Goal: Task Accomplishment & Management: Manage account settings

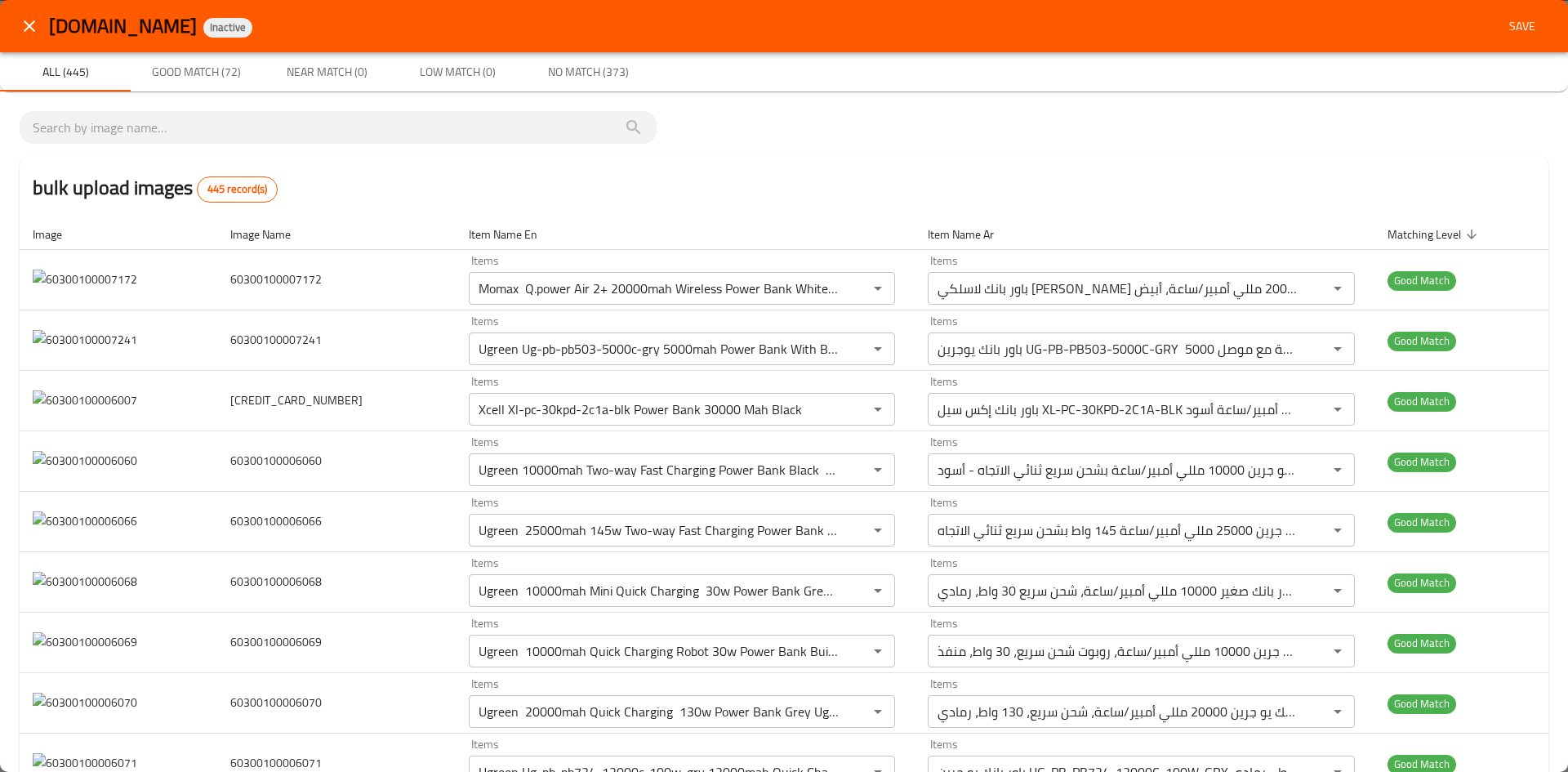
click at [31, 33] on icon "close" at bounding box center [29, 26] width 20 height 20
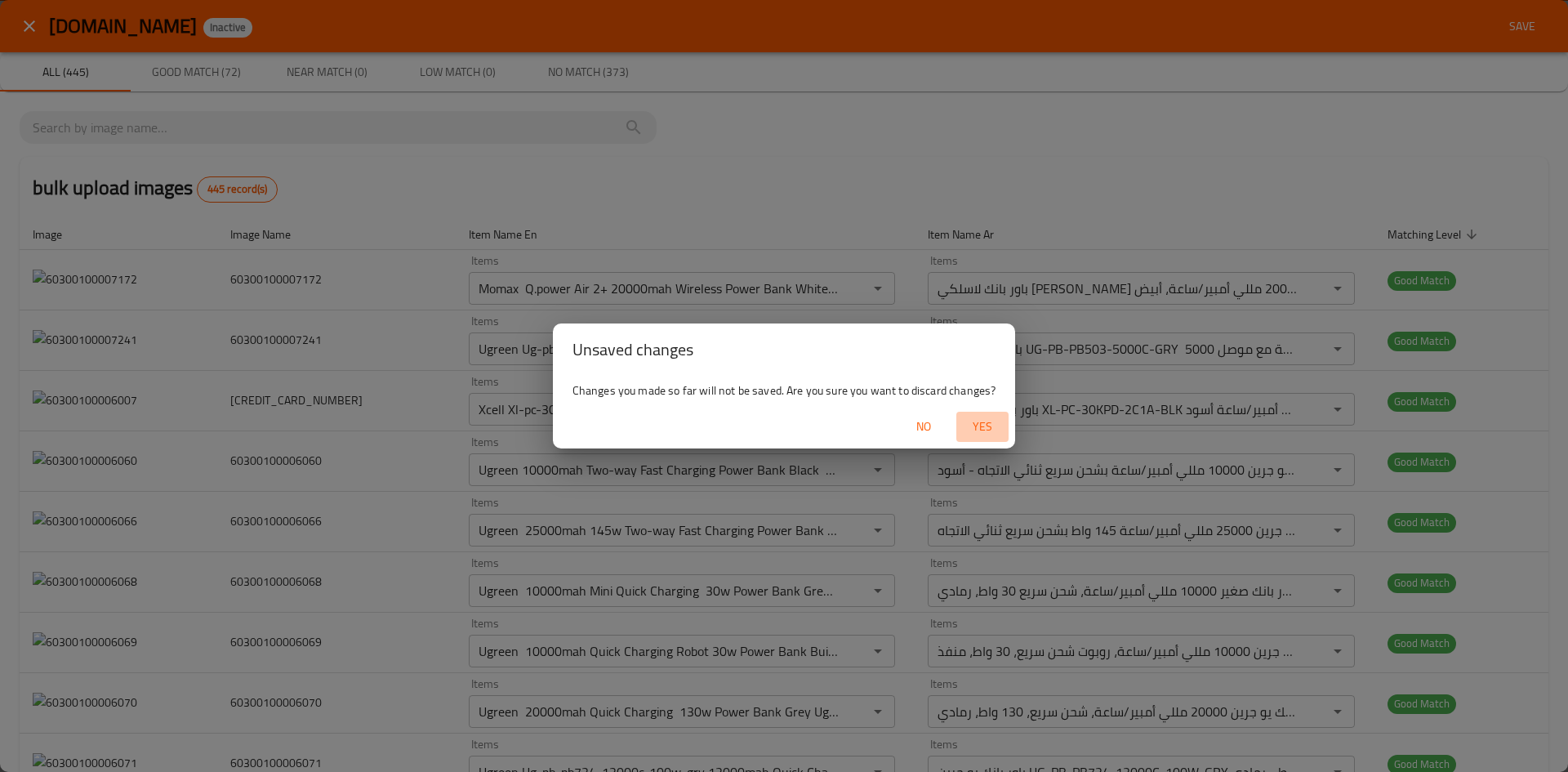
click at [991, 429] on span "Yes" at bounding box center [983, 426] width 40 height 21
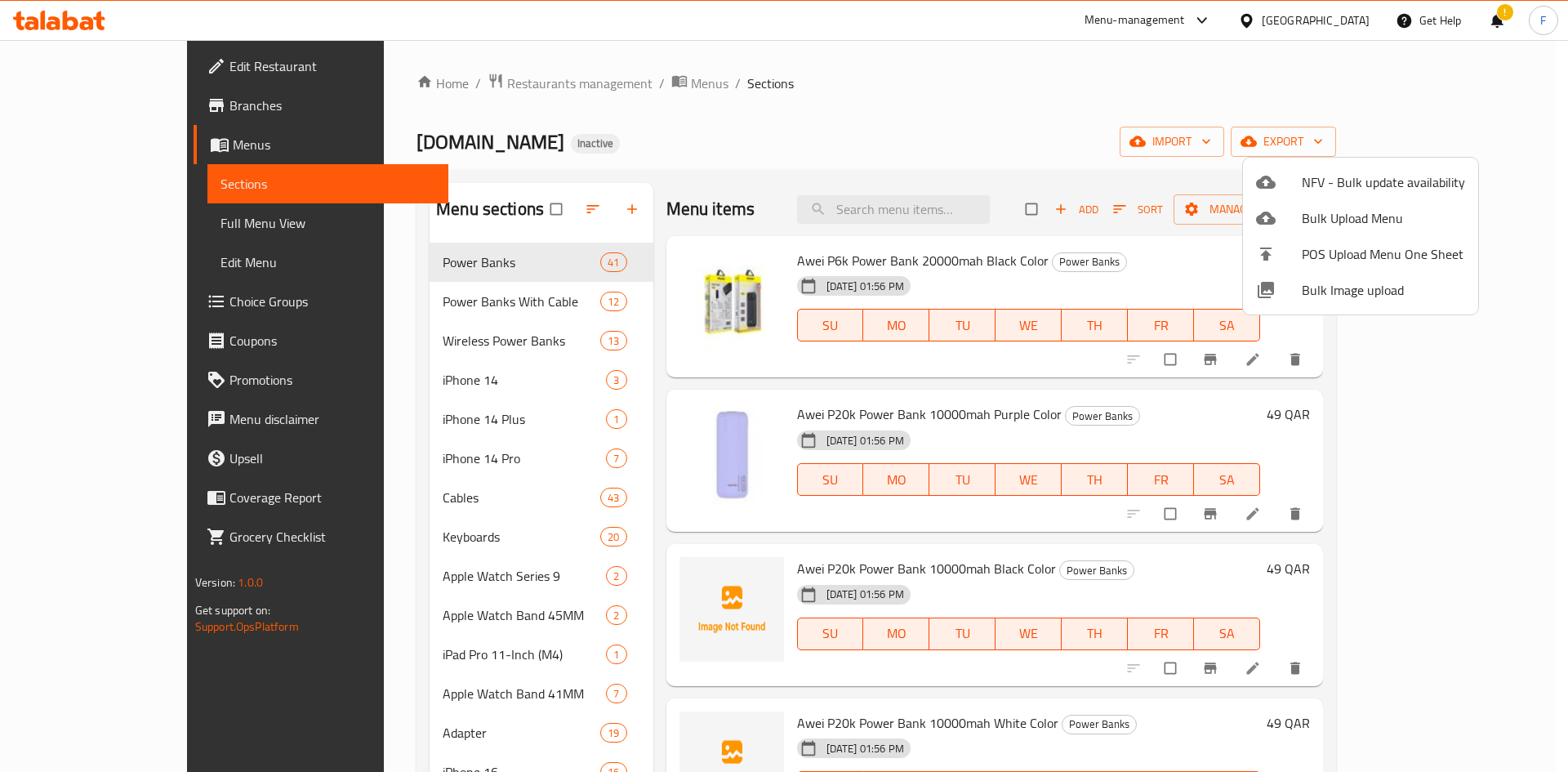
click at [735, 181] on div at bounding box center [784, 386] width 1568 height 772
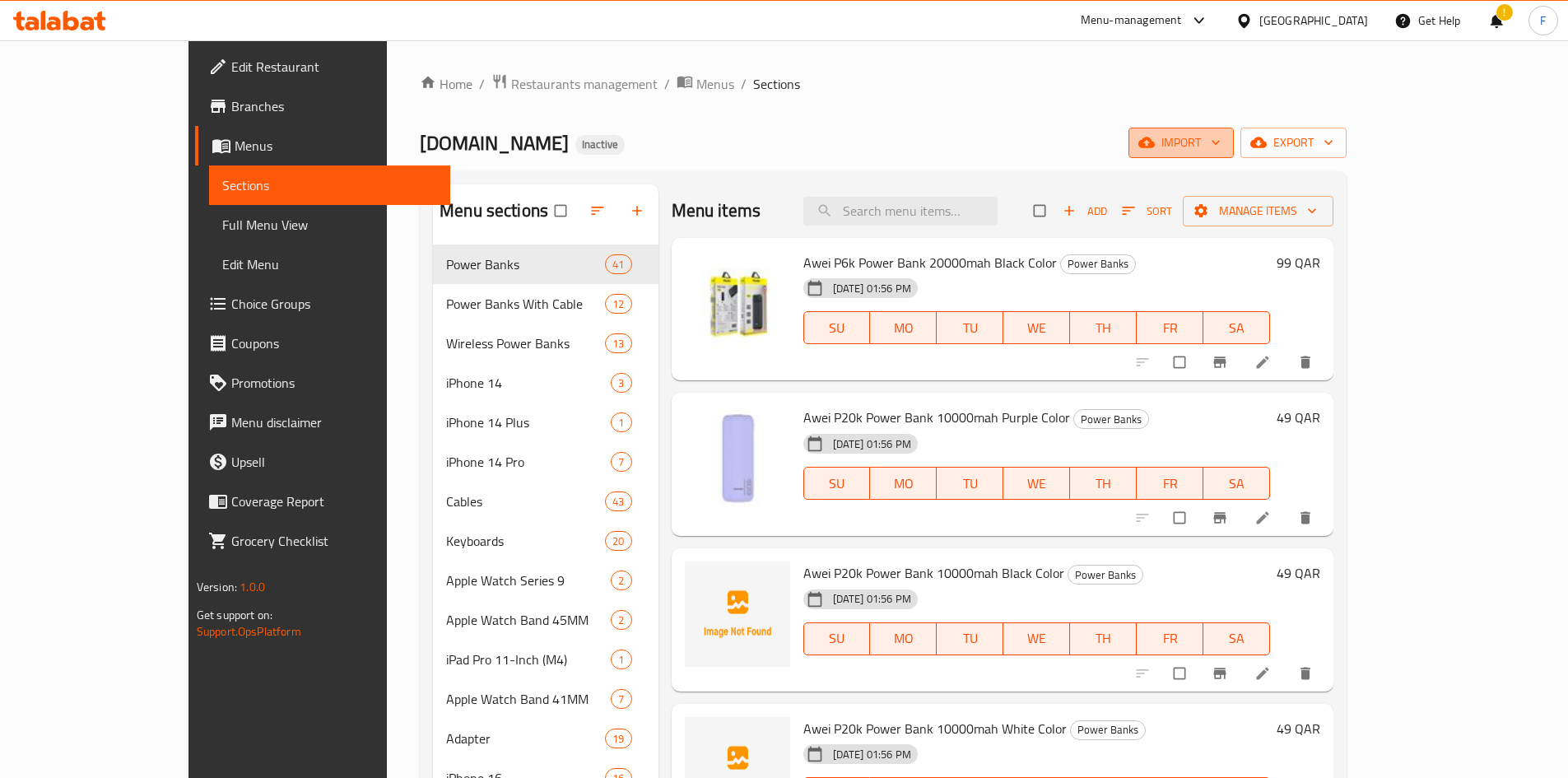
click at [1221, 147] on span "import" at bounding box center [1181, 143] width 79 height 21
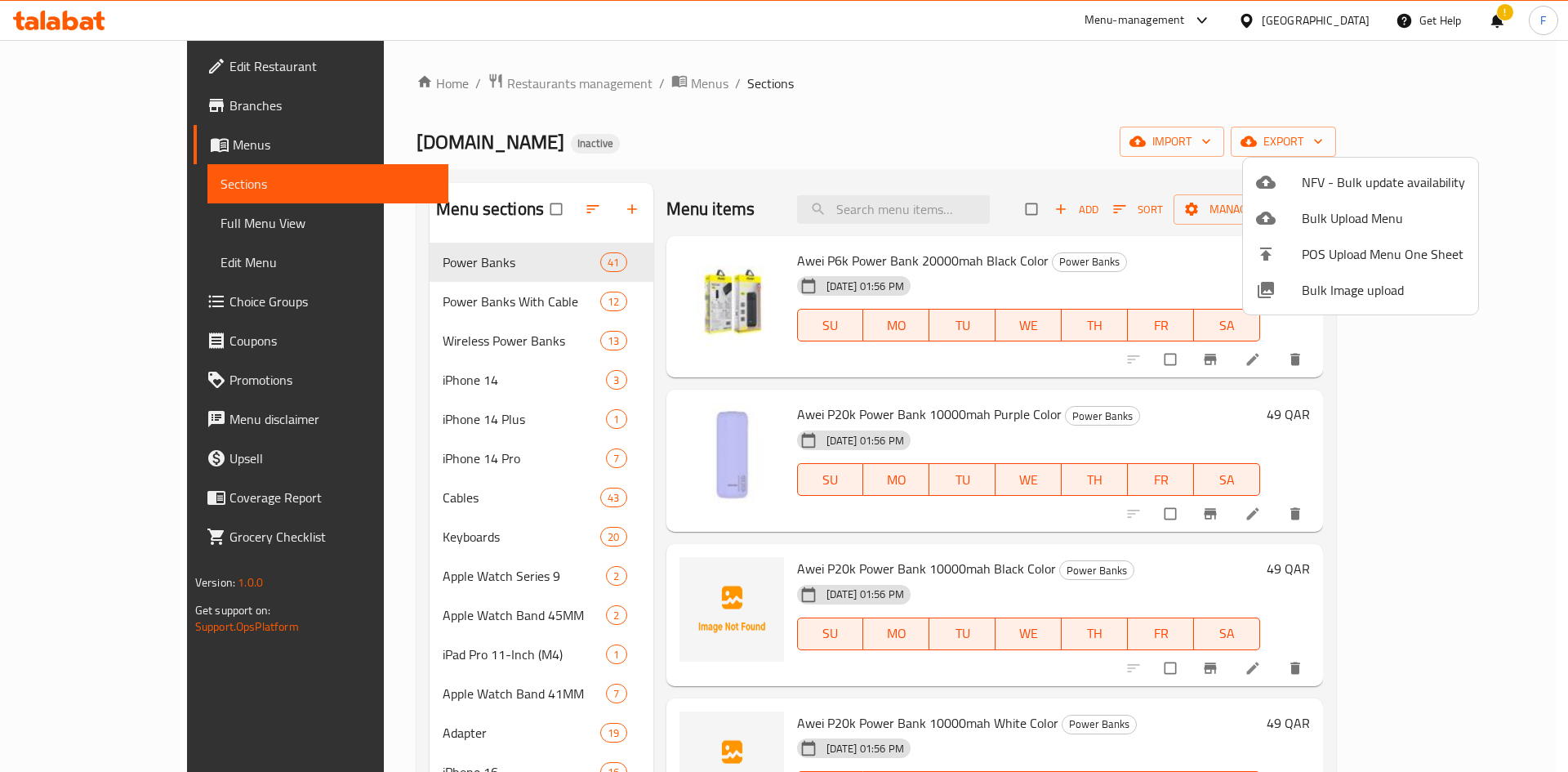
click at [1363, 283] on span "Bulk Image upload" at bounding box center [1383, 290] width 163 height 20
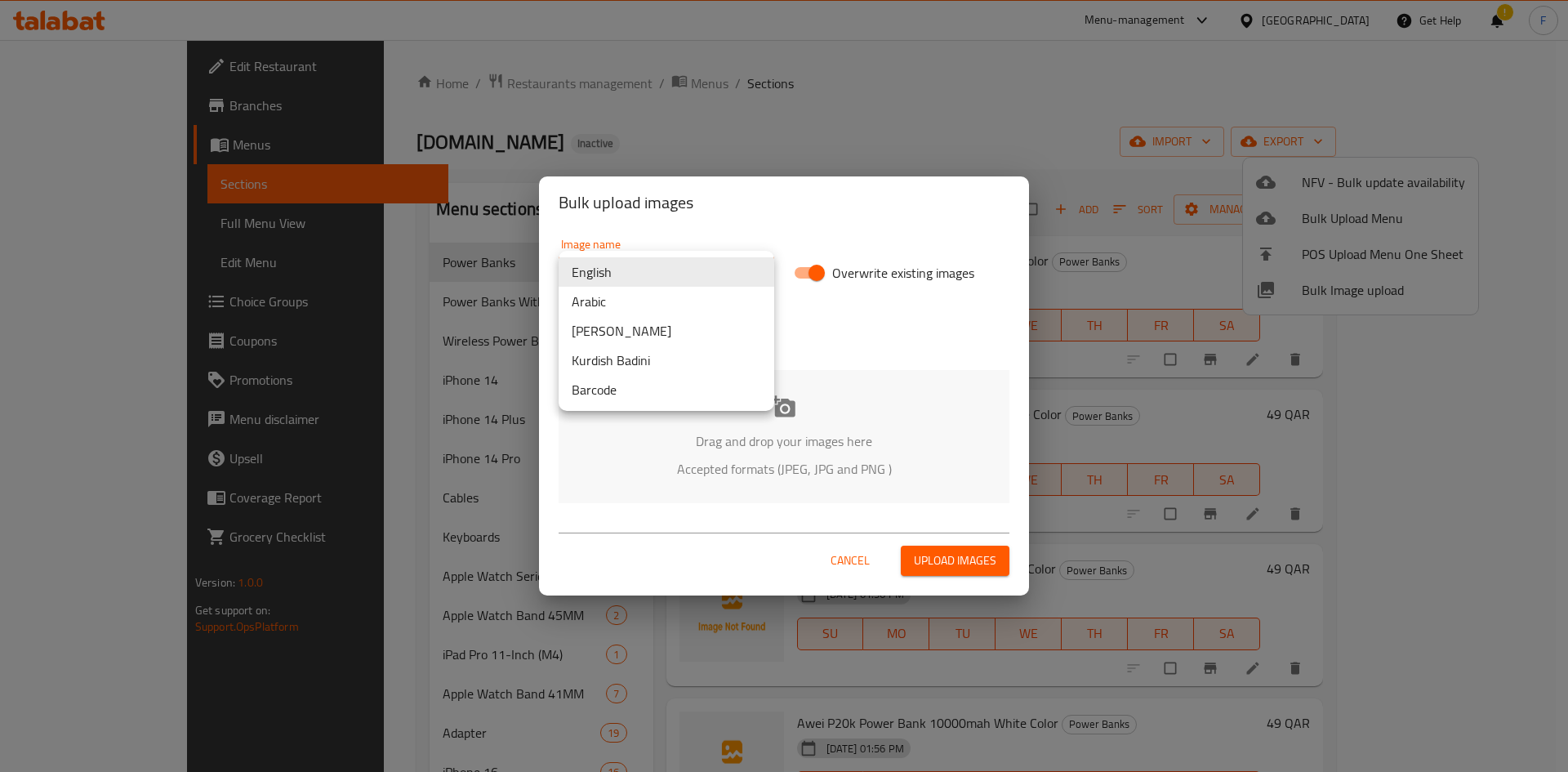
click at [658, 279] on body "​ Menu-management [GEOGRAPHIC_DATA] Get Help ! F Edit Restaurant Branches Menus…" at bounding box center [784, 406] width 1568 height 732
click at [635, 388] on li "Barcode" at bounding box center [666, 389] width 216 height 29
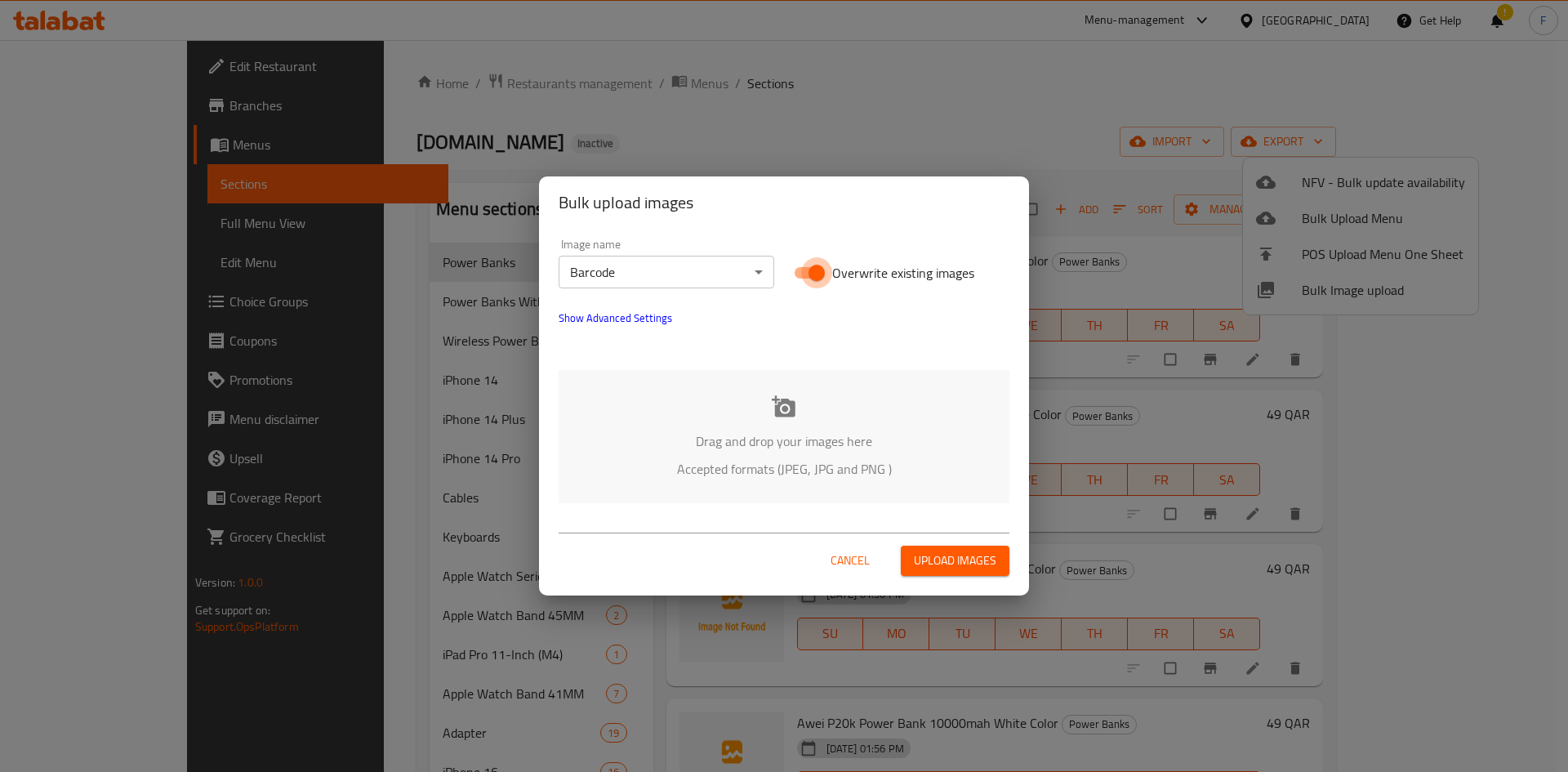
drag, startPoint x: 795, startPoint y: 274, endPoint x: 802, endPoint y: 316, distance: 42.6
click at [796, 274] on input "Overwrite existing images" at bounding box center [817, 273] width 93 height 31
checkbox input "false"
click at [785, 409] on icon at bounding box center [784, 406] width 24 height 21
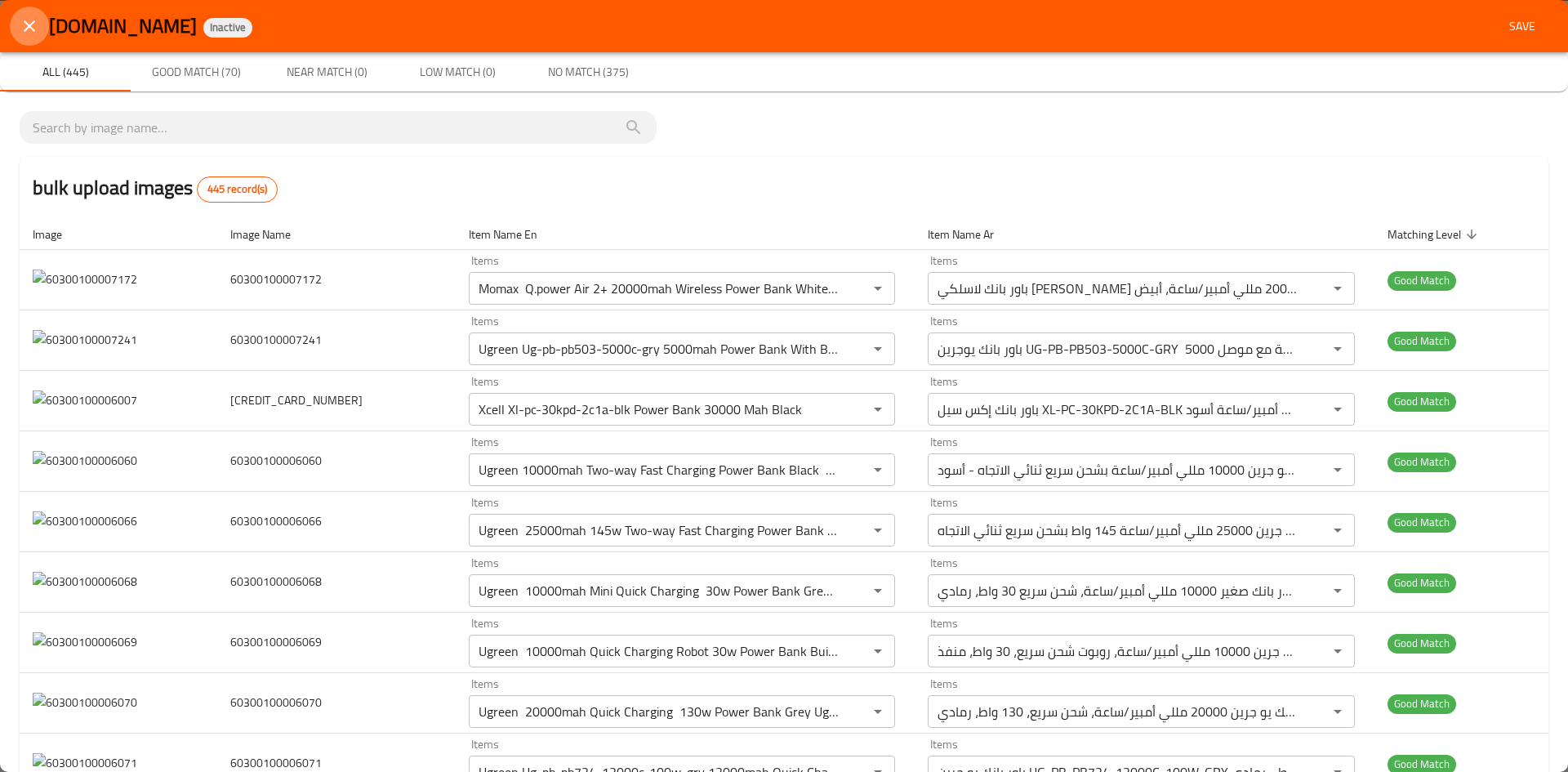
click at [31, 30] on icon "close" at bounding box center [29, 26] width 20 height 20
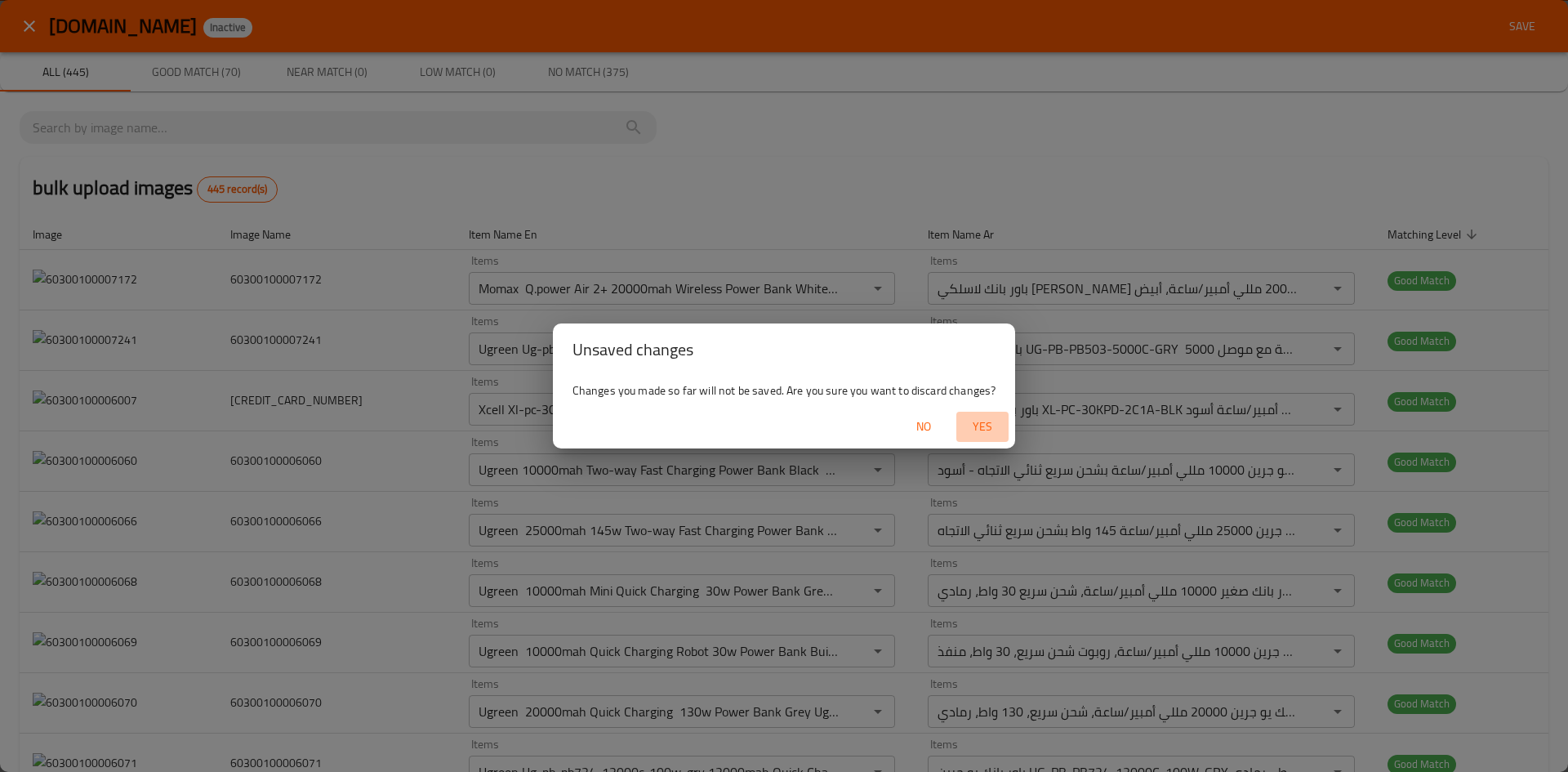
click at [984, 428] on span "Yes" at bounding box center [983, 426] width 40 height 21
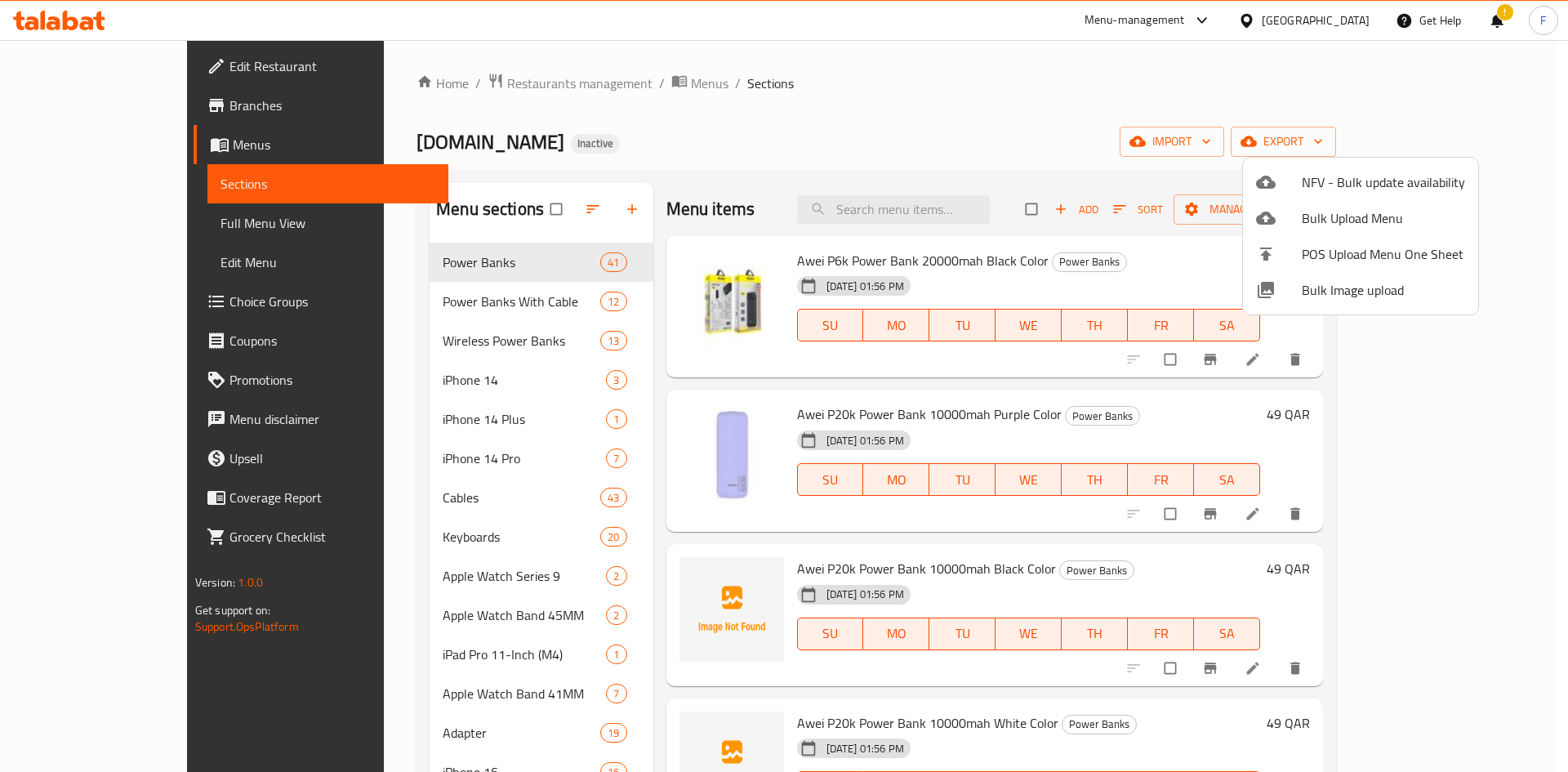
click at [1196, 124] on div at bounding box center [784, 386] width 1568 height 772
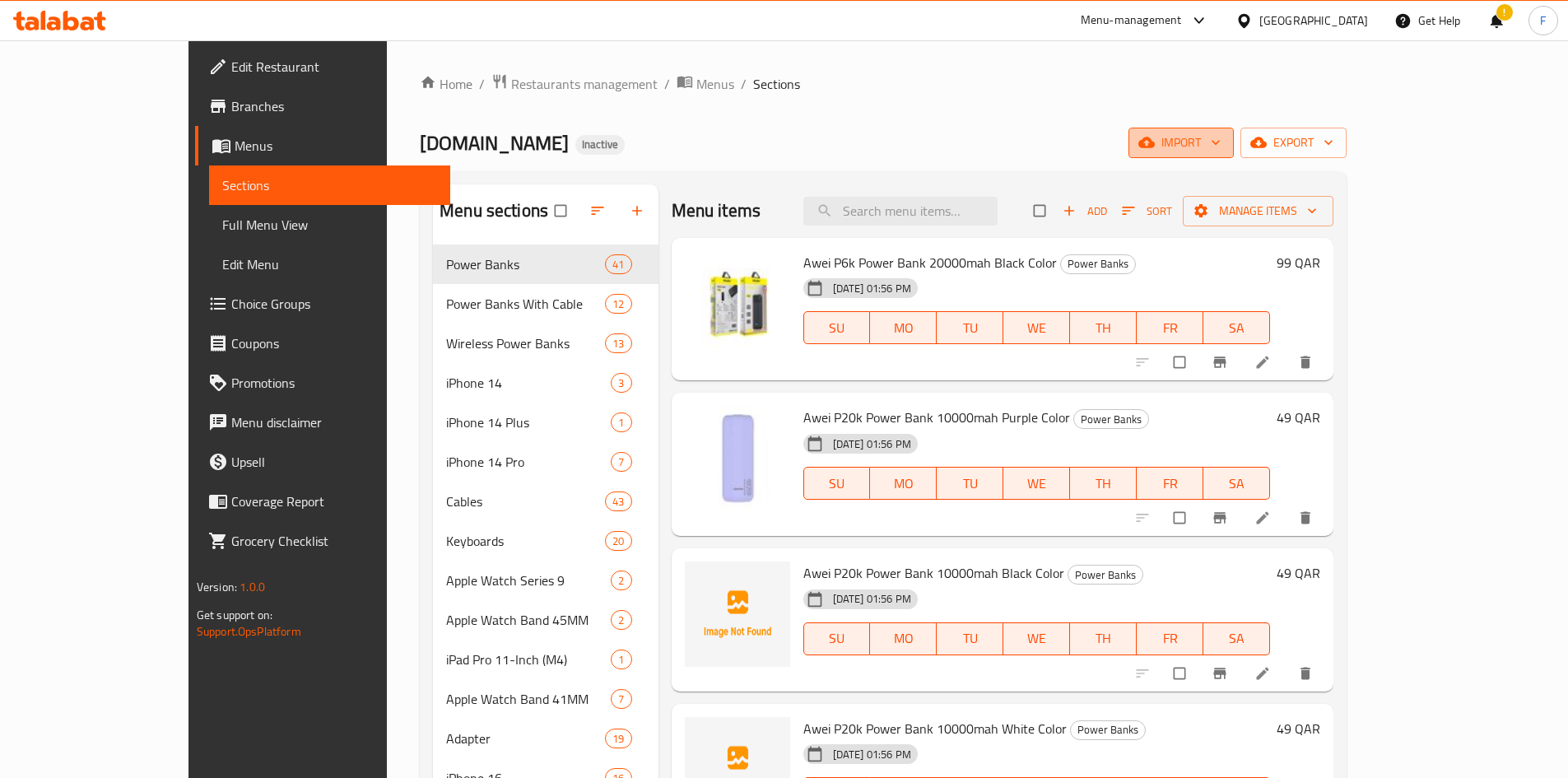
click at [1221, 146] on span "import" at bounding box center [1181, 143] width 79 height 21
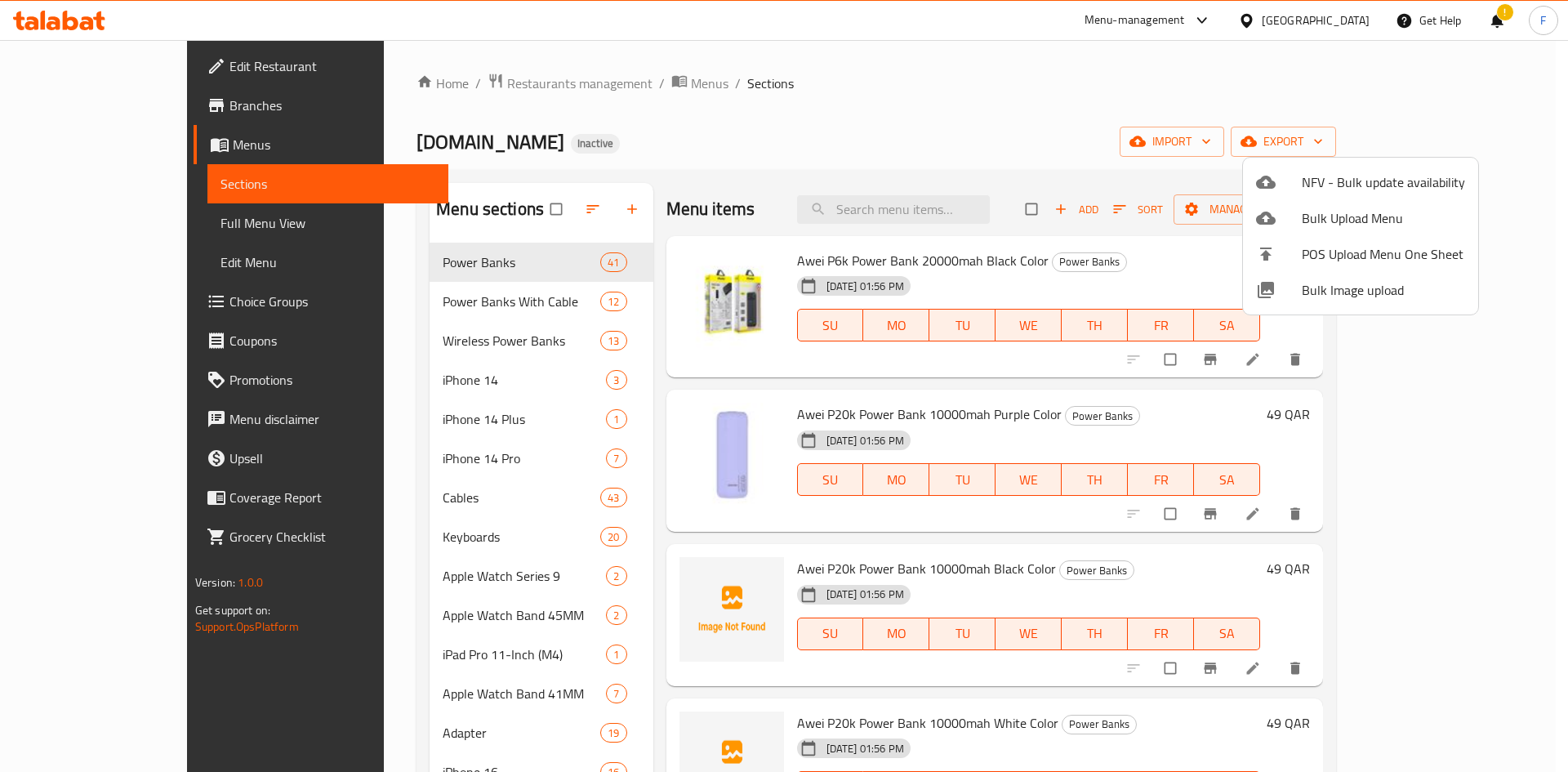
click at [1337, 294] on span "Bulk Image upload" at bounding box center [1383, 290] width 163 height 20
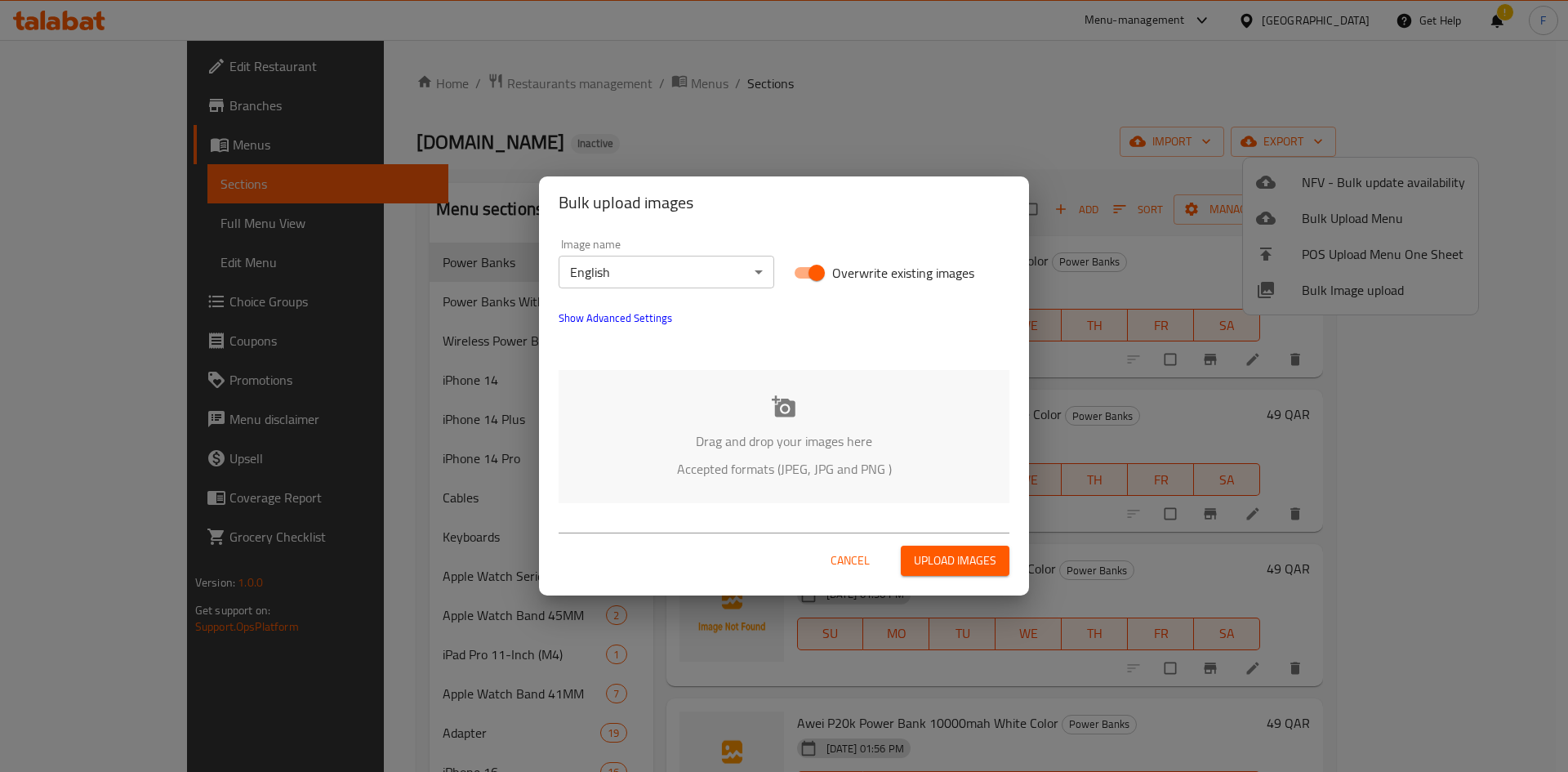
click at [665, 266] on body "​ Menu-management [GEOGRAPHIC_DATA] Get Help ! F Edit Restaurant Branches Menus…" at bounding box center [784, 406] width 1568 height 732
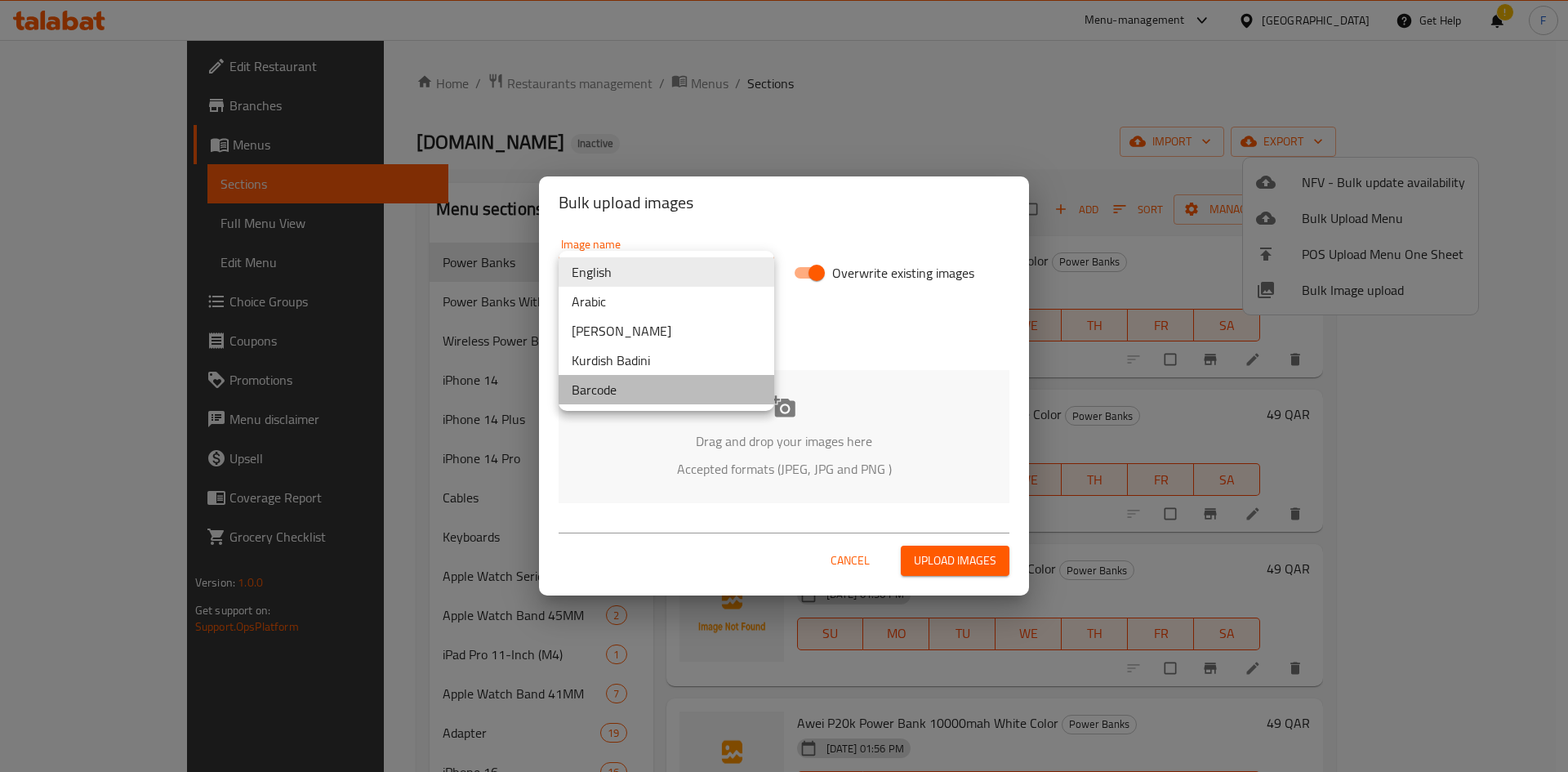
click at [639, 399] on li "Barcode" at bounding box center [666, 389] width 216 height 29
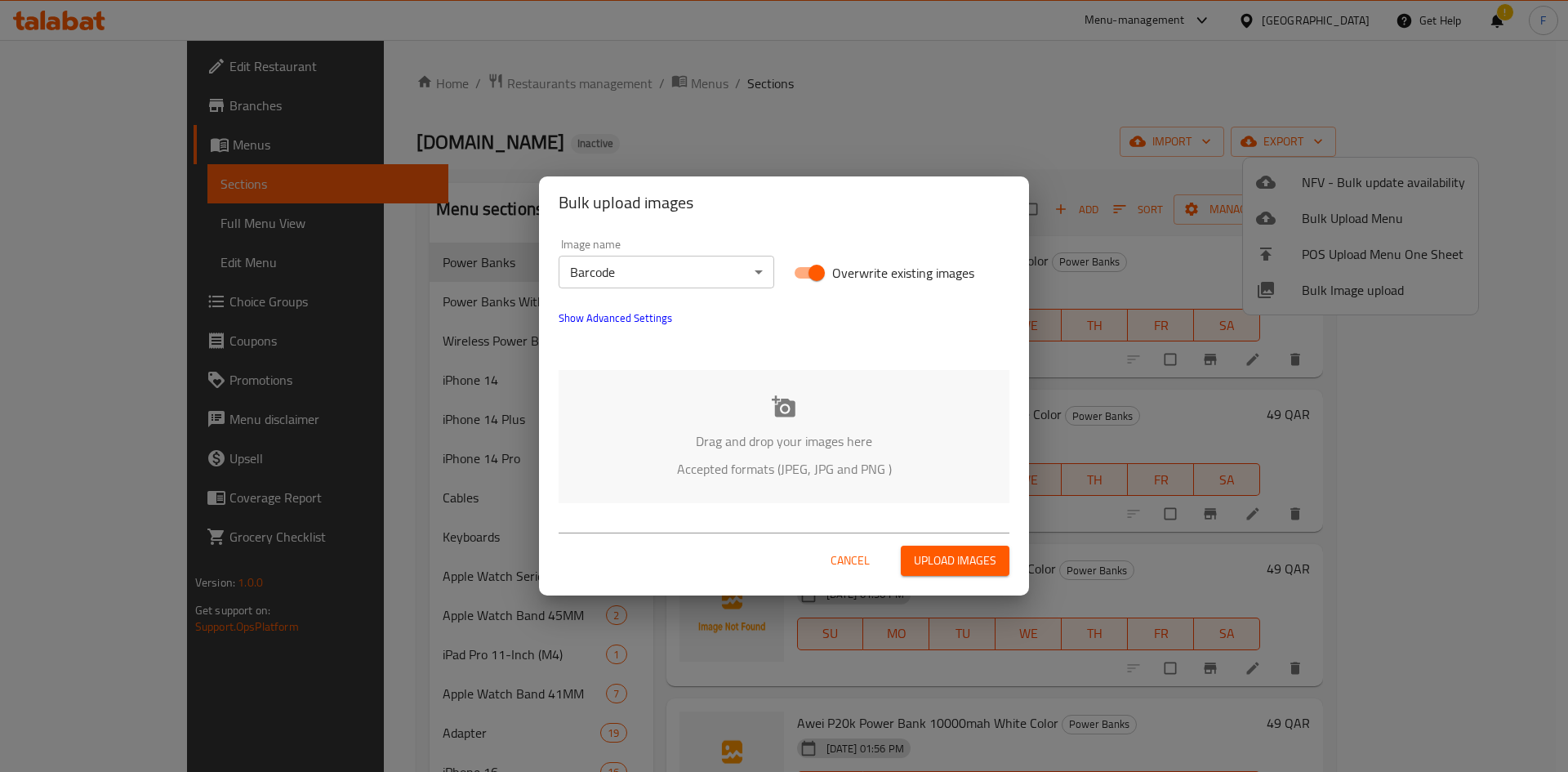
click at [789, 406] on icon at bounding box center [784, 406] width 24 height 21
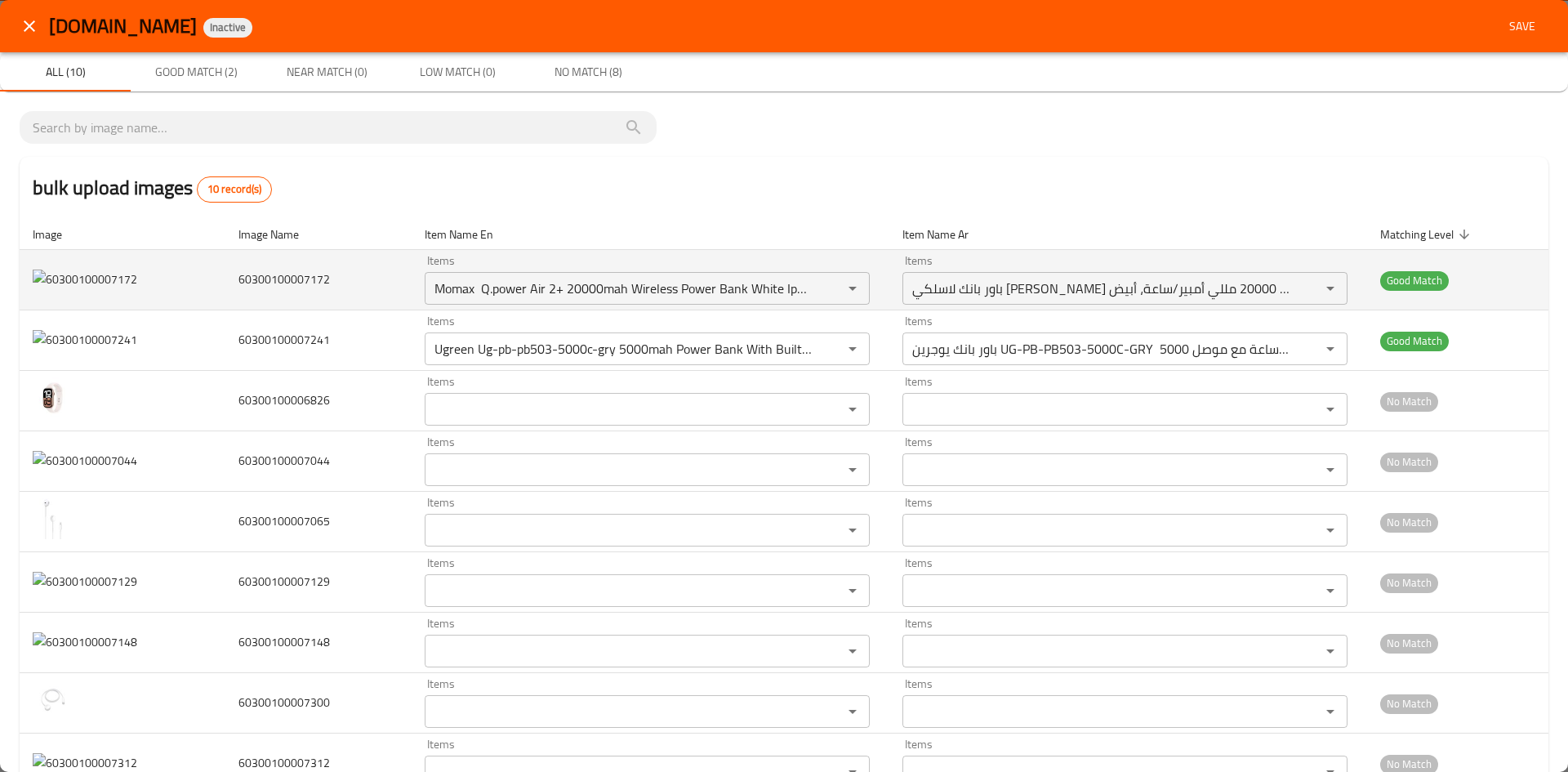
click at [297, 279] on span "60300100007172" at bounding box center [284, 279] width 91 height 21
click at [512, 279] on input "Momax Q.power Air 2+ 20000mah Wireless Power Bank White Ip92w" at bounding box center [623, 288] width 387 height 23
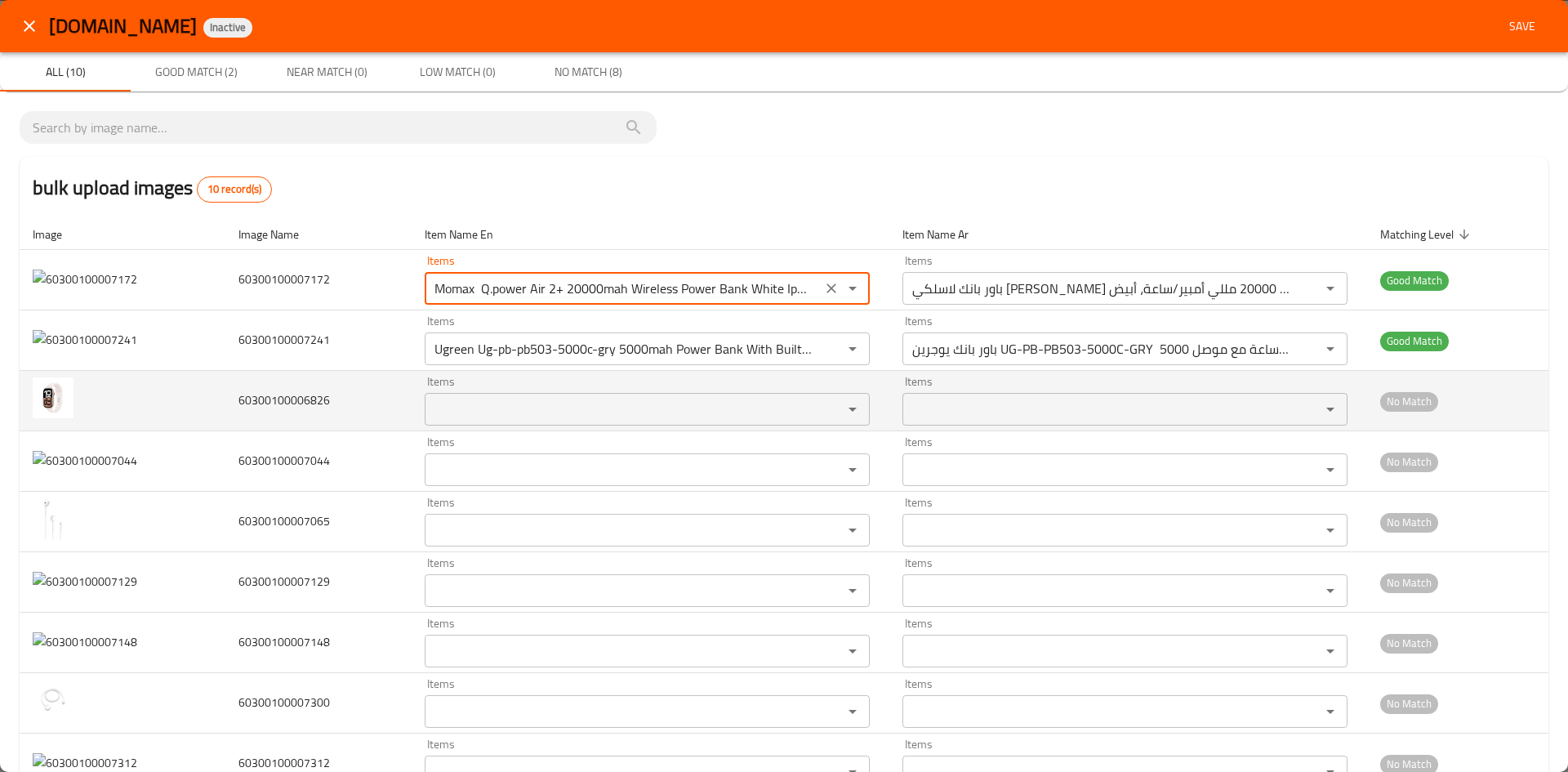
click at [455, 418] on input "Items" at bounding box center [623, 409] width 387 height 23
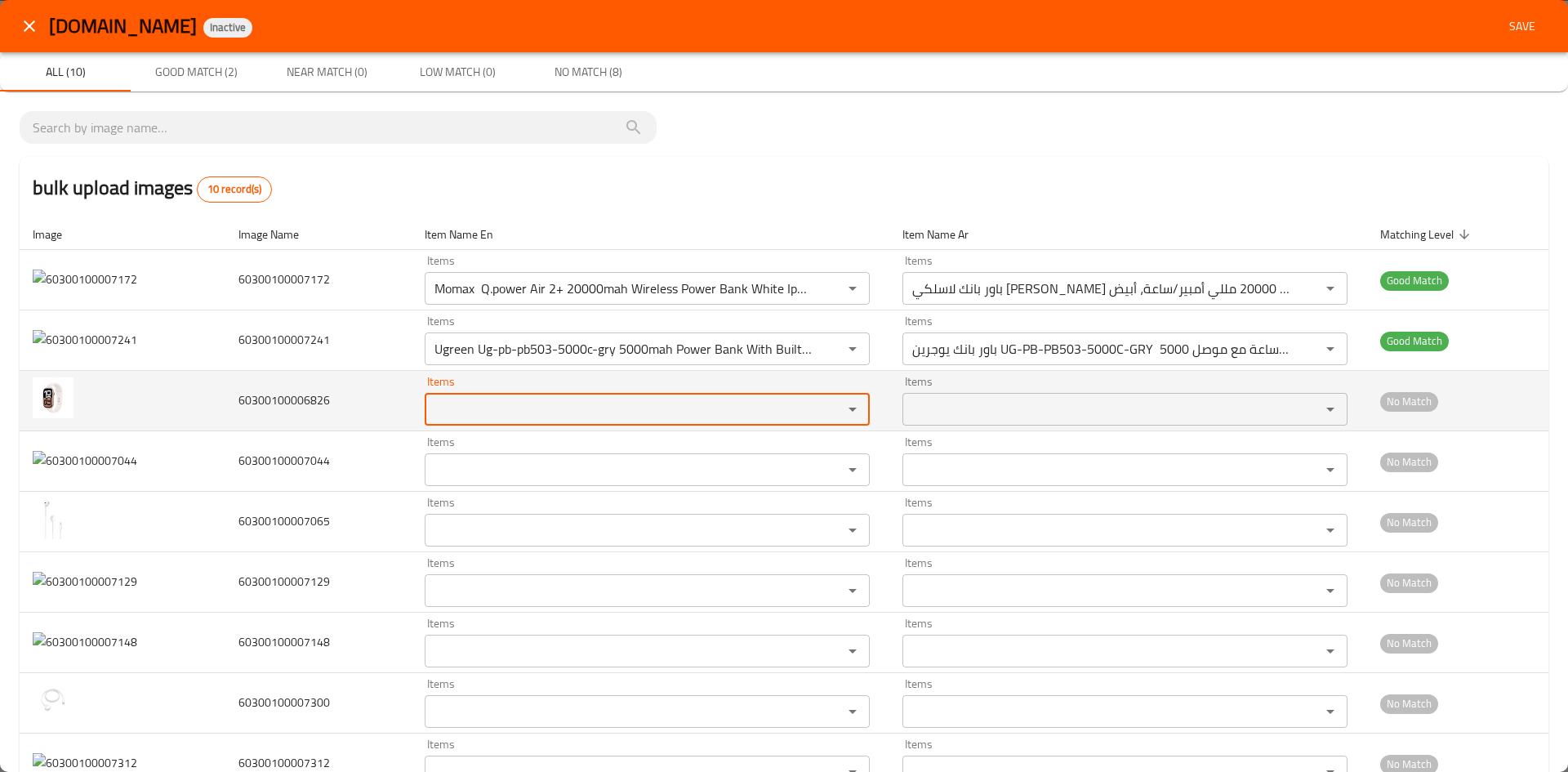
click at [455, 418] on input "Items" at bounding box center [623, 409] width 387 height 23
click at [285, 404] on span "60300100006826" at bounding box center [284, 400] width 91 height 21
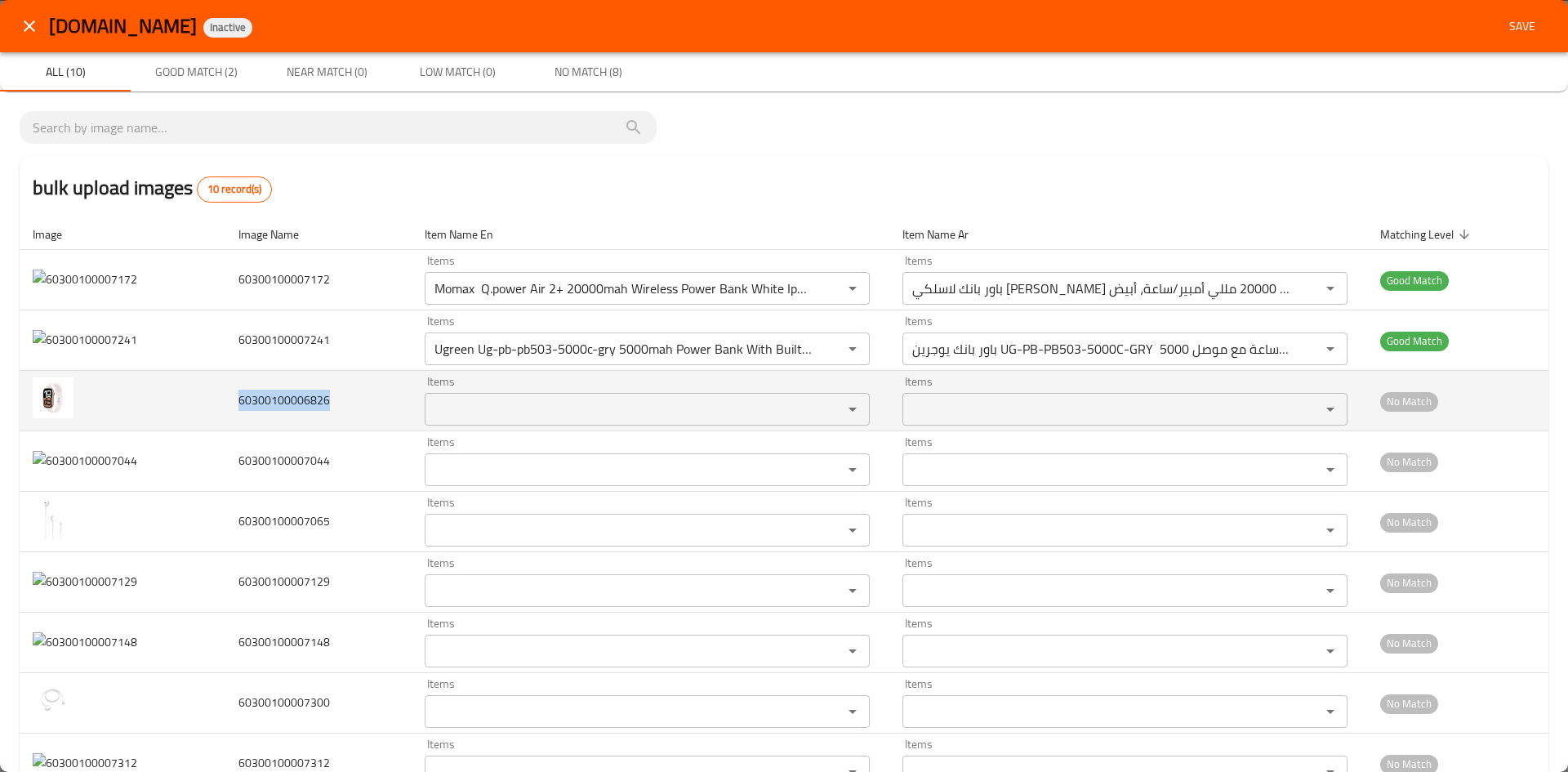
click at [285, 404] on span "60300100006826" at bounding box center [284, 400] width 91 height 21
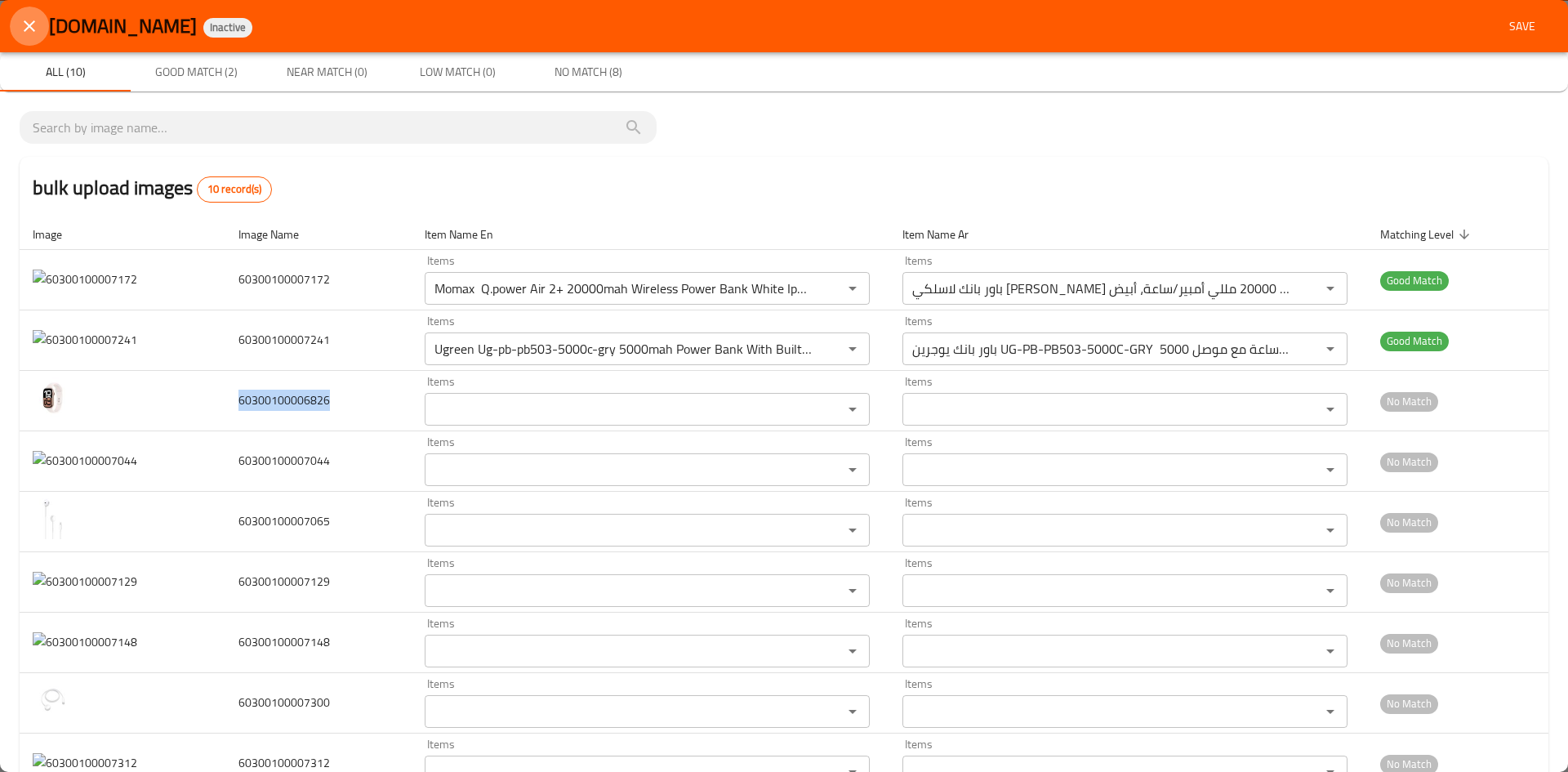
click at [30, 30] on icon "close" at bounding box center [29, 26] width 20 height 20
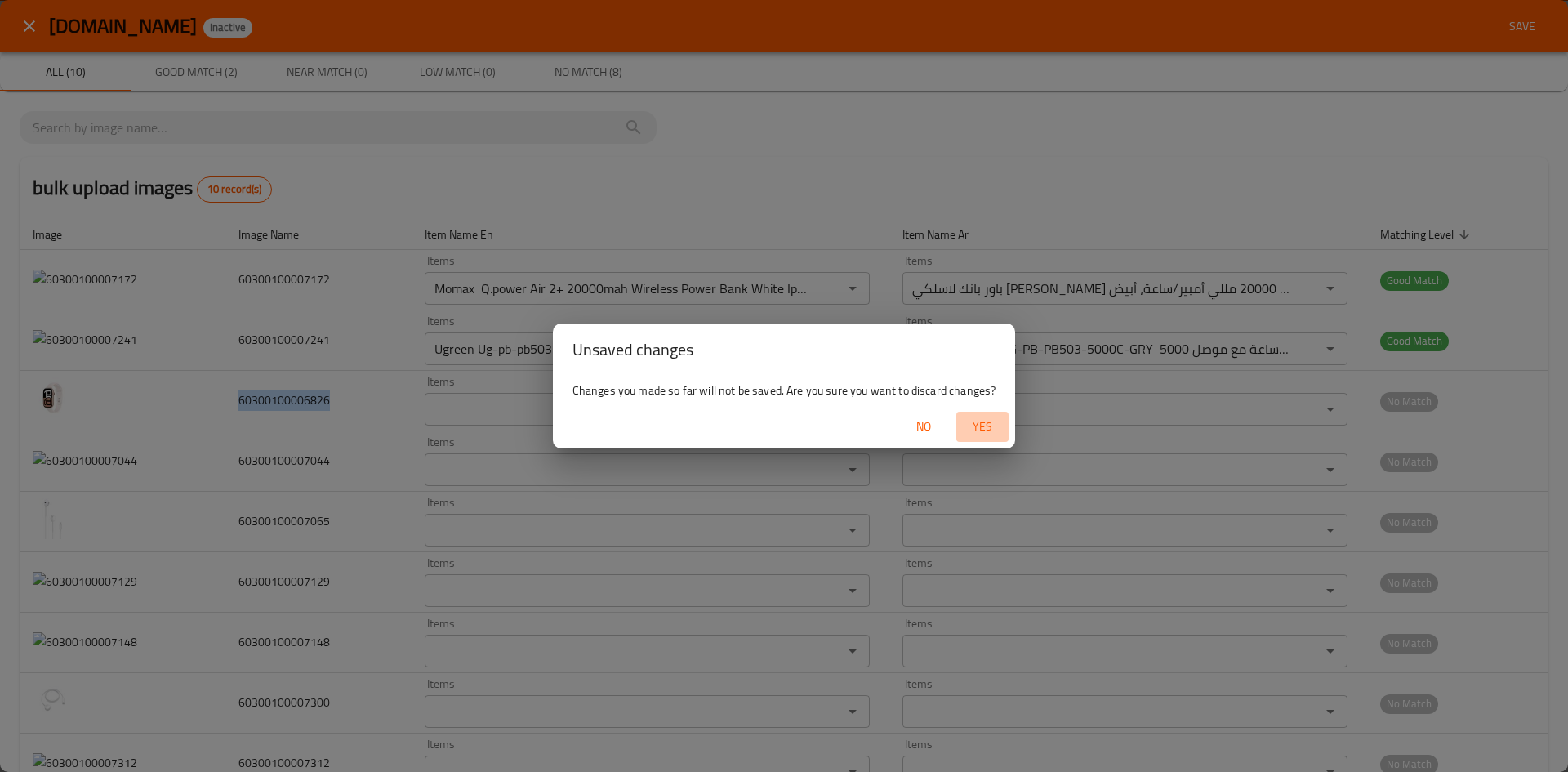
click at [980, 417] on span "Yes" at bounding box center [983, 426] width 40 height 21
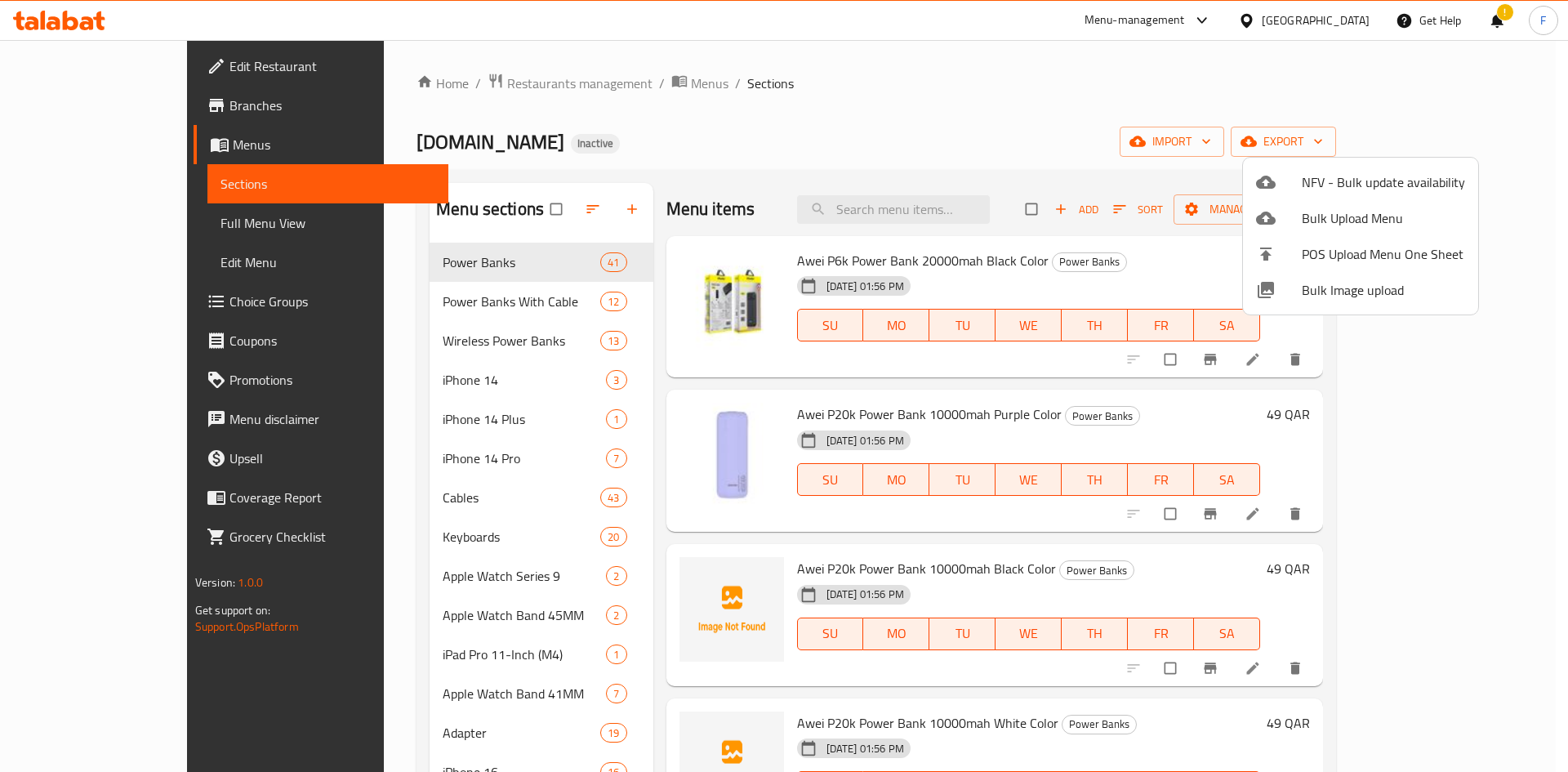
click at [928, 132] on div at bounding box center [784, 386] width 1568 height 772
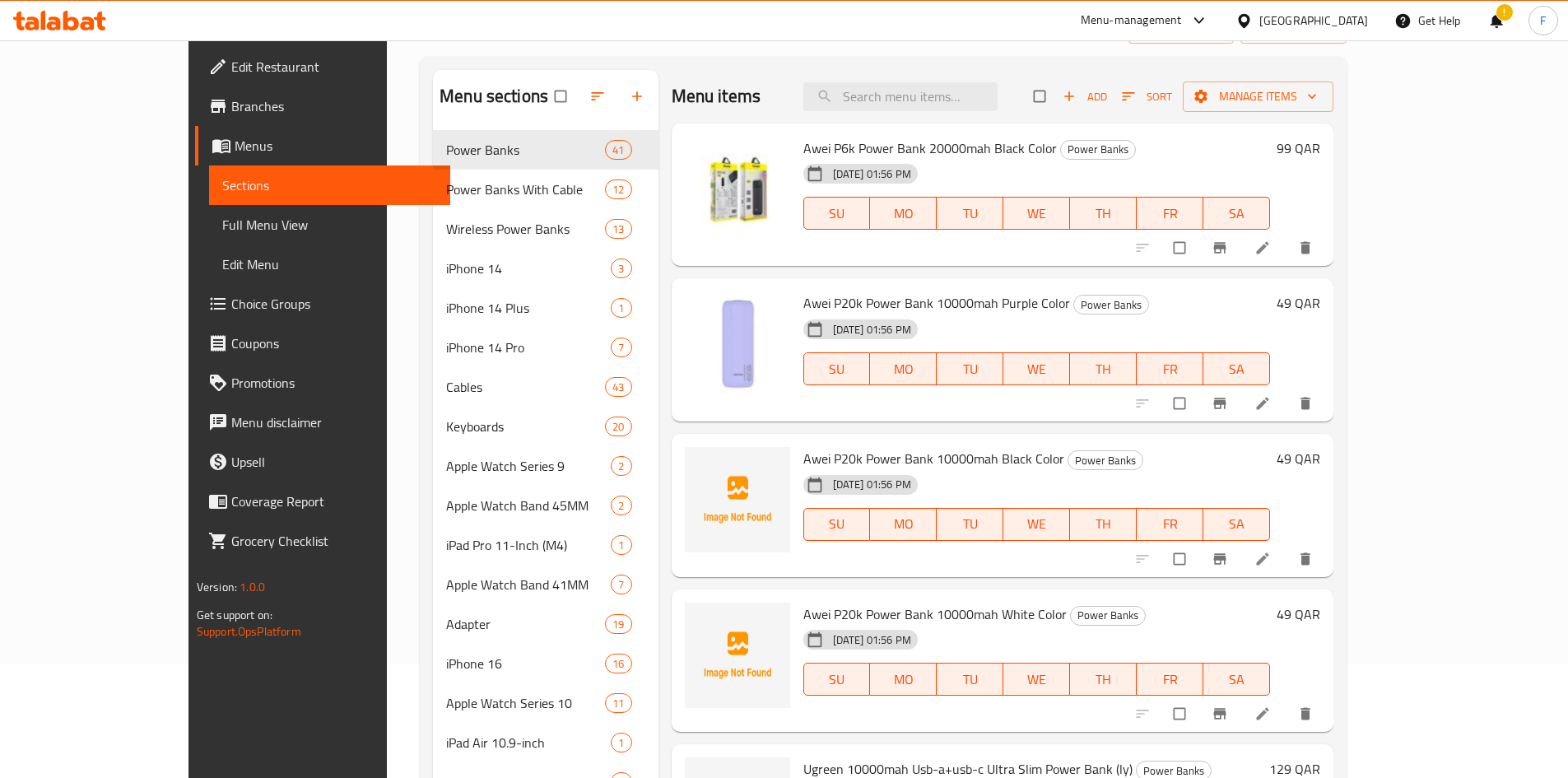
scroll to position [165, 0]
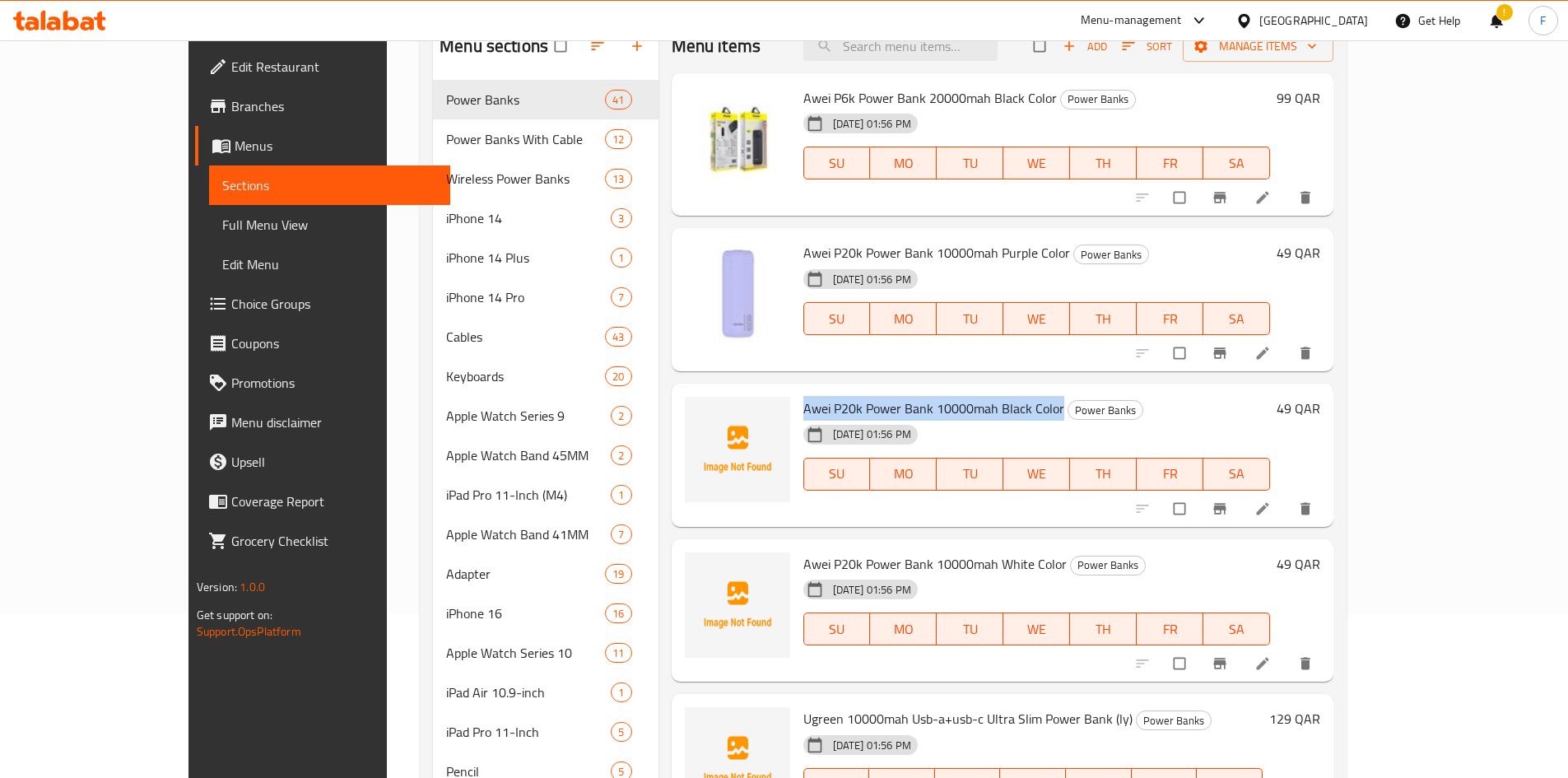
drag, startPoint x: 755, startPoint y: 409, endPoint x: 1011, endPoint y: 400, distance: 256.2
click at [1011, 400] on div "Awei P20k Power Bank 10000mah Black Color Power Banks [DATE] 01:56 PM SU MO TU …" at bounding box center [1037, 455] width 481 height 130
copy span "Awei P20k Power Bank 10000mah Black Color"
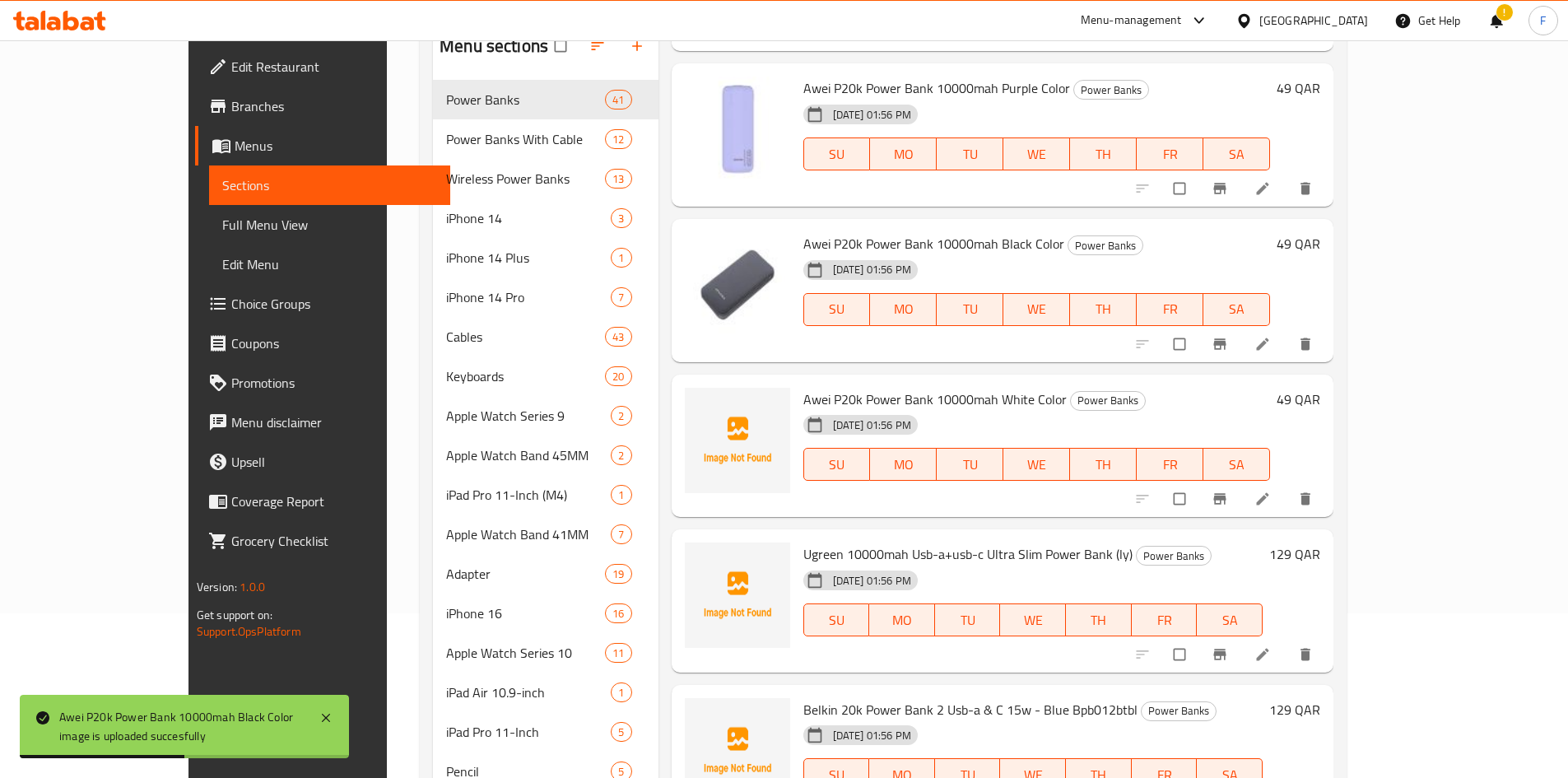
click at [804, 400] on span "Awei P20k Power Bank 10000mah White Color" at bounding box center [935, 399] width 264 height 24
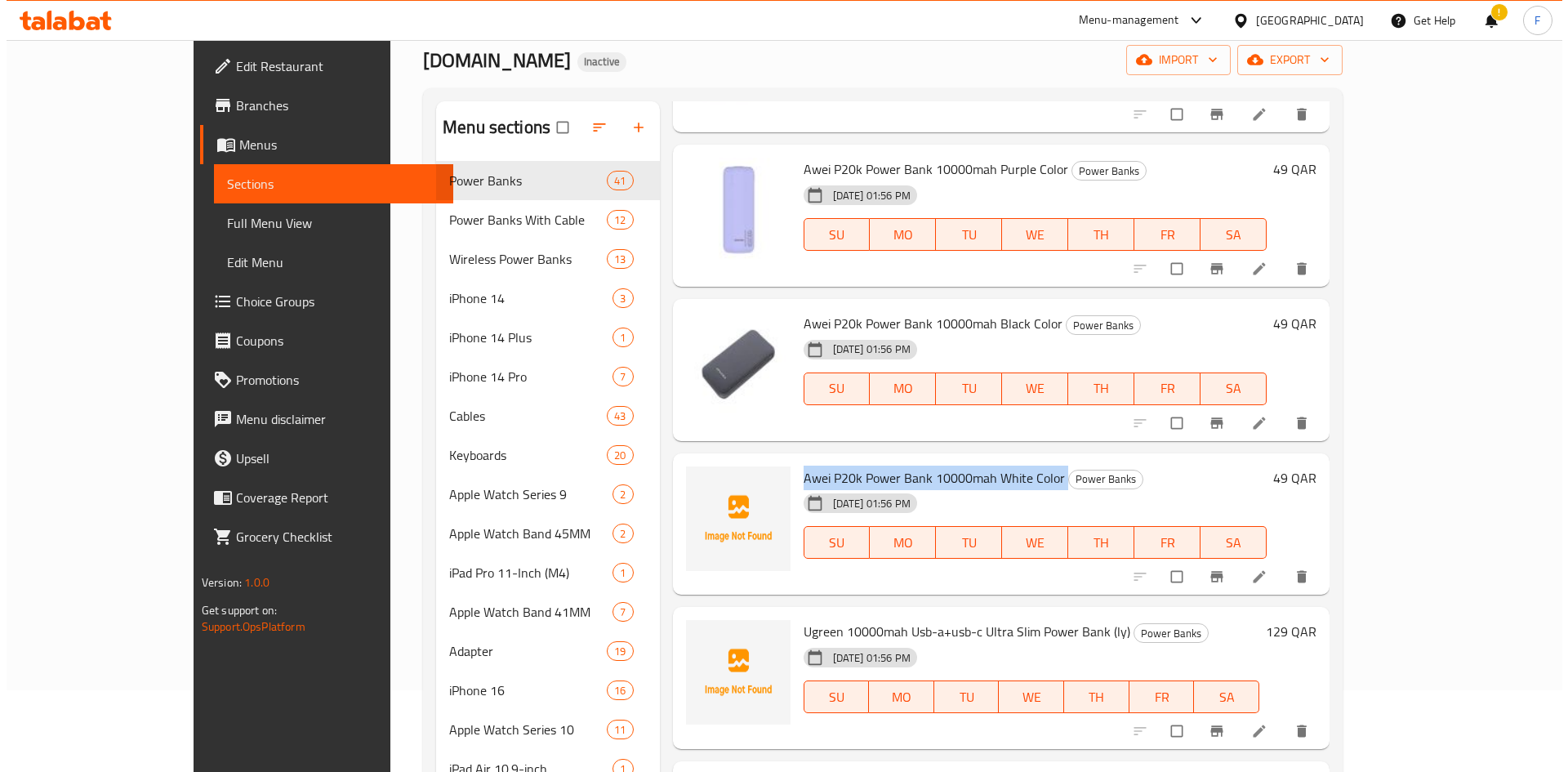
scroll to position [0, 0]
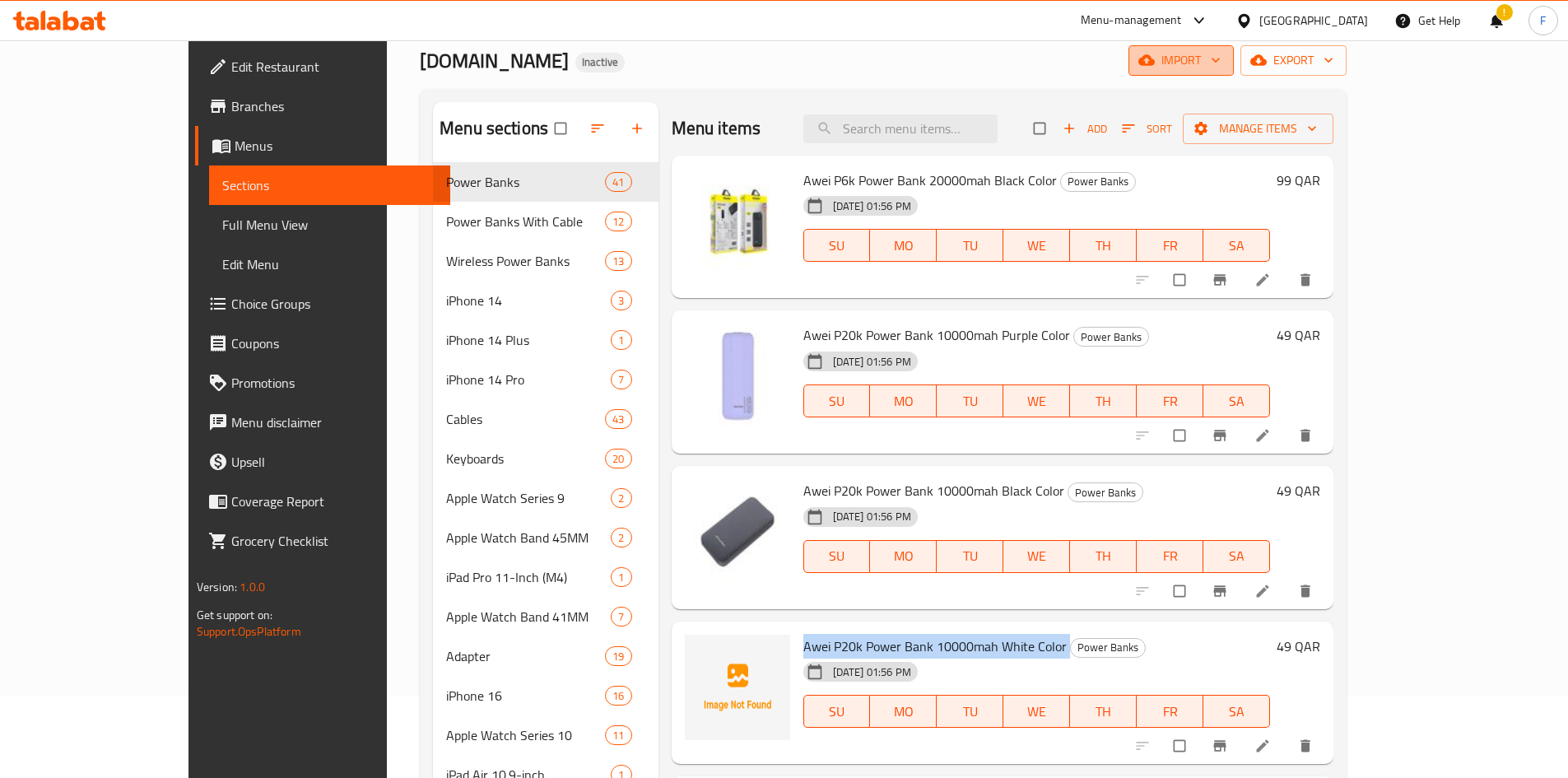
click at [1155, 62] on icon "button" at bounding box center [1147, 61] width 16 height 10
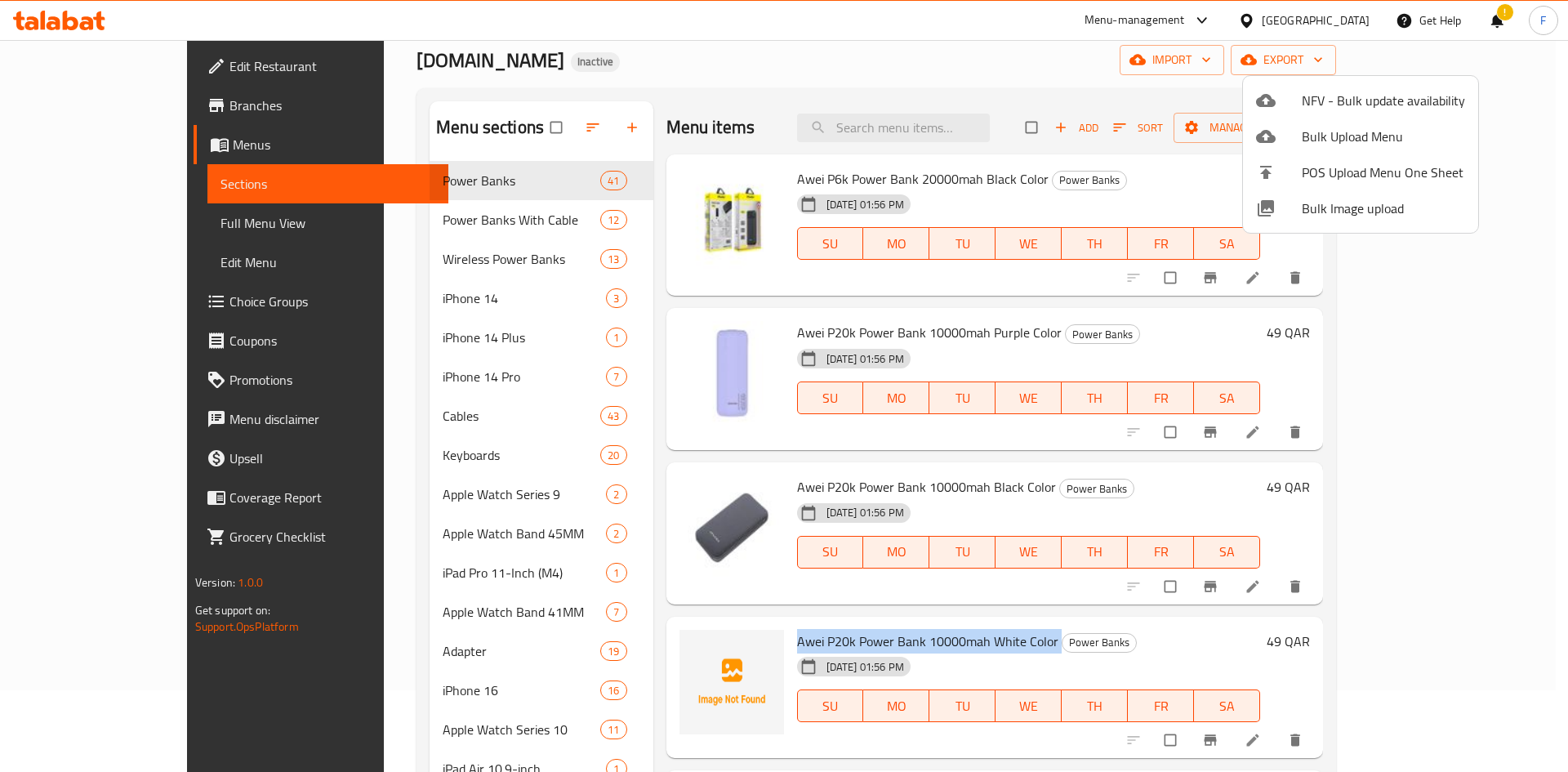
click at [1320, 208] on span "Bulk Image upload" at bounding box center [1383, 208] width 163 height 20
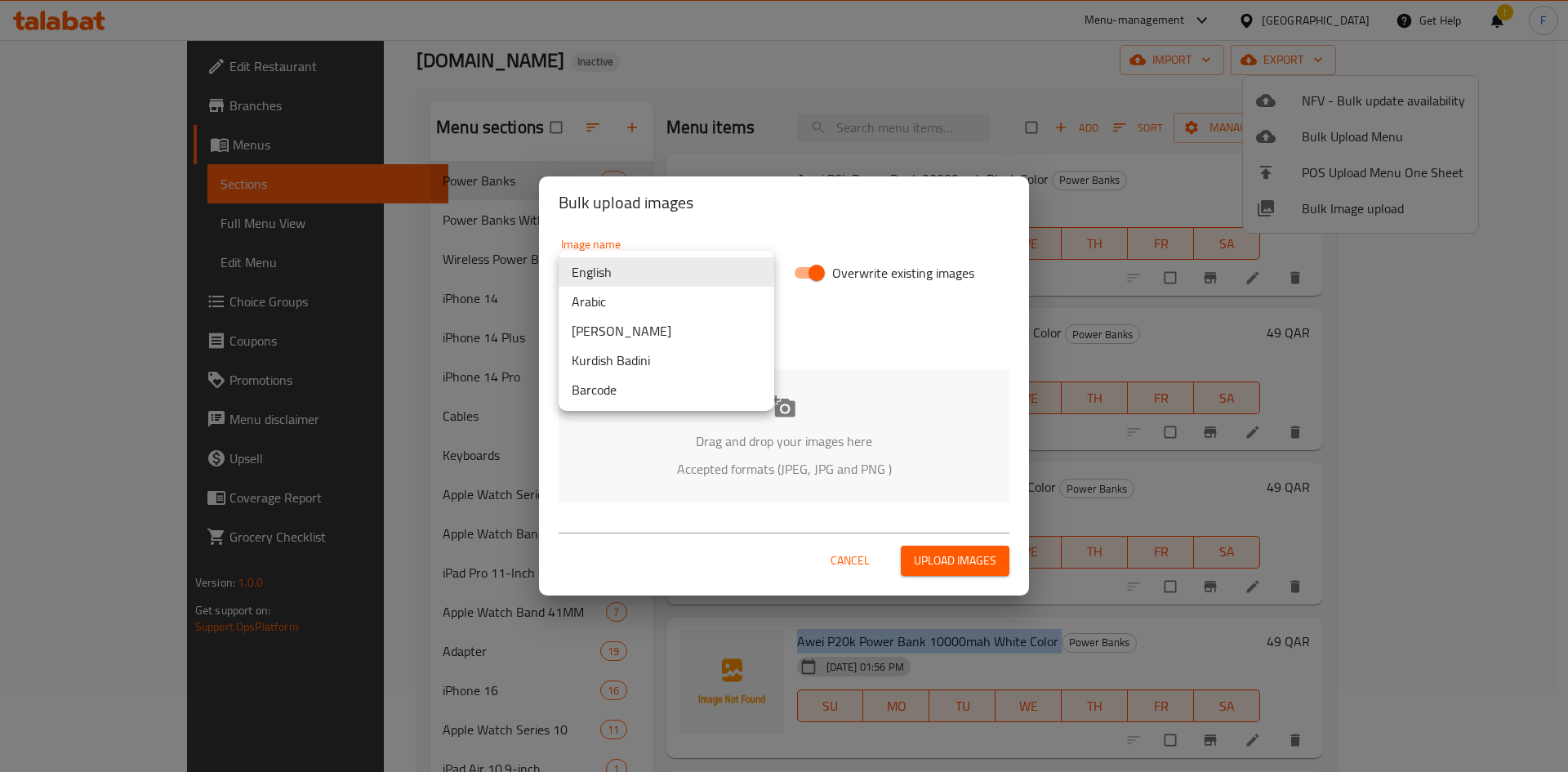
click at [678, 272] on body "​ Menu-management [GEOGRAPHIC_DATA] Get Help ! F Edit Restaurant Branches Menus…" at bounding box center [784, 324] width 1568 height 732
click at [629, 398] on li "Barcode" at bounding box center [666, 389] width 216 height 29
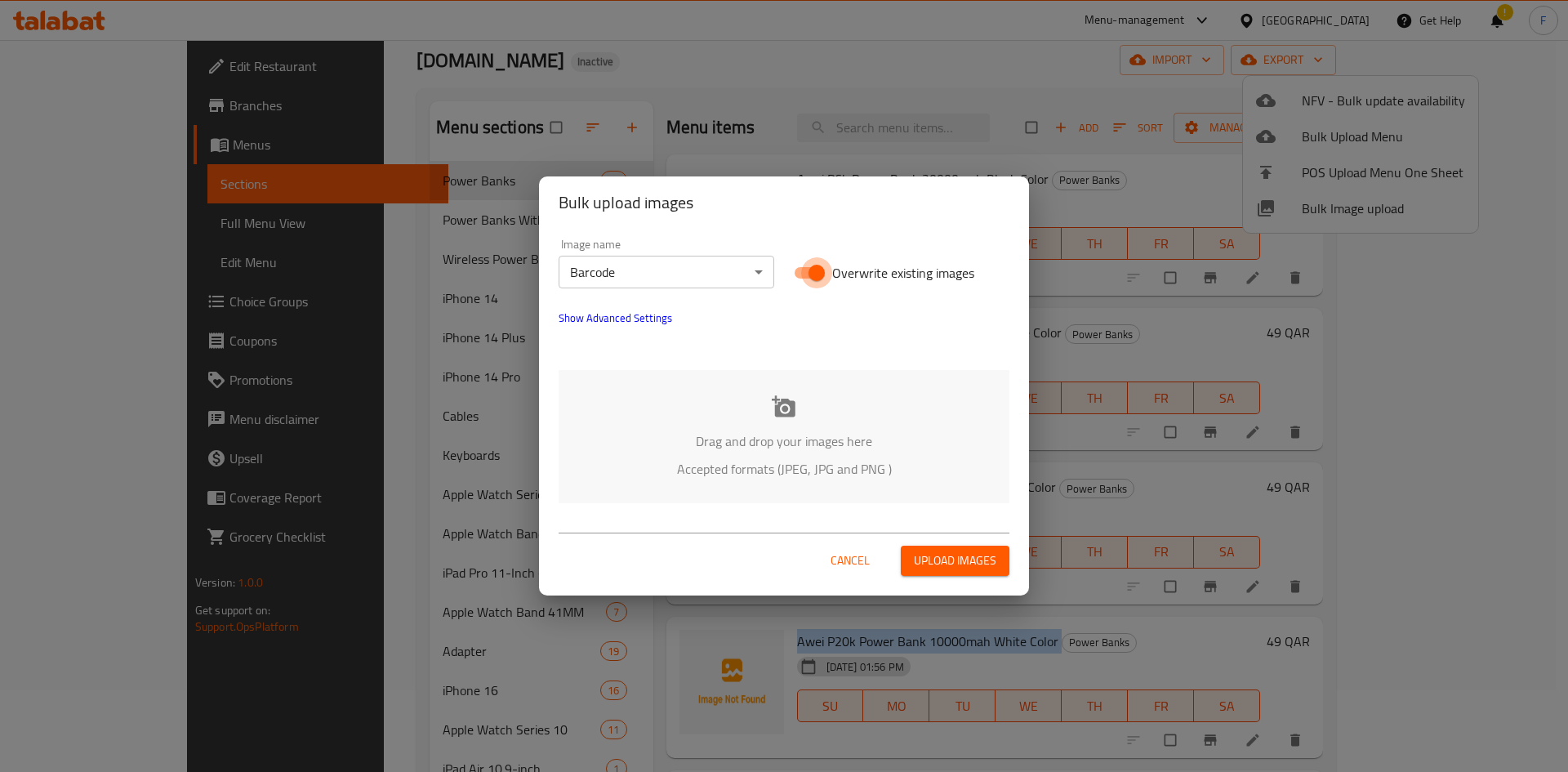
click at [793, 268] on input "Overwrite existing images" at bounding box center [817, 273] width 93 height 31
checkbox input "false"
click at [788, 420] on div "Drag and drop your images here Accepted formats (JPEG, JPG and PNG )" at bounding box center [784, 436] width 450 height 133
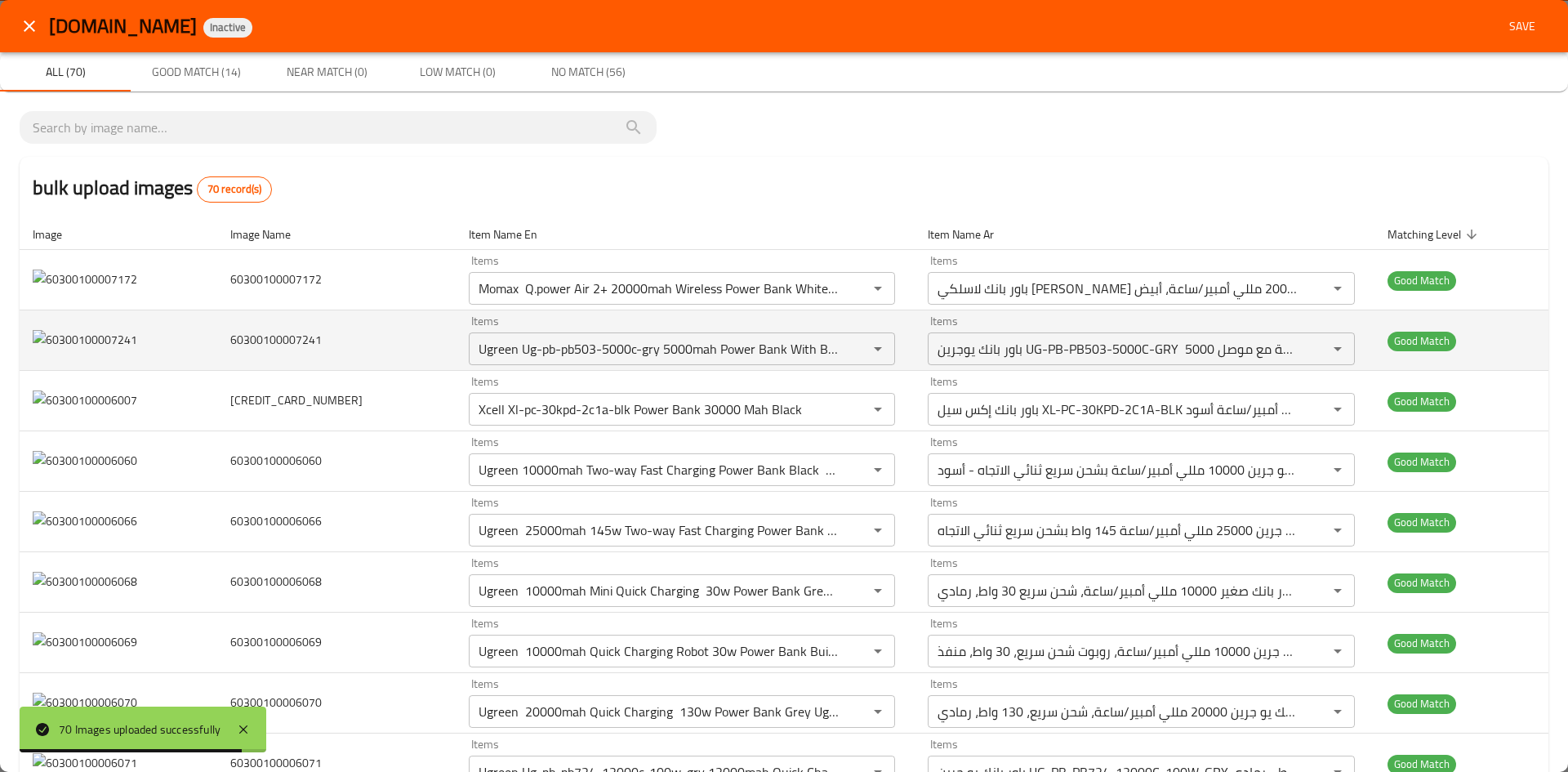
click at [59, 350] on img "enhanced table" at bounding box center [85, 340] width 105 height 21
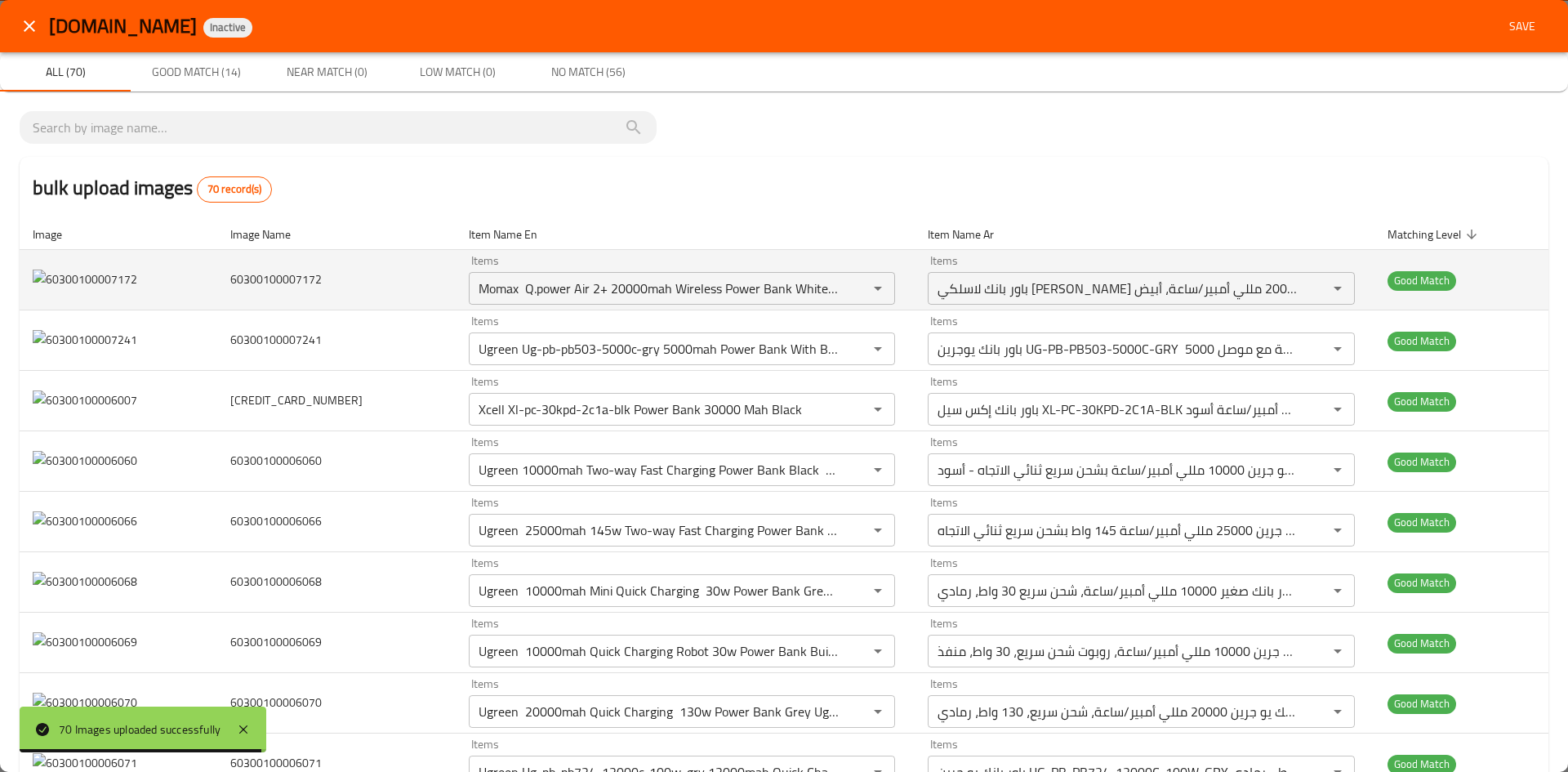
click at [50, 288] on img "enhanced table" at bounding box center [85, 279] width 105 height 21
click at [49, 278] on img "enhanced table" at bounding box center [85, 279] width 105 height 21
click at [302, 273] on span "60300100007172" at bounding box center [276, 279] width 91 height 21
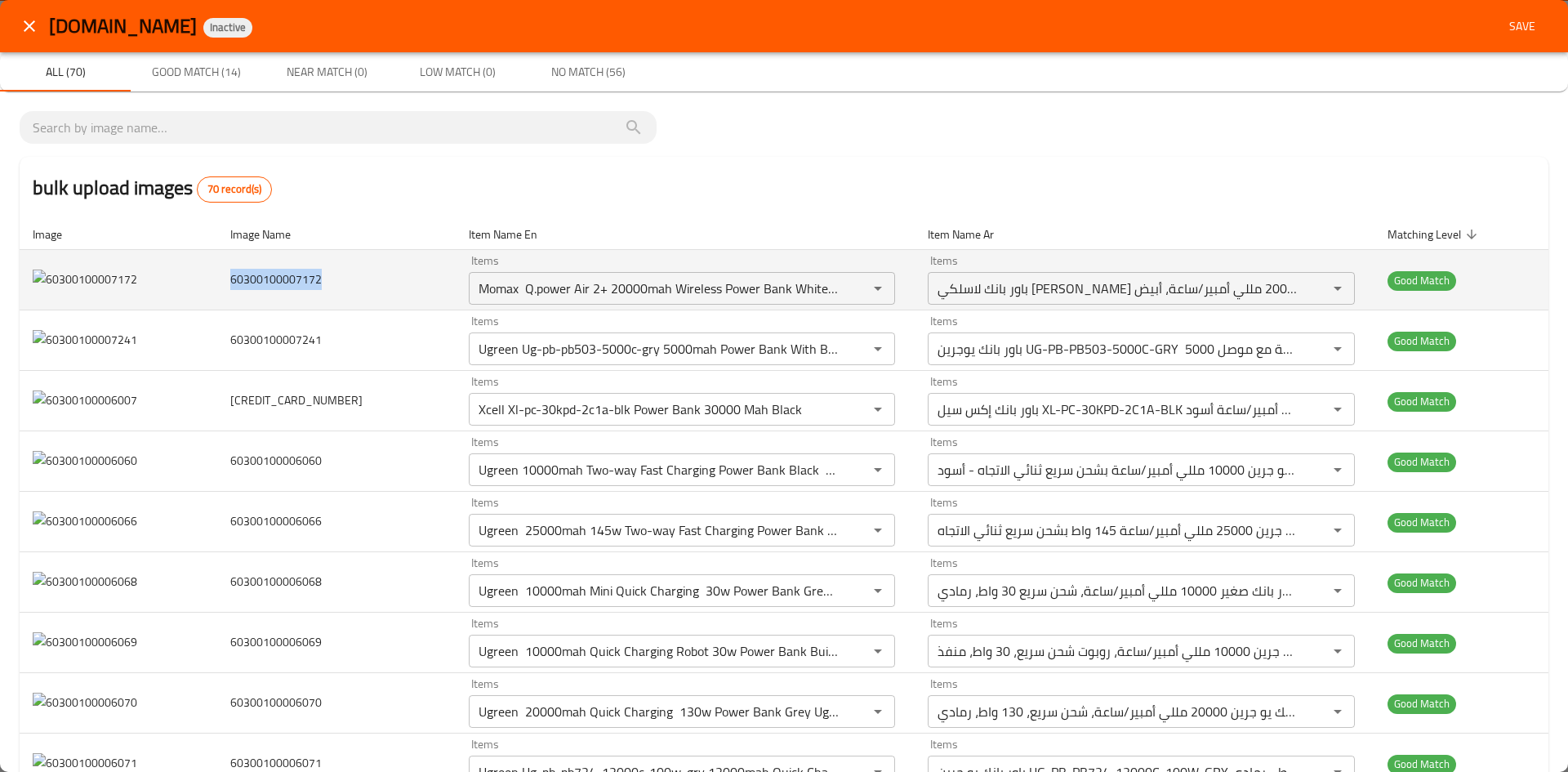
click at [302, 273] on span "60300100007172" at bounding box center [276, 279] width 91 height 21
copy span "60300100007172"
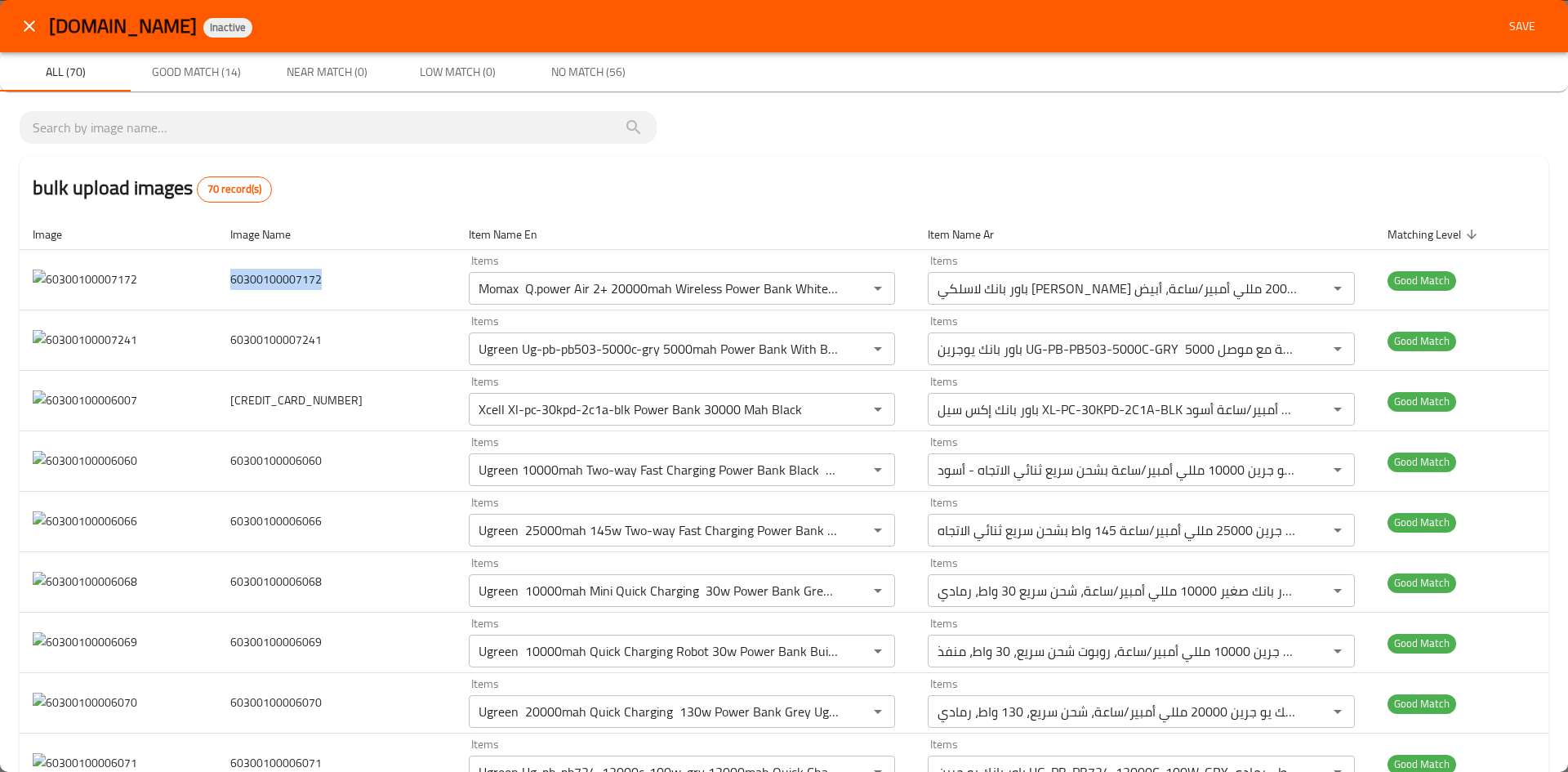
click at [30, 26] on icon "close" at bounding box center [29, 26] width 11 height 11
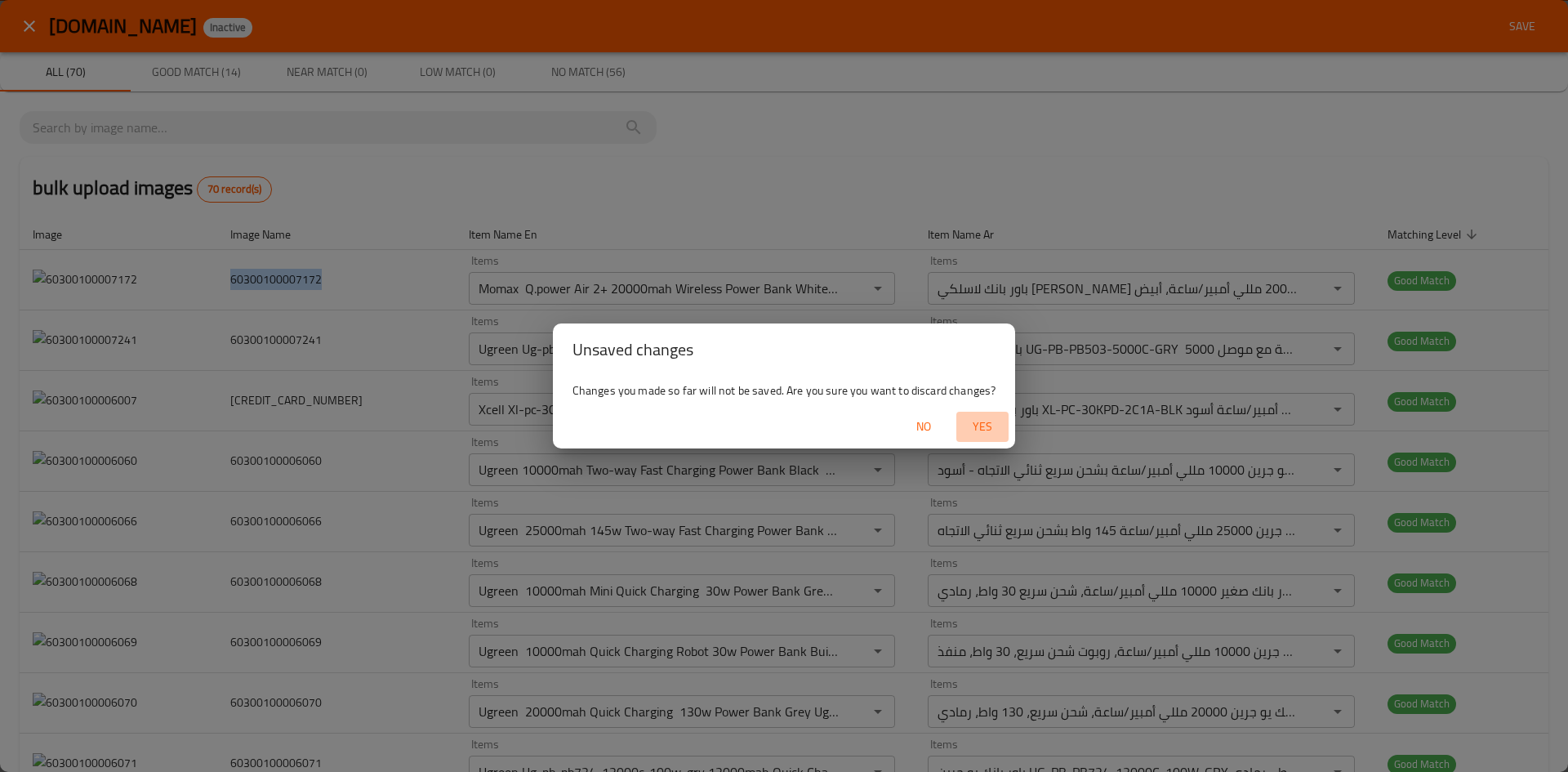
click at [984, 431] on span "Yes" at bounding box center [983, 426] width 40 height 21
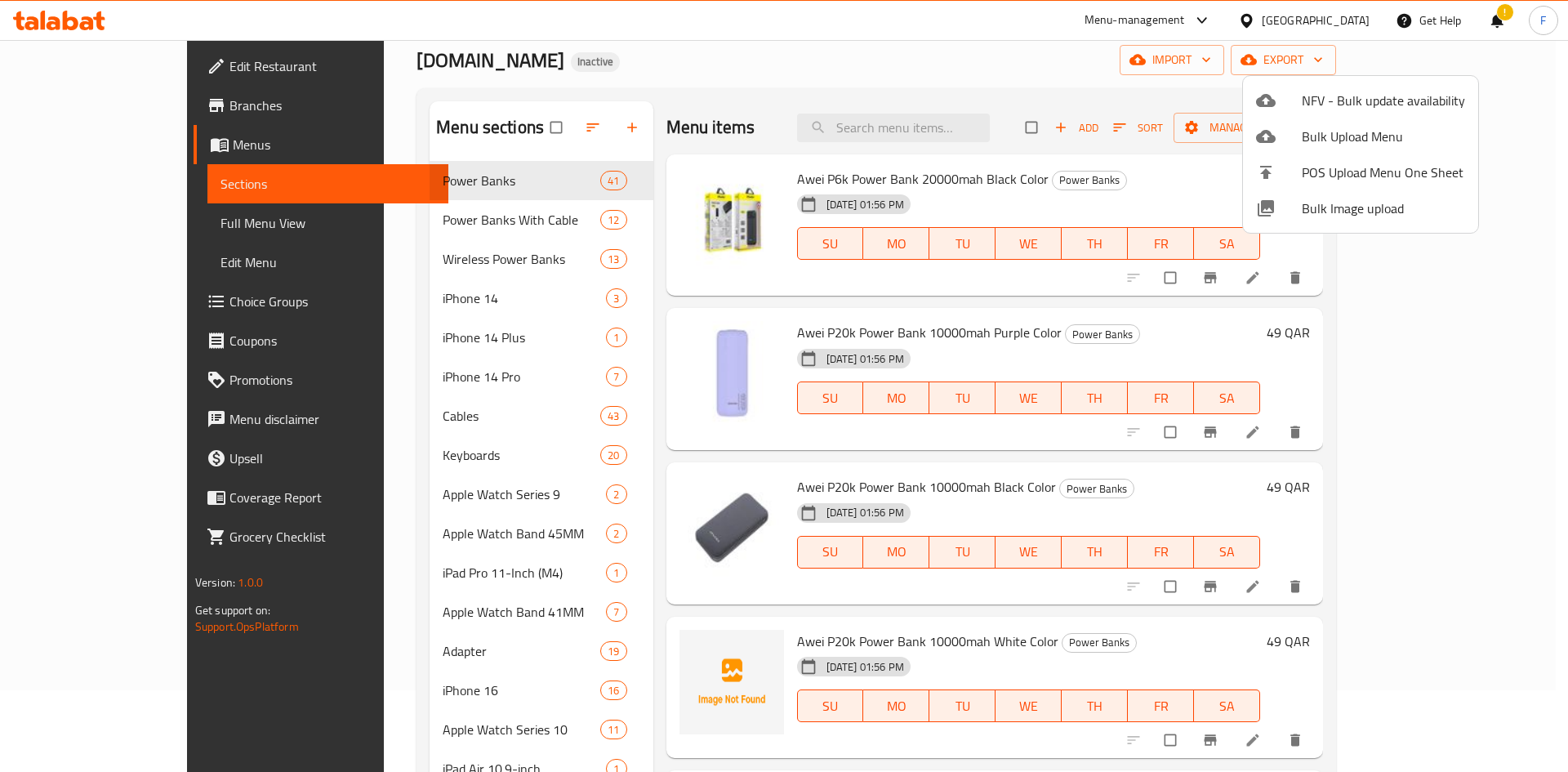
click at [903, 121] on div at bounding box center [784, 386] width 1568 height 772
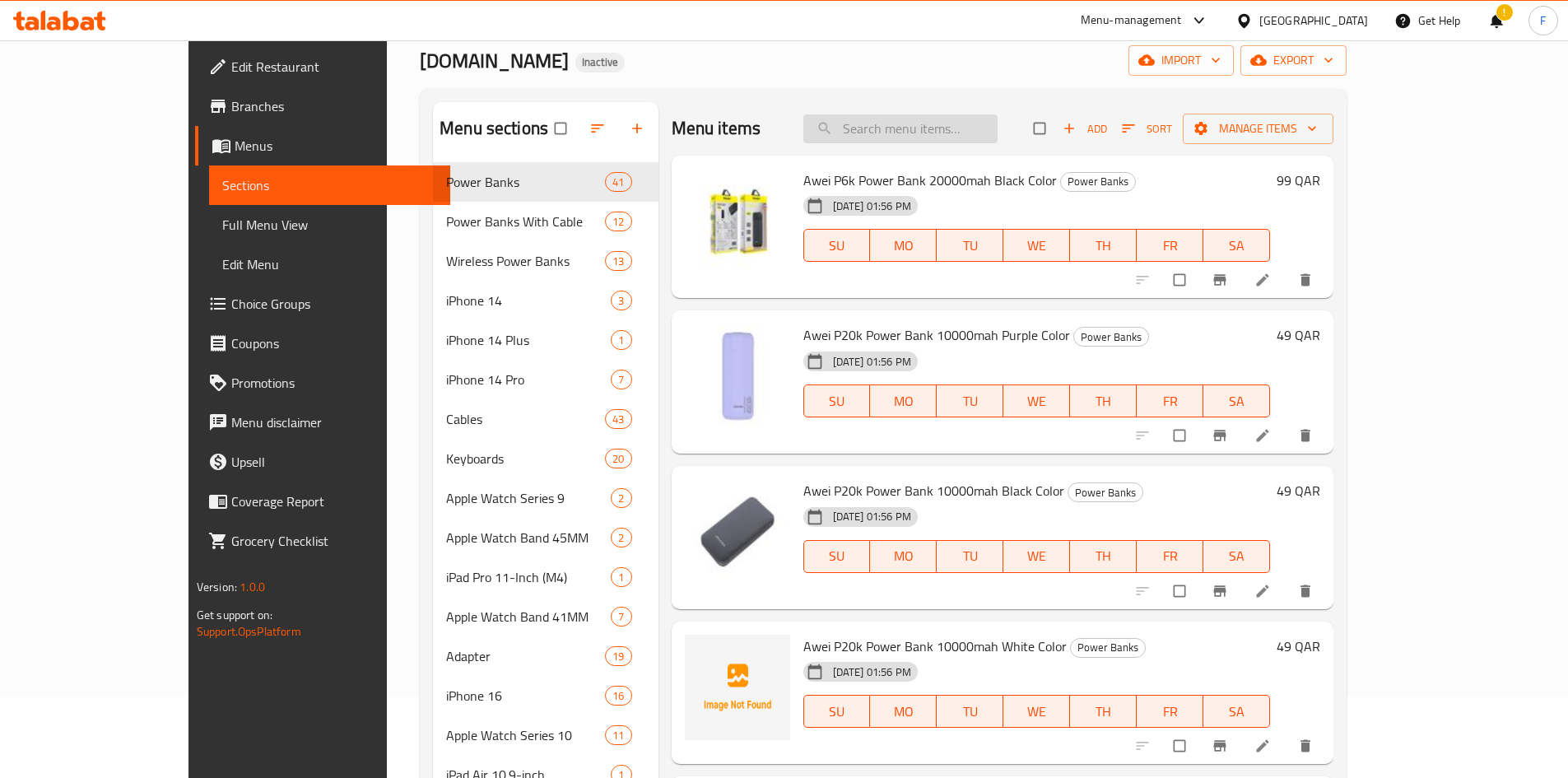
click at [918, 126] on input "search" at bounding box center [901, 128] width 194 height 29
click at [937, 136] on input "search" at bounding box center [901, 128] width 194 height 29
paste input "MOMAX Q.POWER AIR 2+ 20000MAH WIRELESS POWER BANK WHITE IP92W"
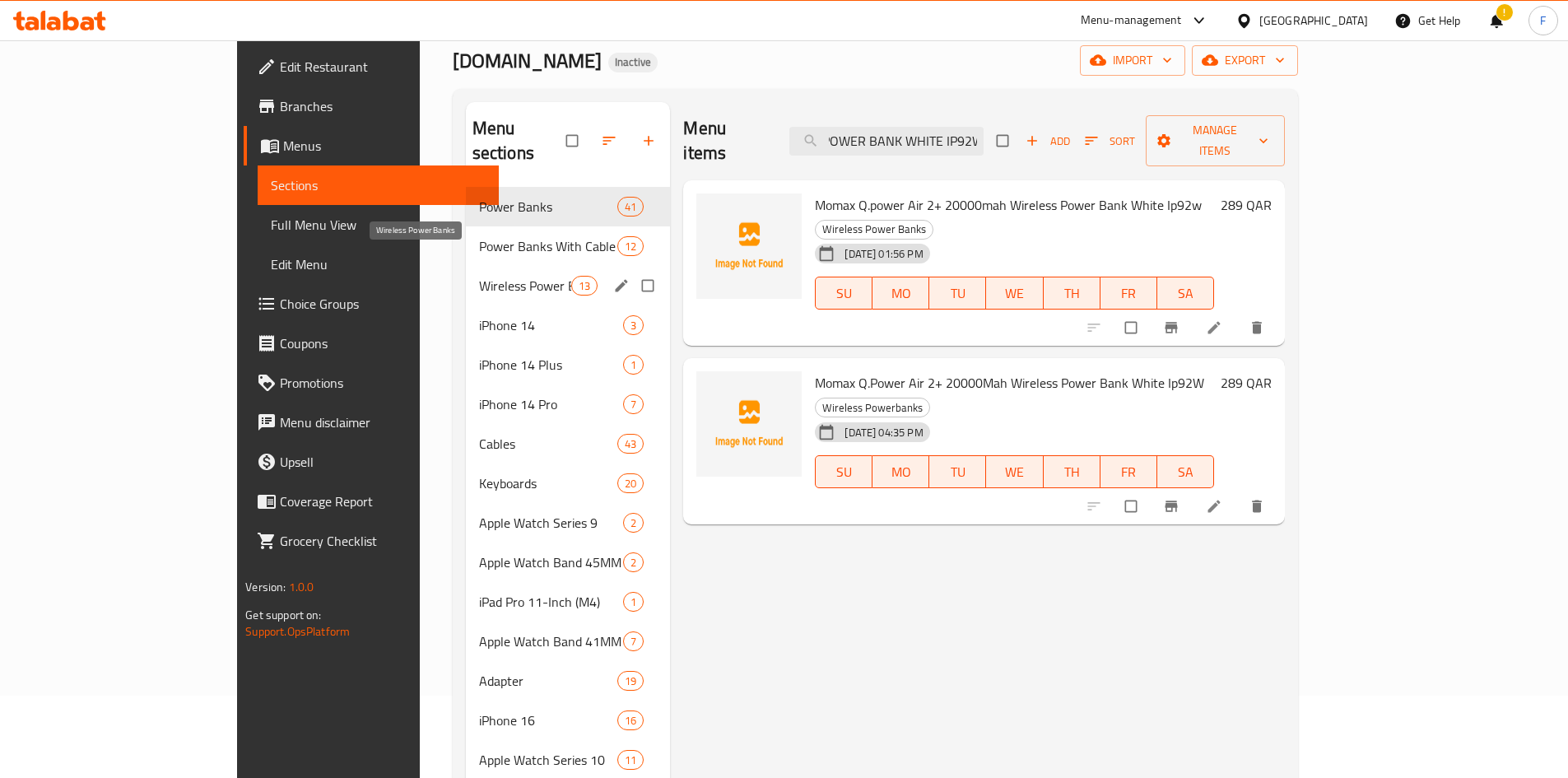
type input "MOMAX Q.POWER AIR 2+ 20000MAH WIRELESS POWER BANK WHITE IP92W"
drag, startPoint x: 458, startPoint y: 254, endPoint x: 330, endPoint y: 254, distance: 128.0
click at [479, 276] on span "Wireless Power Banks" at bounding box center [525, 285] width 92 height 20
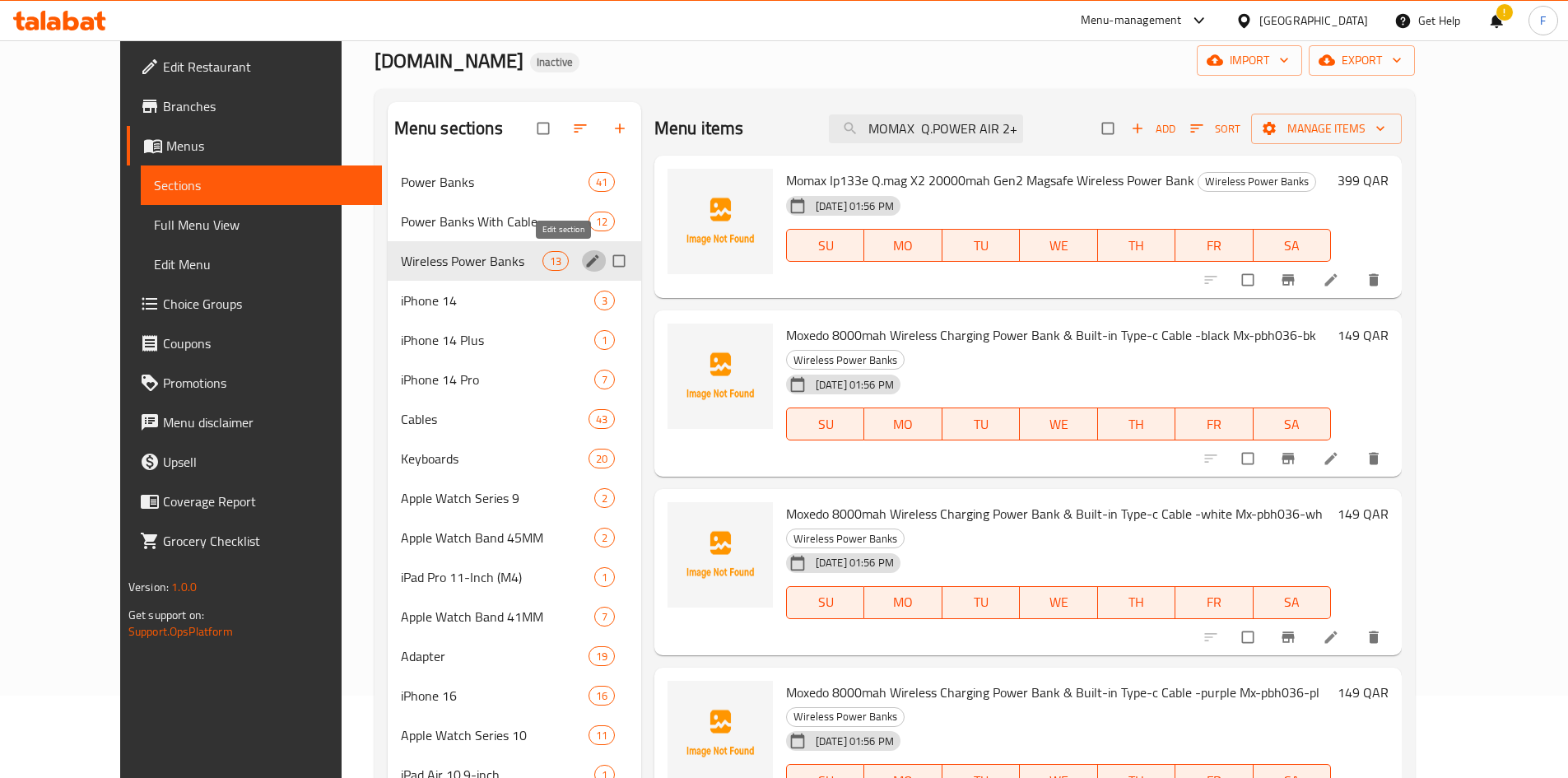
click at [584, 262] on icon "edit" at bounding box center [592, 261] width 16 height 16
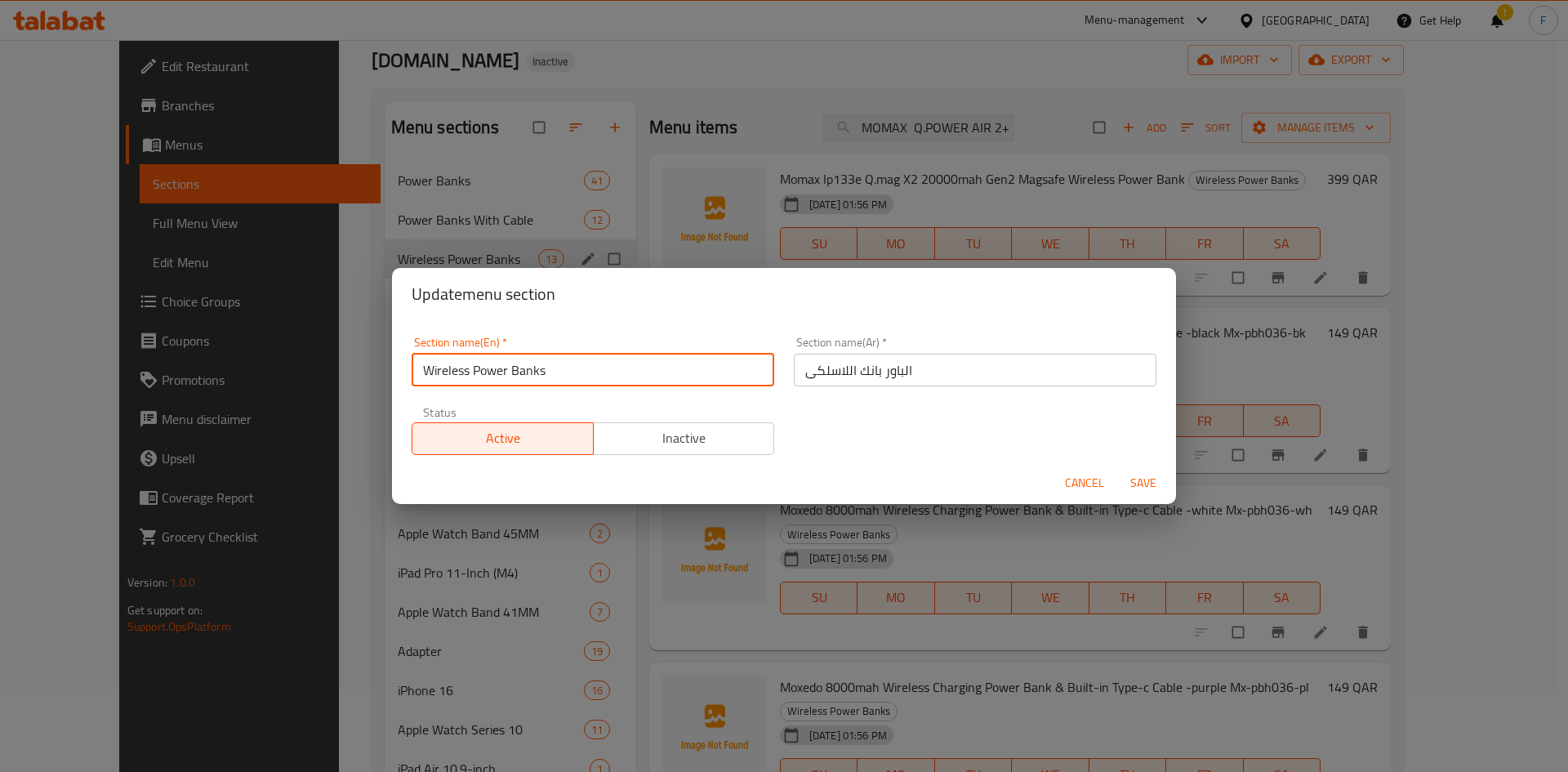
drag, startPoint x: 586, startPoint y: 377, endPoint x: 399, endPoint y: 370, distance: 187.1
click at [399, 370] on div "Section name(En)   * Wireless Power Banks Section name(En) * Section name(Ar)  …" at bounding box center [784, 390] width 784 height 141
click at [1069, 477] on span "Cancel" at bounding box center [1085, 483] width 40 height 21
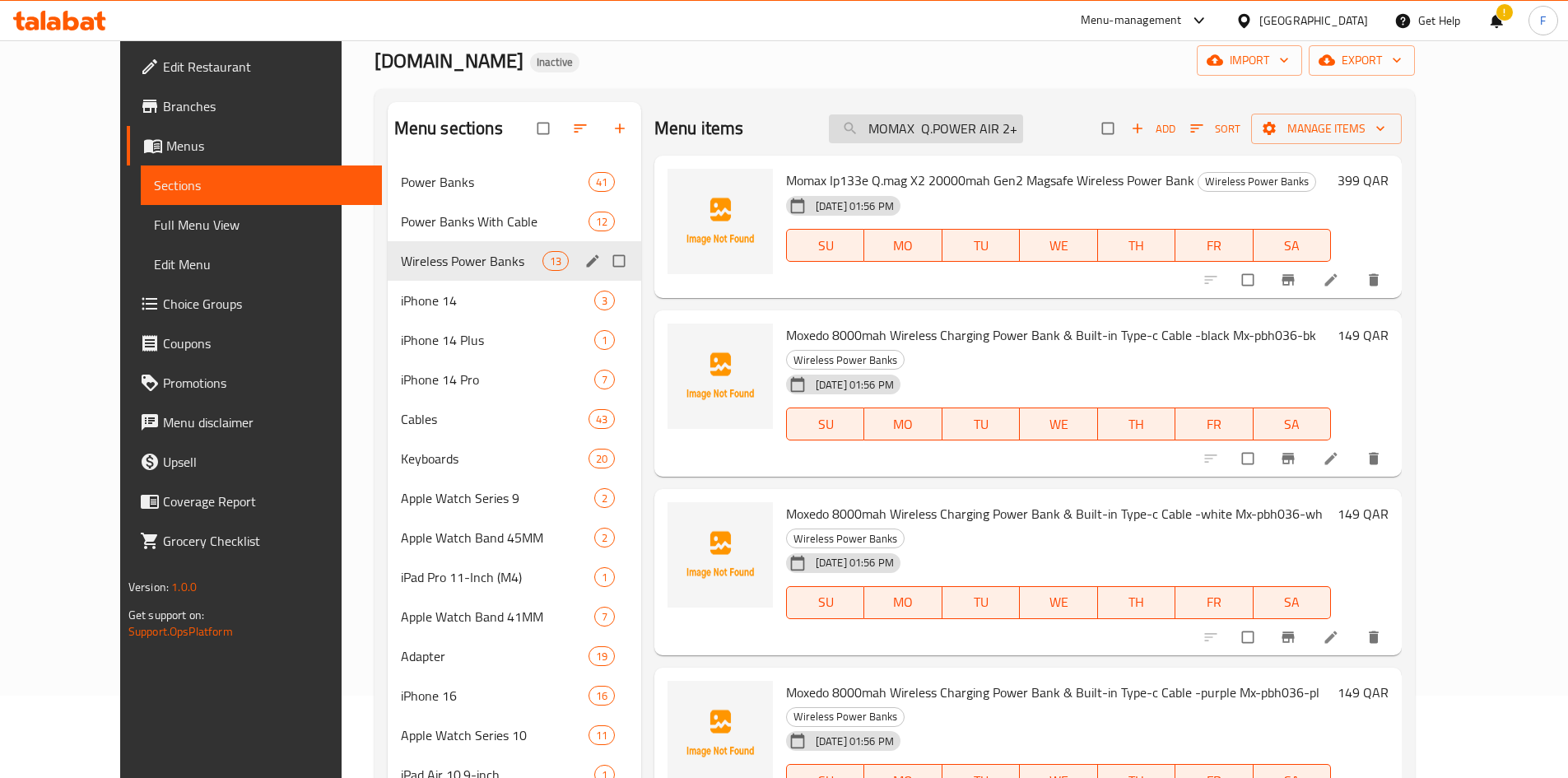
click at [1020, 123] on input "MOMAX Q.POWER AIR 2+ 20000MAH WIRELESS POWER BANK WHITE IP92W" at bounding box center [926, 128] width 194 height 29
click at [1020, 122] on input "MOMAX Q.POWER AIR 2+ 20000MAH WIRELESS POWER BANK WHITE IP92W" at bounding box center [926, 128] width 194 height 29
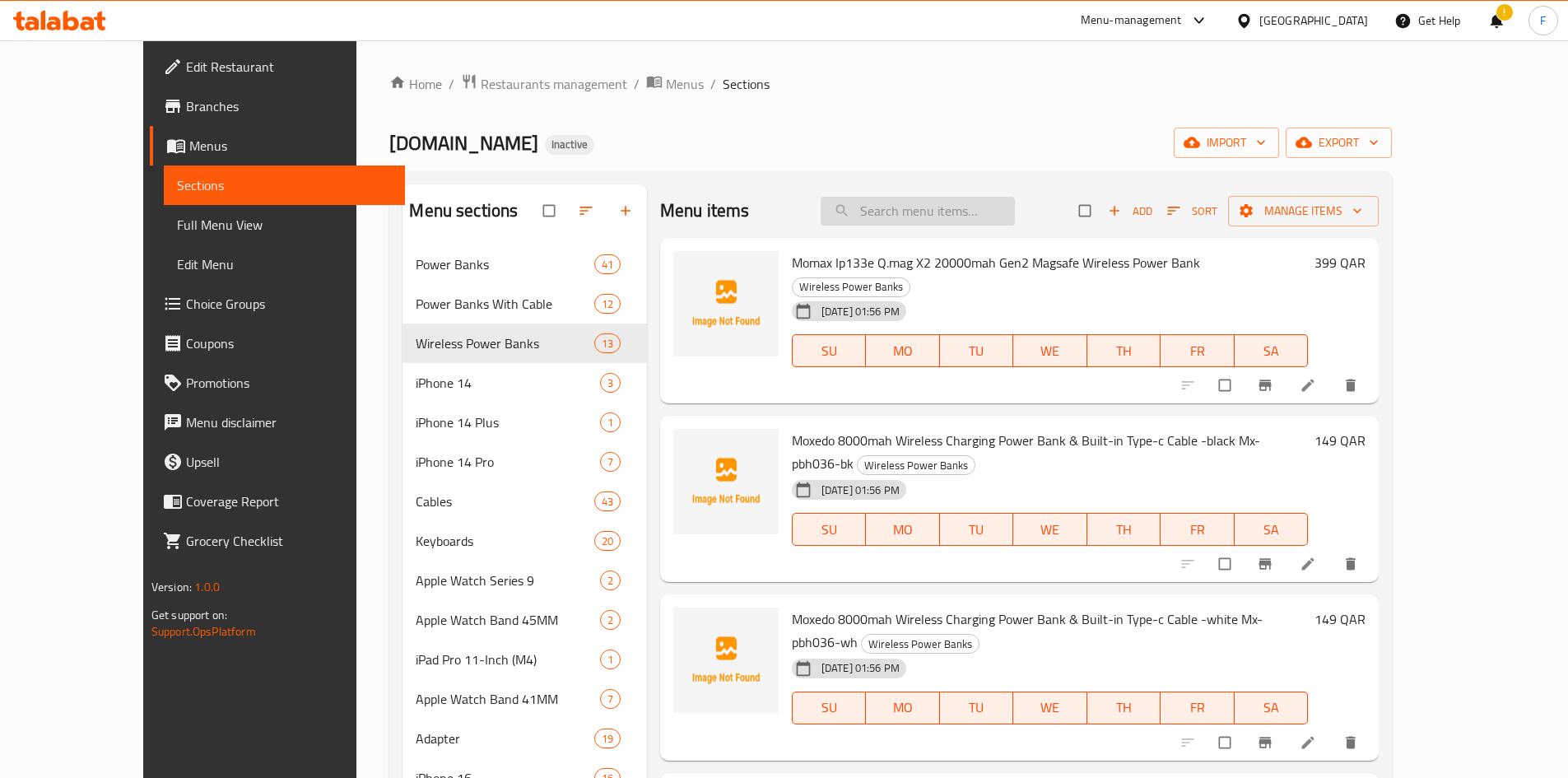
click at [939, 212] on input "search" at bounding box center [918, 211] width 194 height 29
paste input "IP92W"
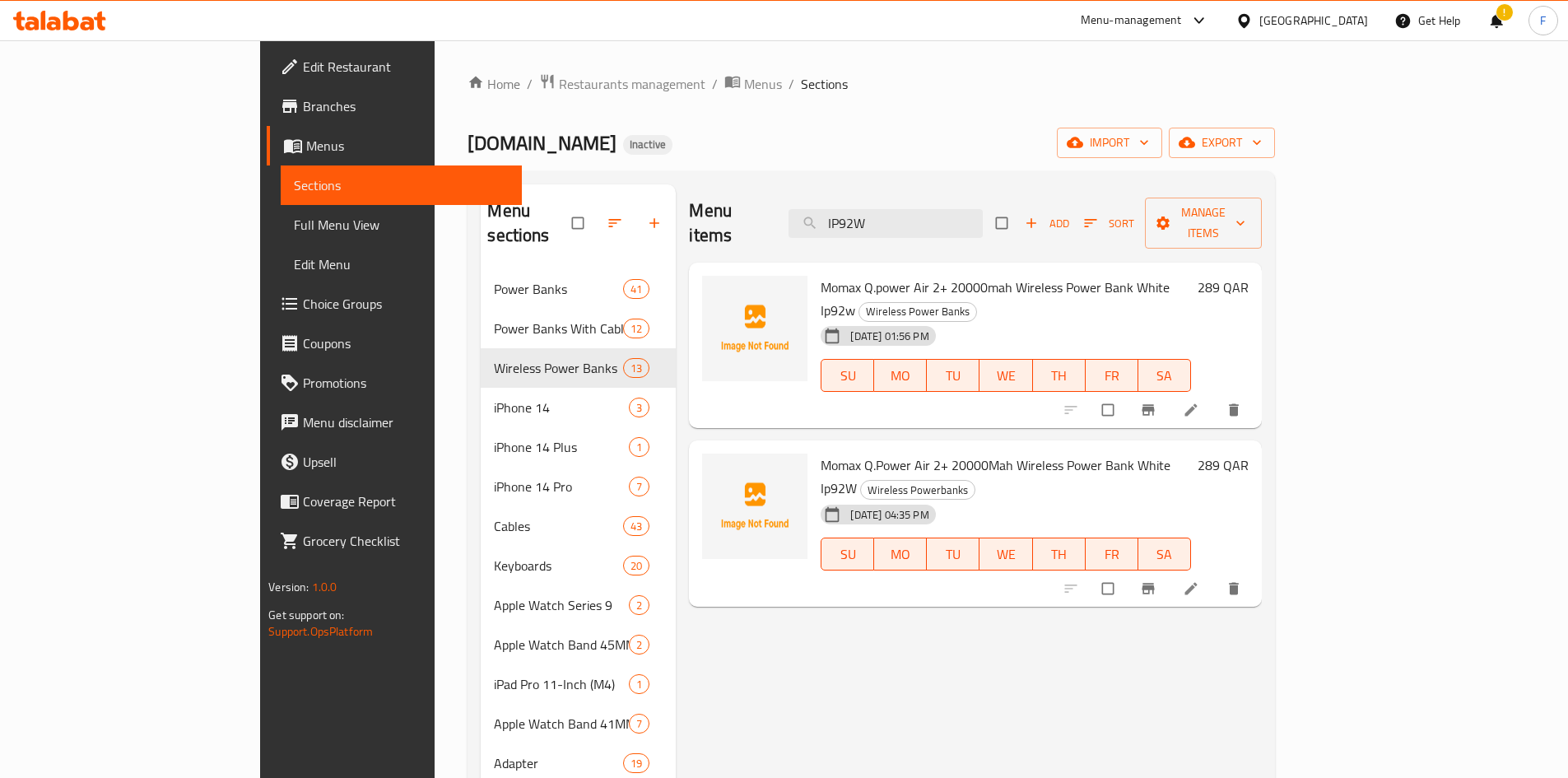
type input "IP92W"
click at [1123, 275] on span "Momax Q.power Air 2+ 20000mah Wireless Power Bank White Ip92w" at bounding box center [995, 298] width 349 height 48
click at [1025, 452] on span "Momax Q.Power Air 2+ 20000Mah Wireless Power Bank White Ip92W" at bounding box center [996, 476] width 350 height 48
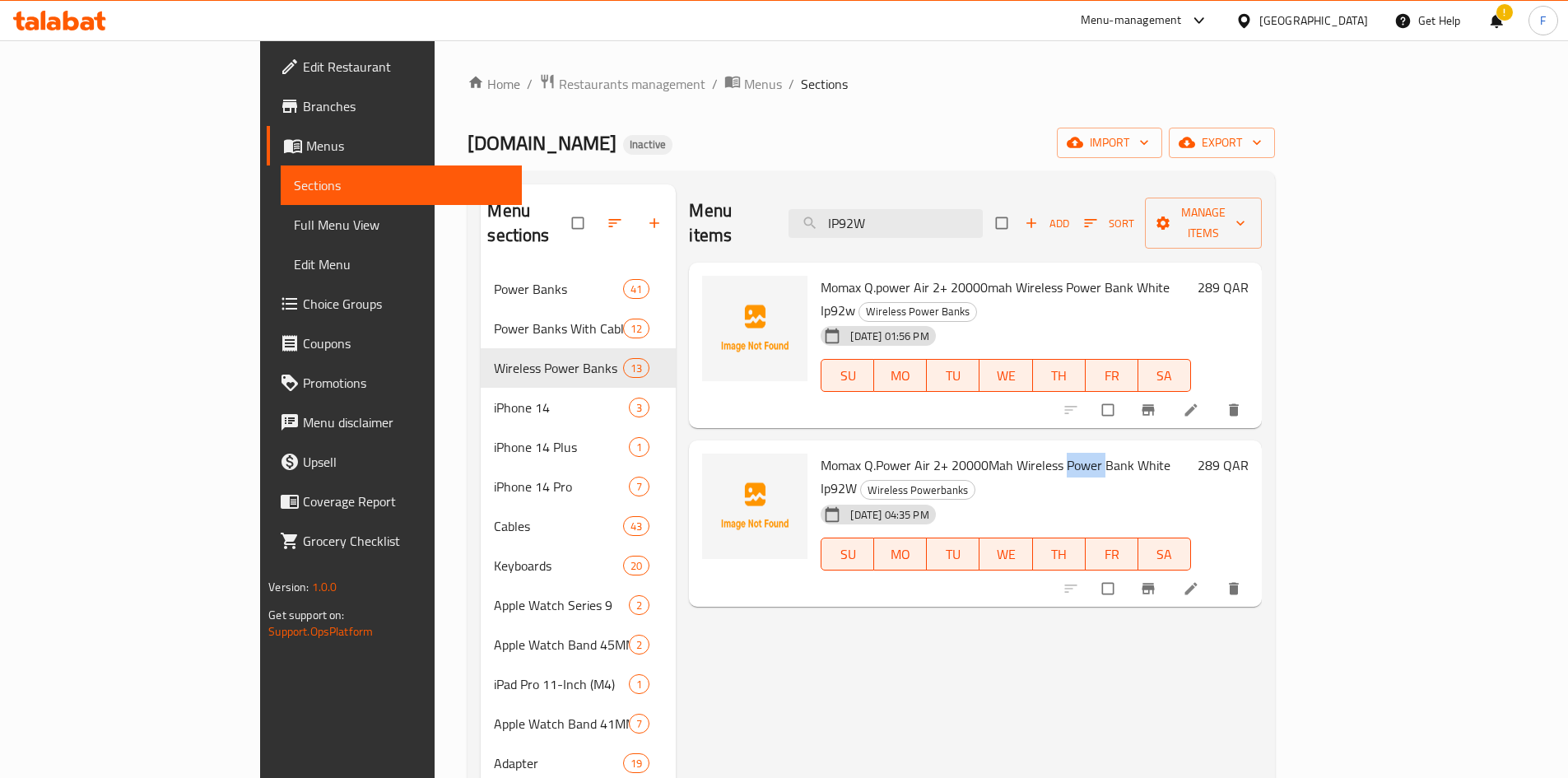
click at [1025, 452] on span "Momax Q.Power Air 2+ 20000Mah Wireless Power Bank White Ip92W" at bounding box center [996, 476] width 350 height 48
click at [1062, 275] on span "Momax Q.power Air 2+ 20000mah Wireless Power Bank White Ip92w" at bounding box center [995, 298] width 349 height 48
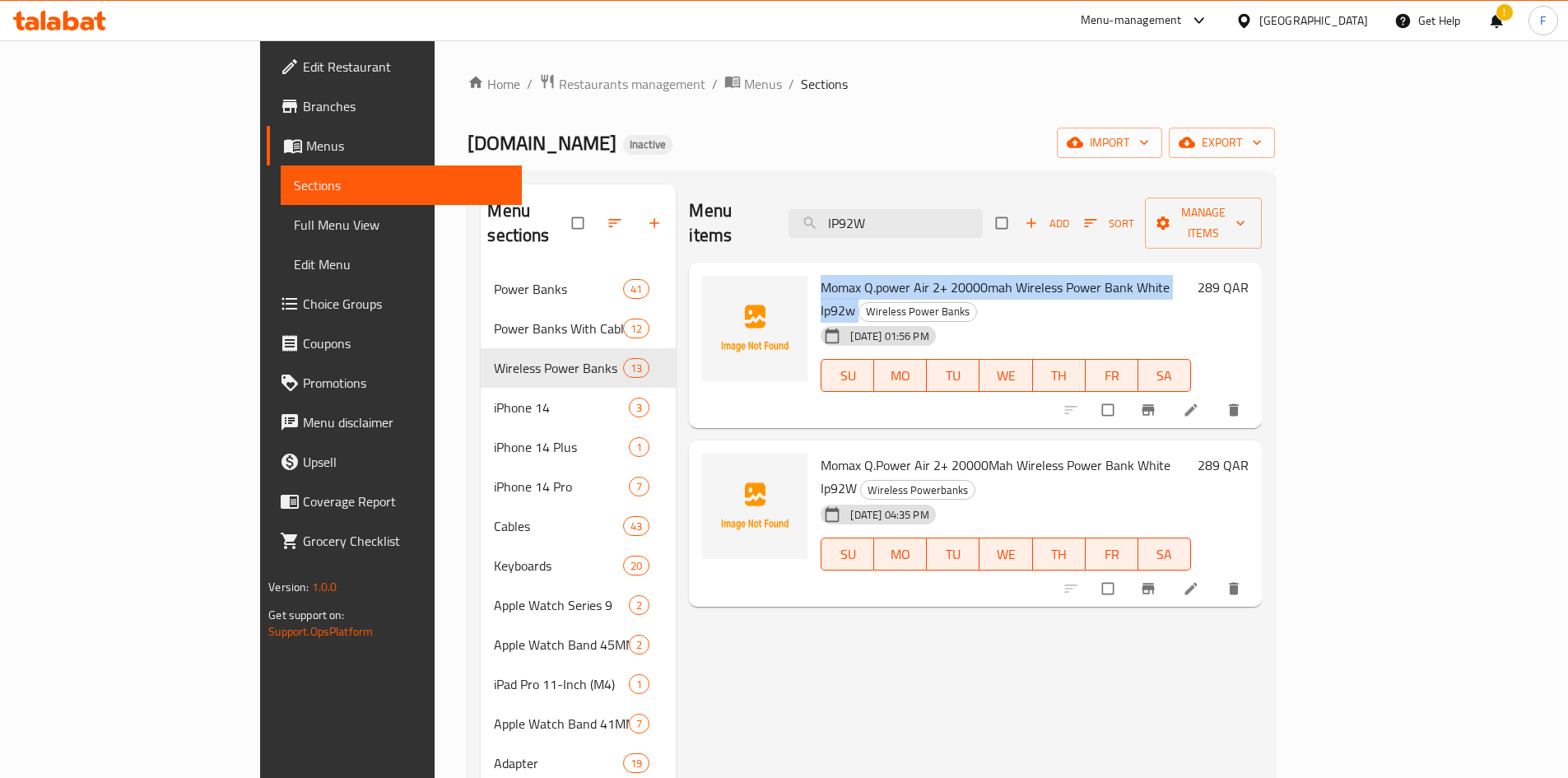
click at [1062, 275] on span "Momax Q.power Air 2+ 20000mah Wireless Power Bank White Ip92w" at bounding box center [995, 298] width 349 height 48
copy h6 "Momax Q.power Air 2+ 20000mah Wireless Power Bank White Ip92w"
click at [1051, 320] on div "[DATE] 01:56 PM SU MO TU WE TH FR SA" at bounding box center [1005, 364] width 383 height 89
click at [975, 481] on span "Wireless Powerbanks" at bounding box center [917, 490] width 114 height 19
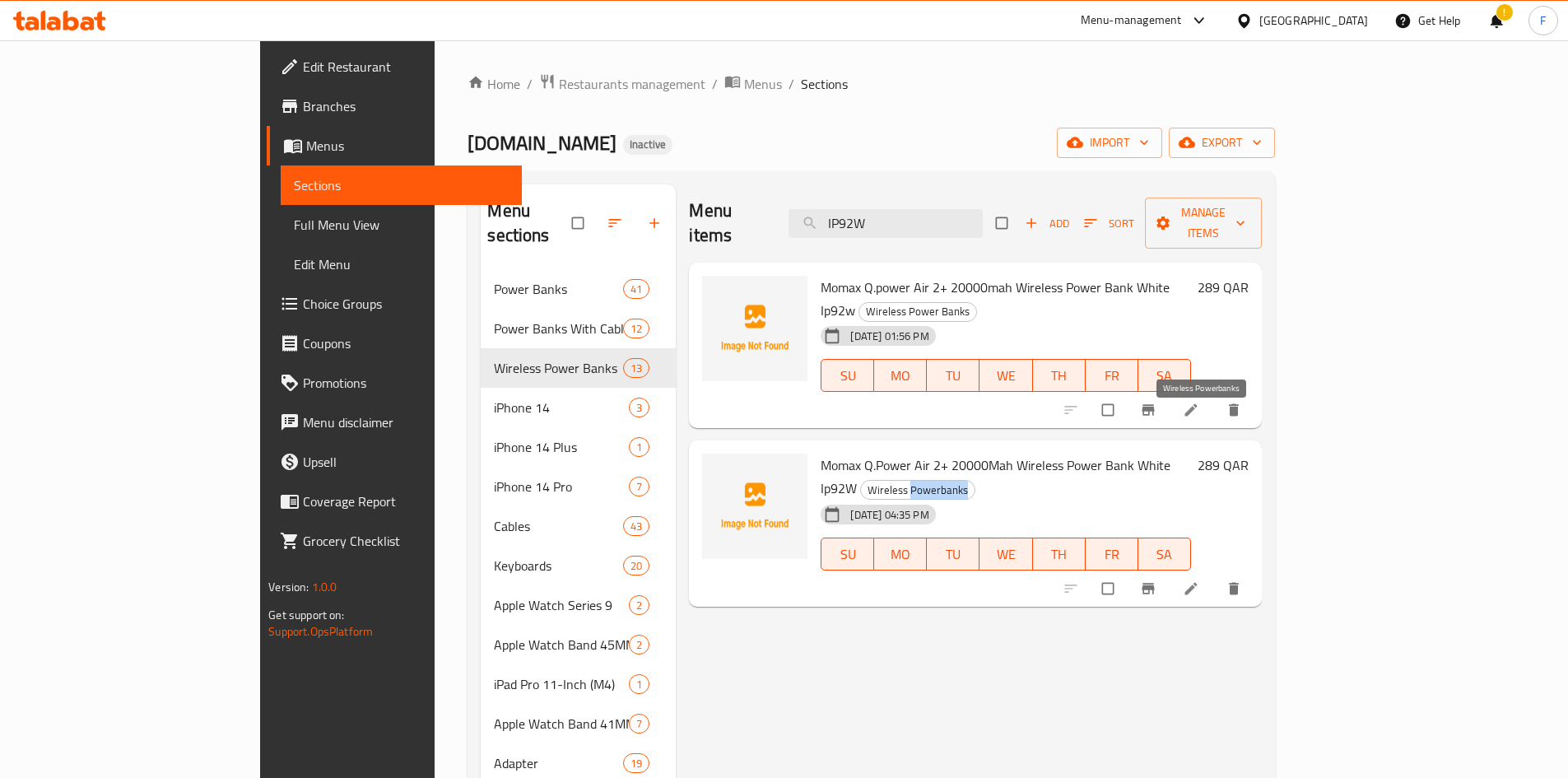
click at [975, 481] on span "Wireless Powerbanks" at bounding box center [917, 490] width 114 height 19
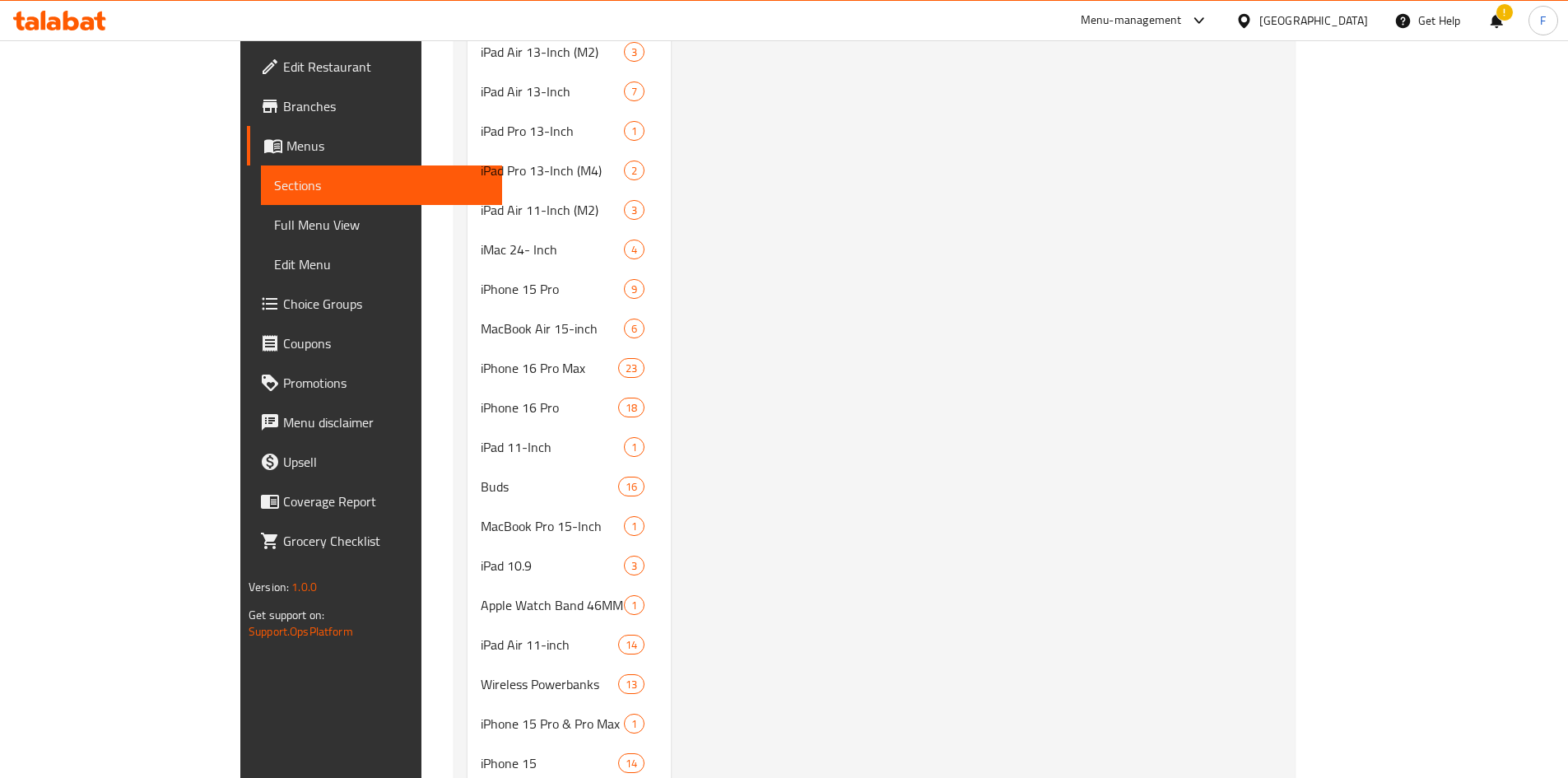
scroll to position [1317, 0]
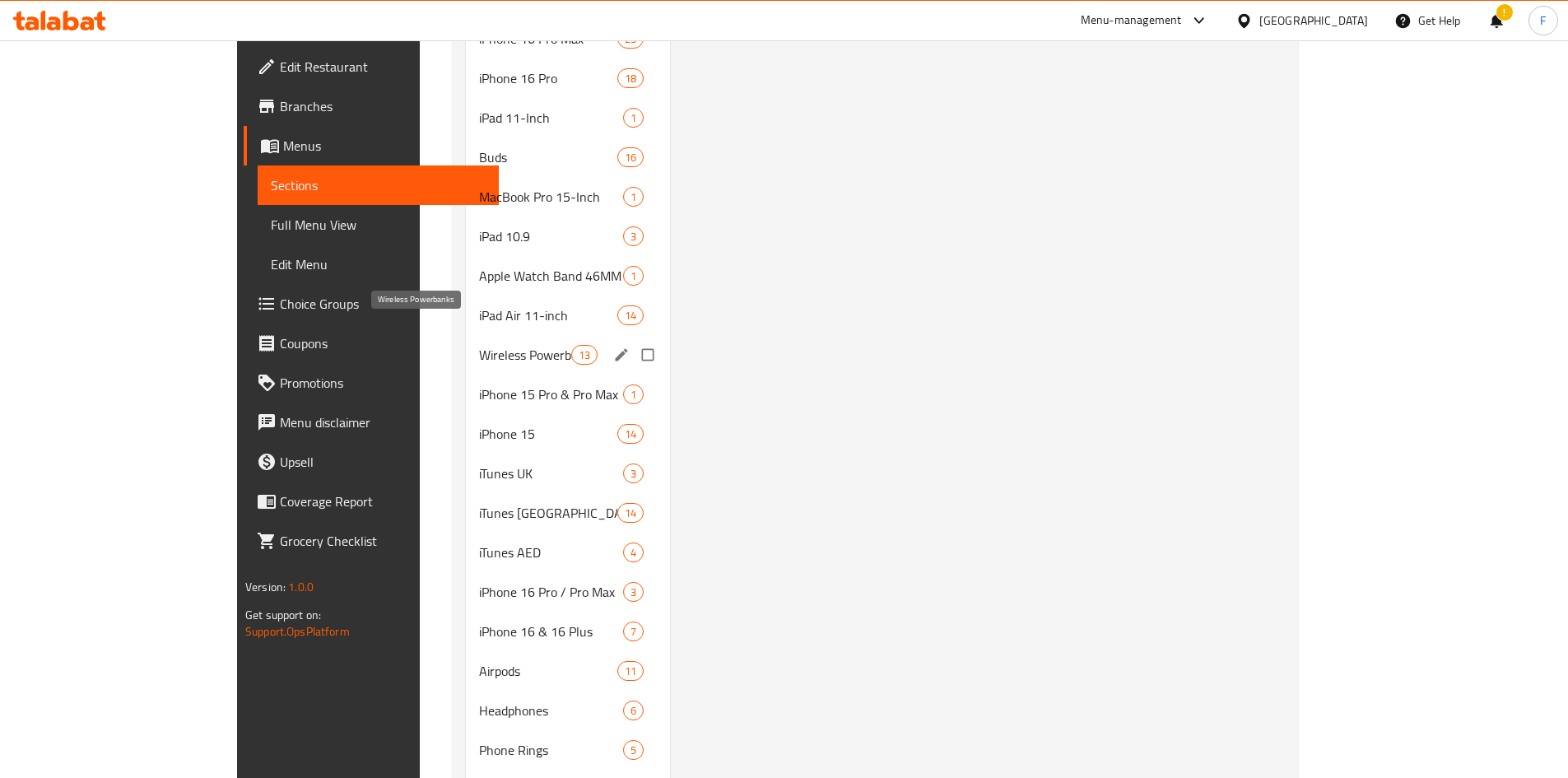
click at [479, 345] on span "Wireless Powerbanks" at bounding box center [525, 354] width 92 height 20
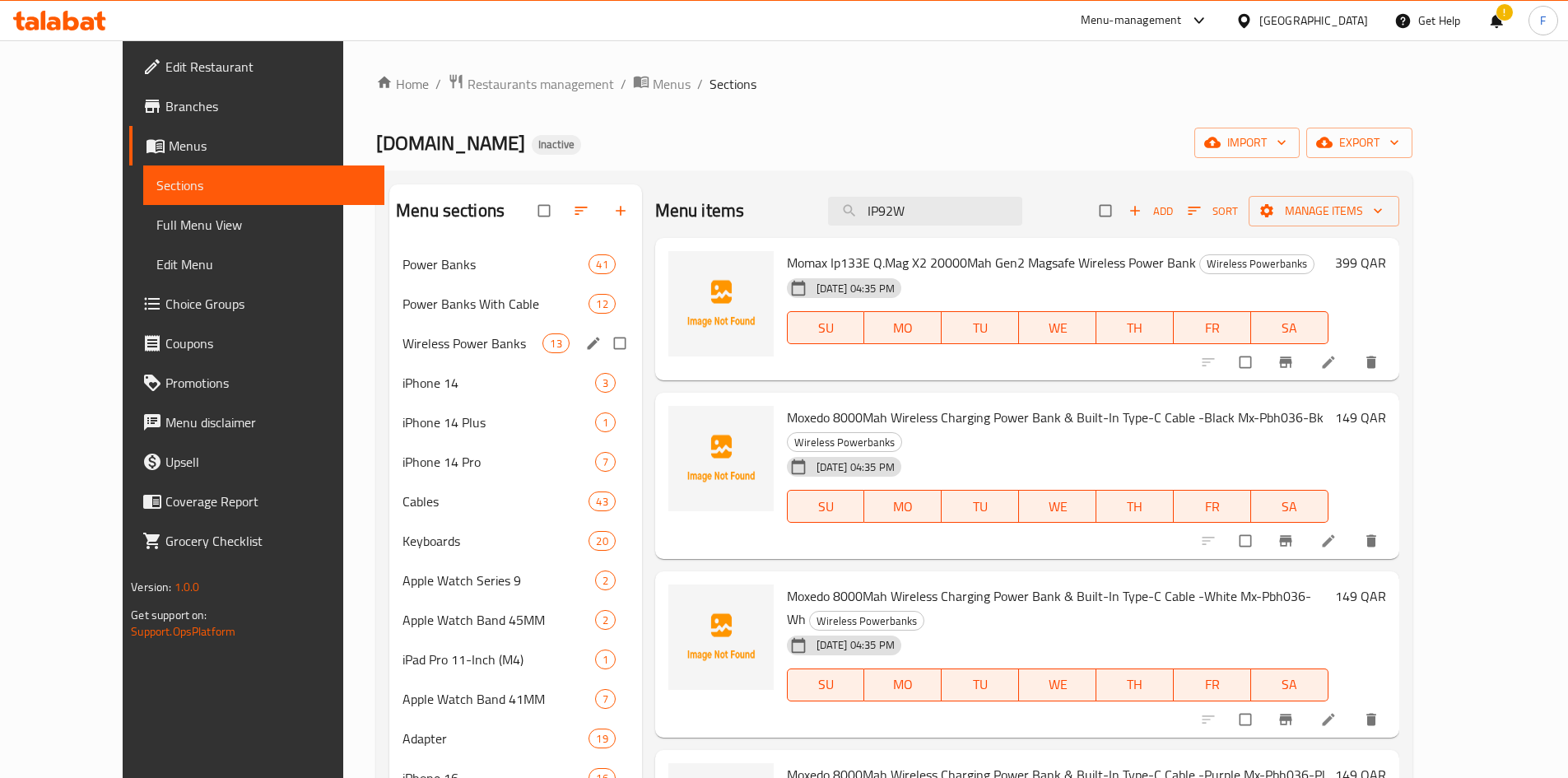
click at [604, 341] on input "Menu sections" at bounding box center [621, 343] width 35 height 31
checkbox input "true"
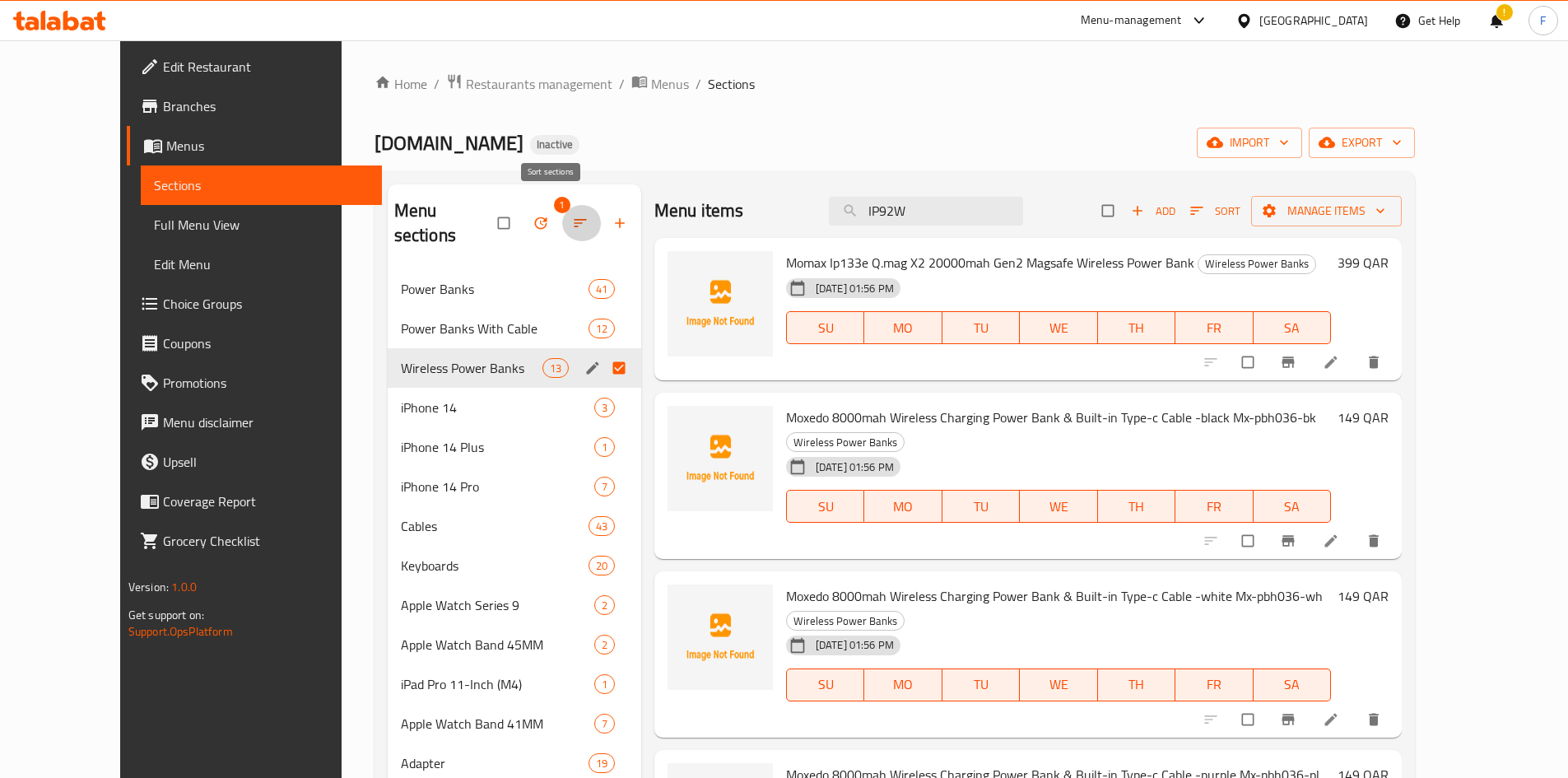
click at [572, 215] on icon "button" at bounding box center [580, 223] width 16 height 16
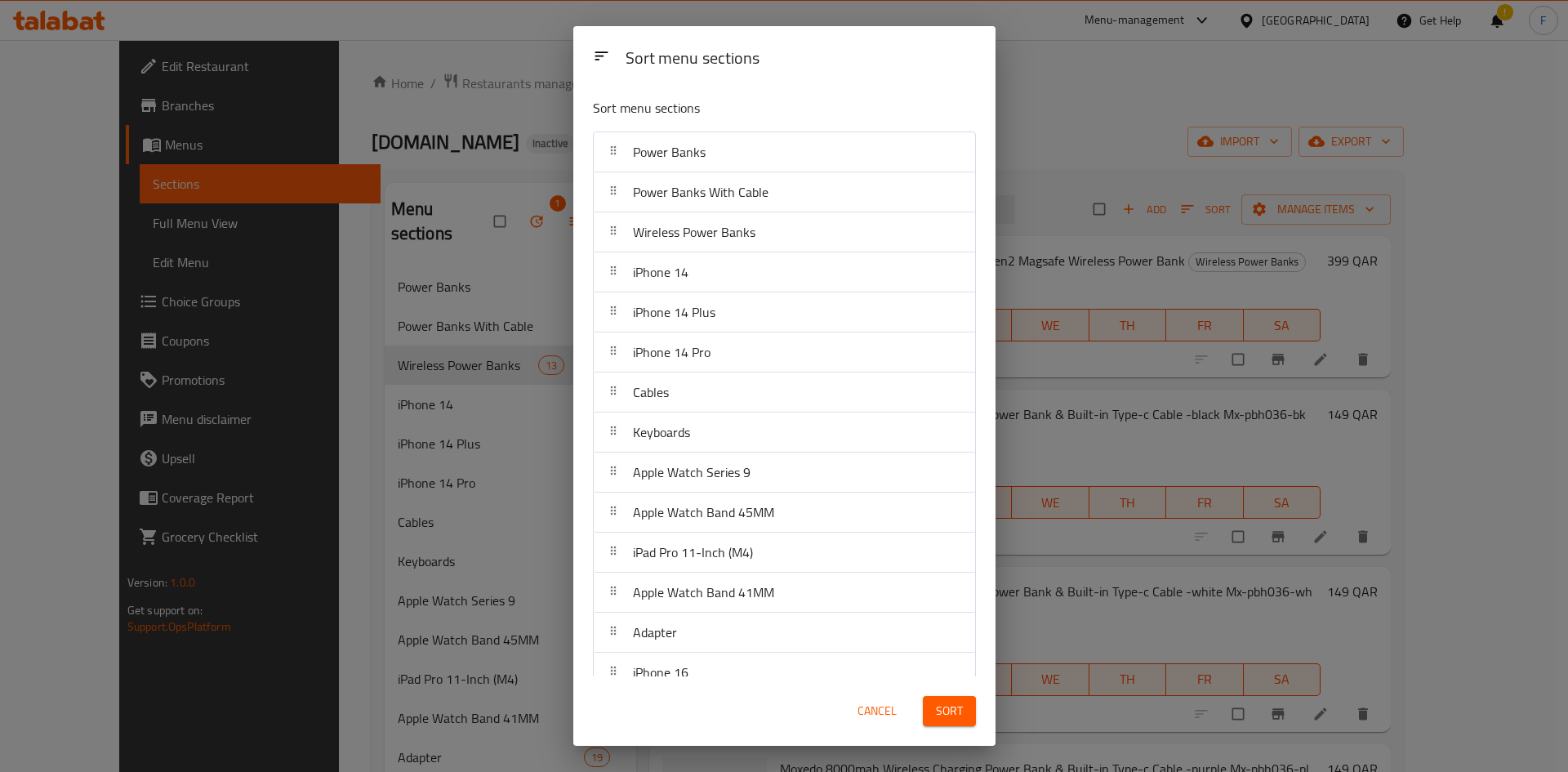
click at [502, 210] on div "Sort menu sections Sort menu sections Power Banks Power Banks With Cable Wirele…" at bounding box center [784, 386] width 1568 height 772
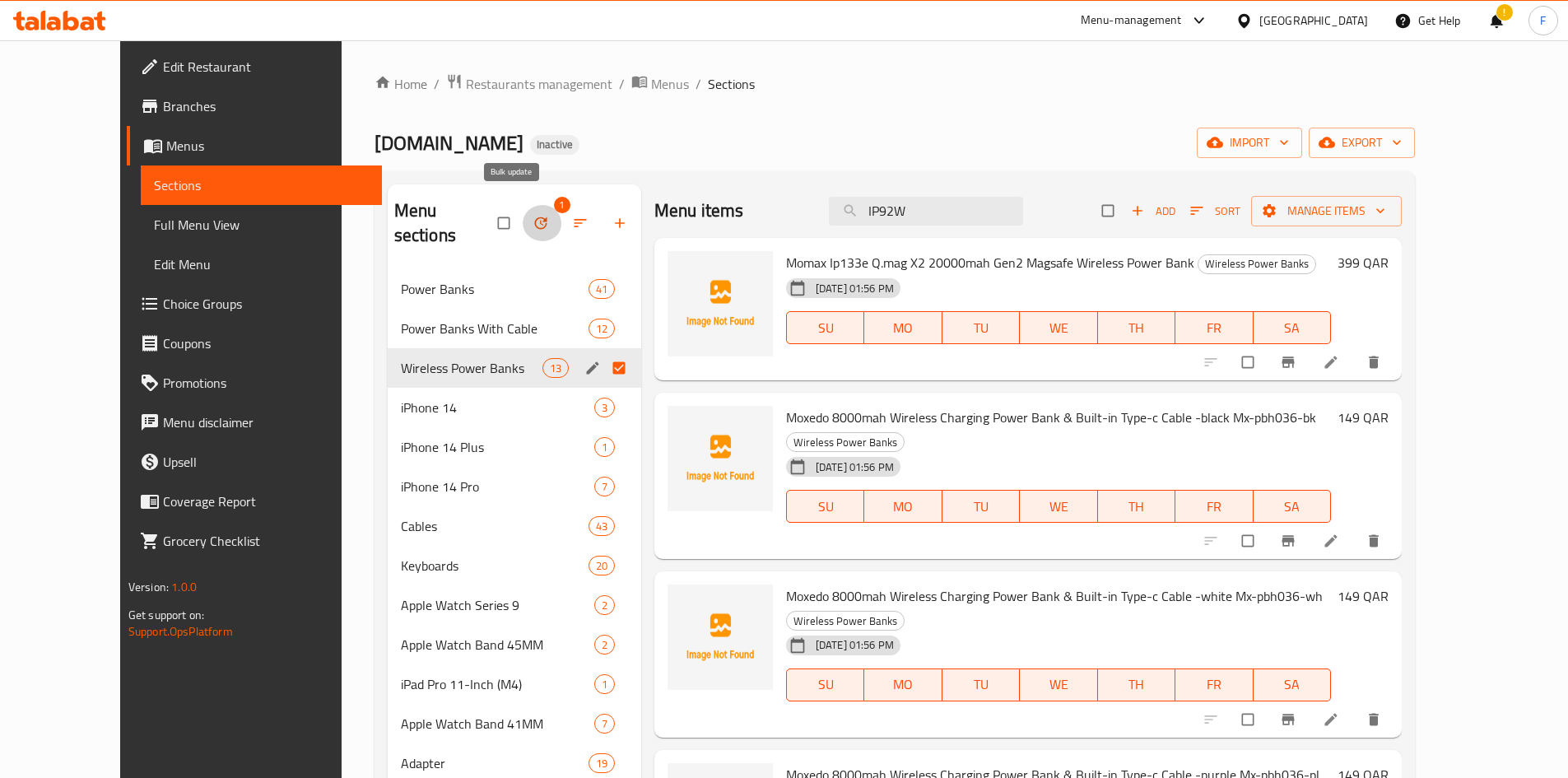
click at [533, 215] on icon "button" at bounding box center [541, 223] width 16 height 16
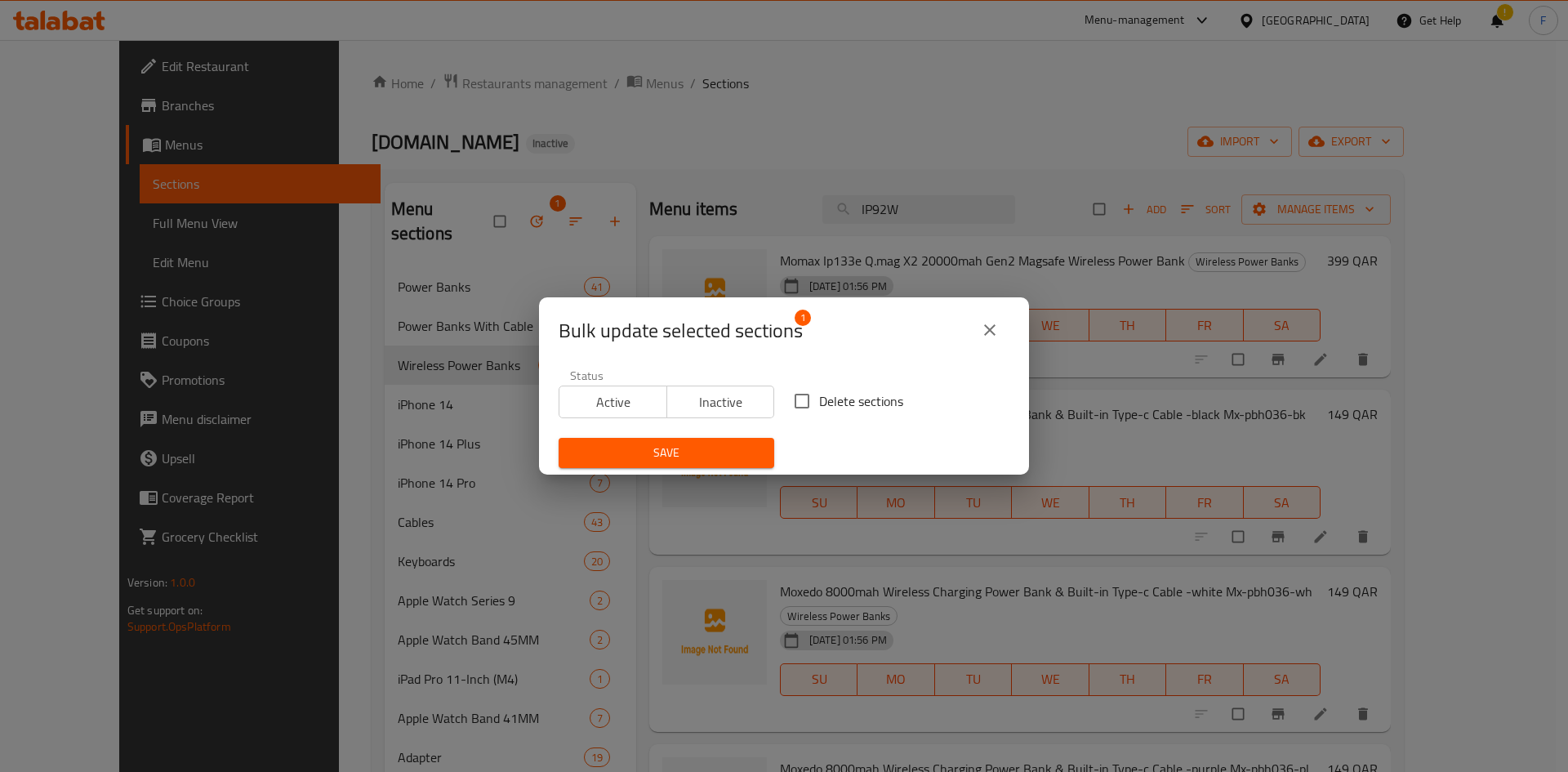
click at [791, 402] on input "Delete sections" at bounding box center [802, 401] width 34 height 34
checkbox input "true"
click at [708, 452] on span "Save" at bounding box center [666, 453] width 189 height 21
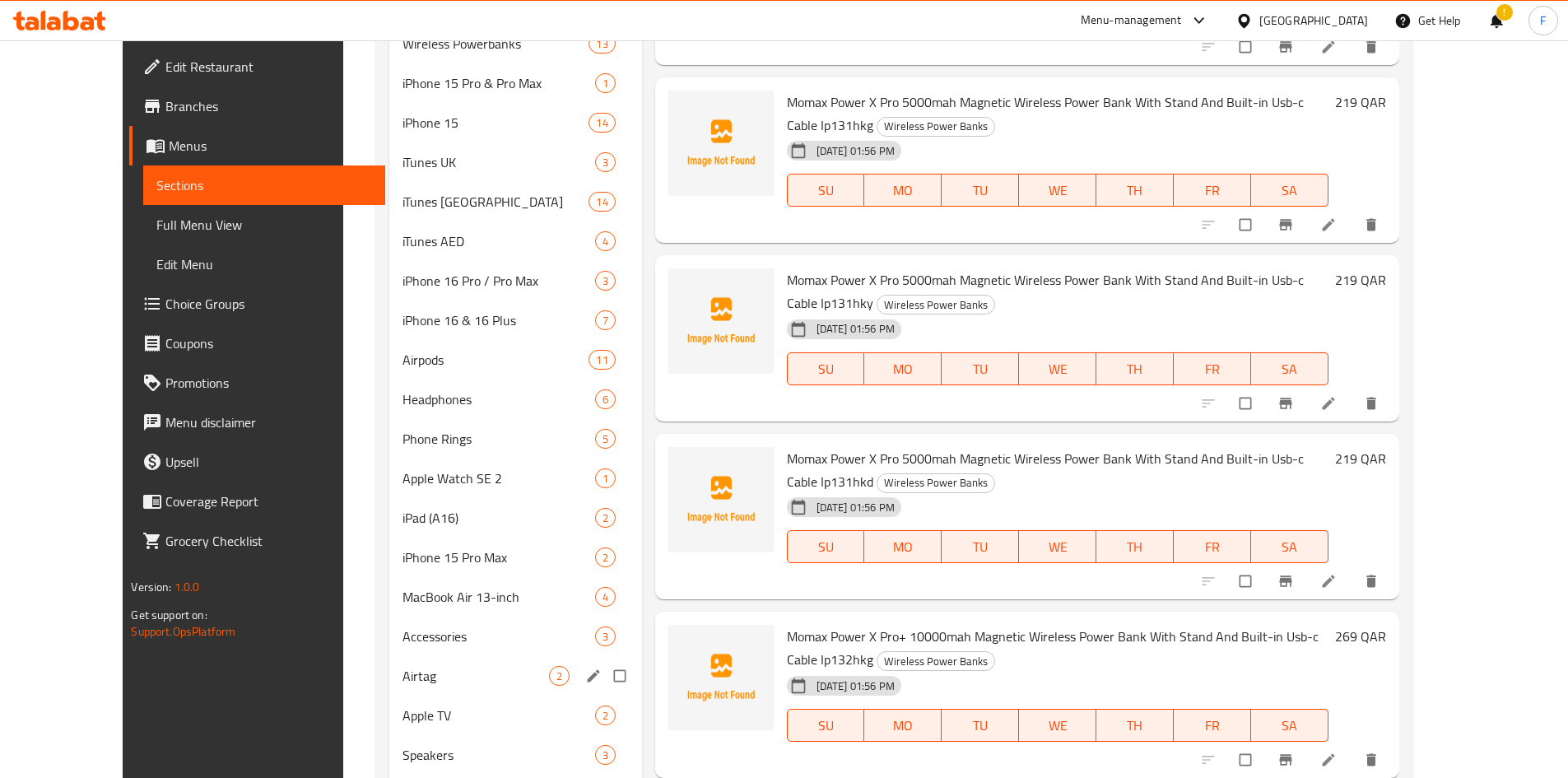
scroll to position [1811, 0]
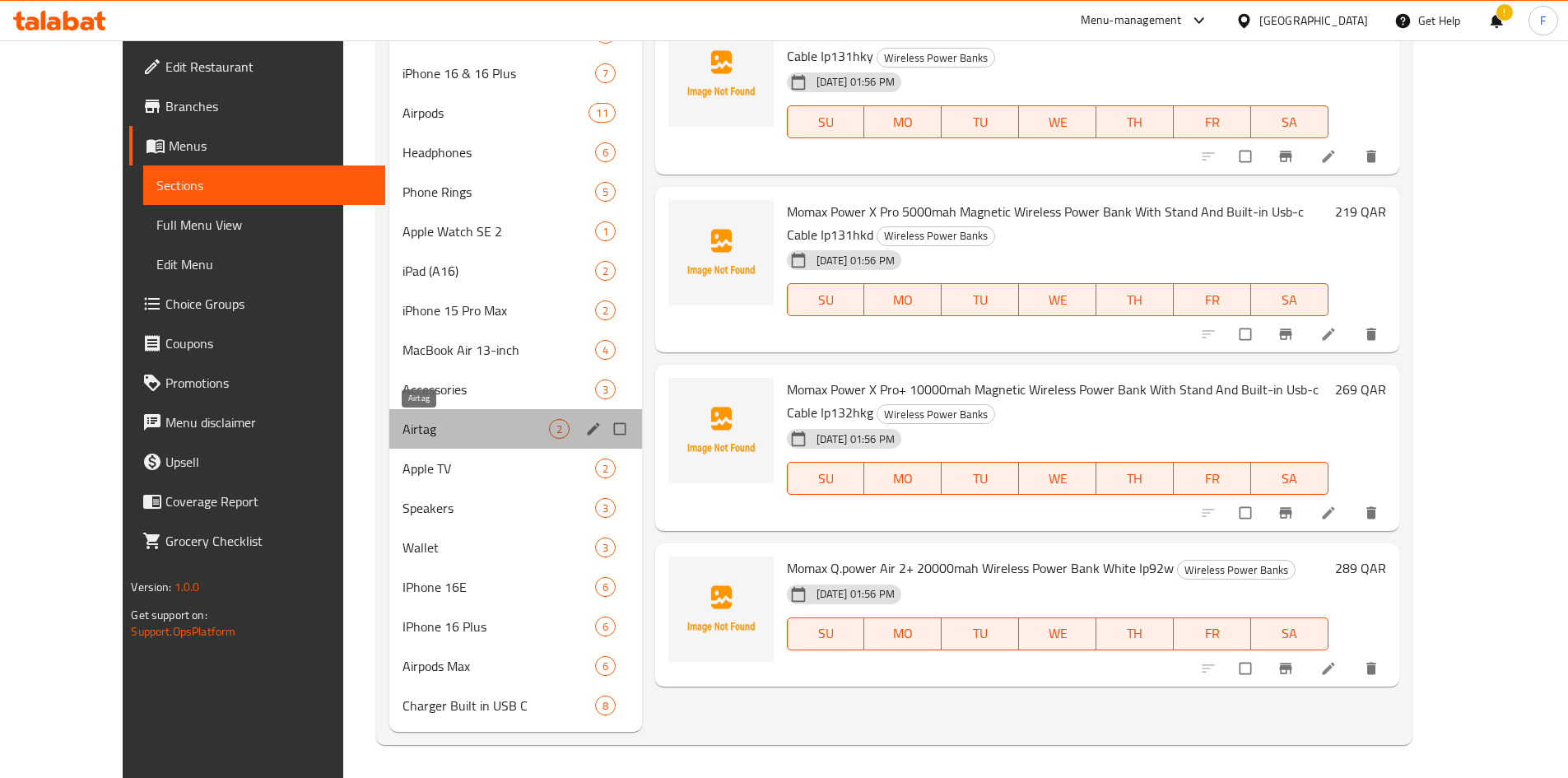
click at [402, 426] on span "Airtag" at bounding box center [475, 428] width 146 height 20
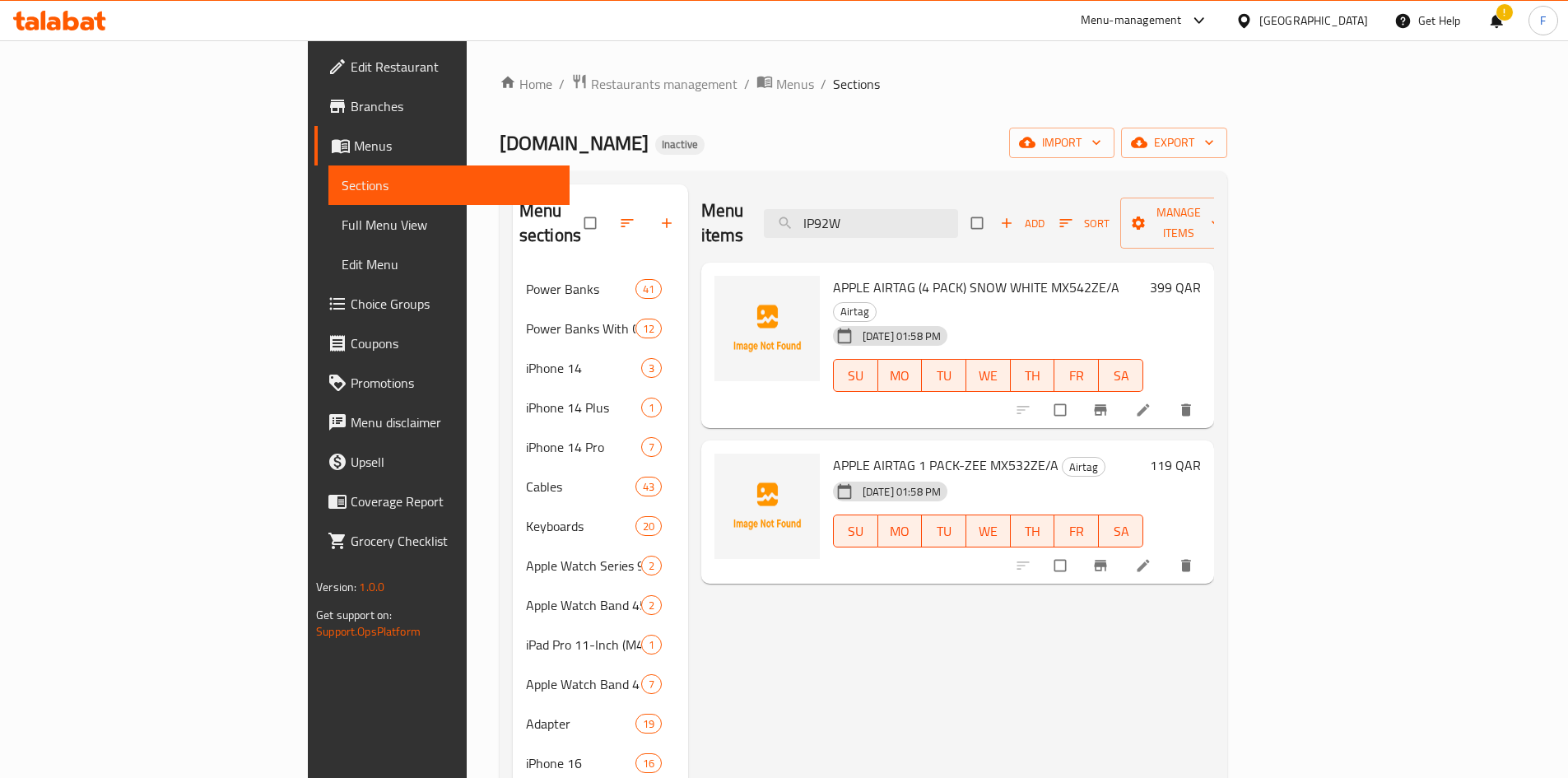
click at [833, 275] on span "APPLE AIRTAG (4 PACK) SNOW WHITE MX542ZE/A" at bounding box center [976, 287] width 287 height 24
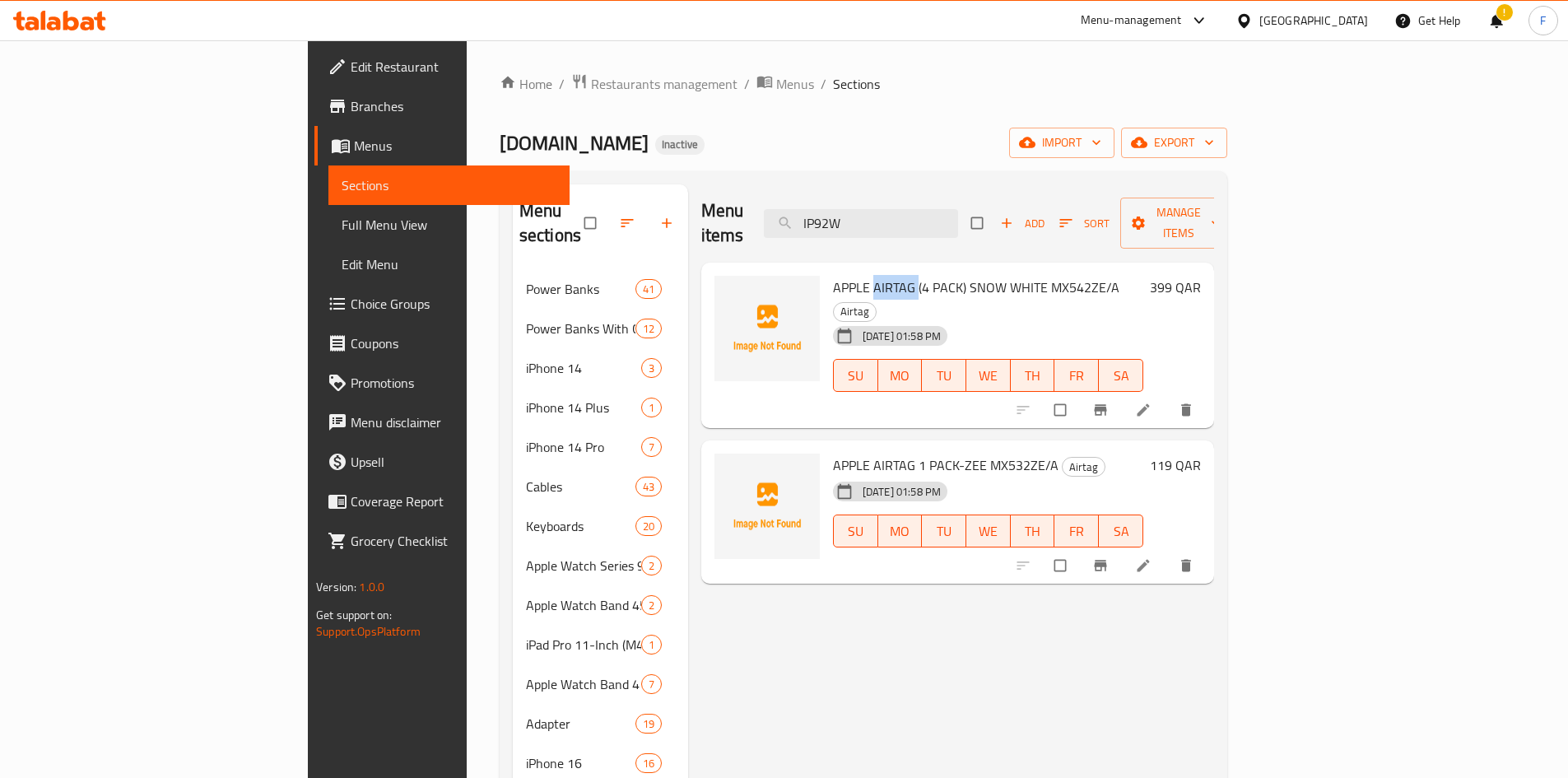
click at [833, 275] on span "APPLE AIRTAG (4 PACK) SNOW WHITE MX542ZE/A" at bounding box center [976, 287] width 287 height 24
copy span "AIRTAG"
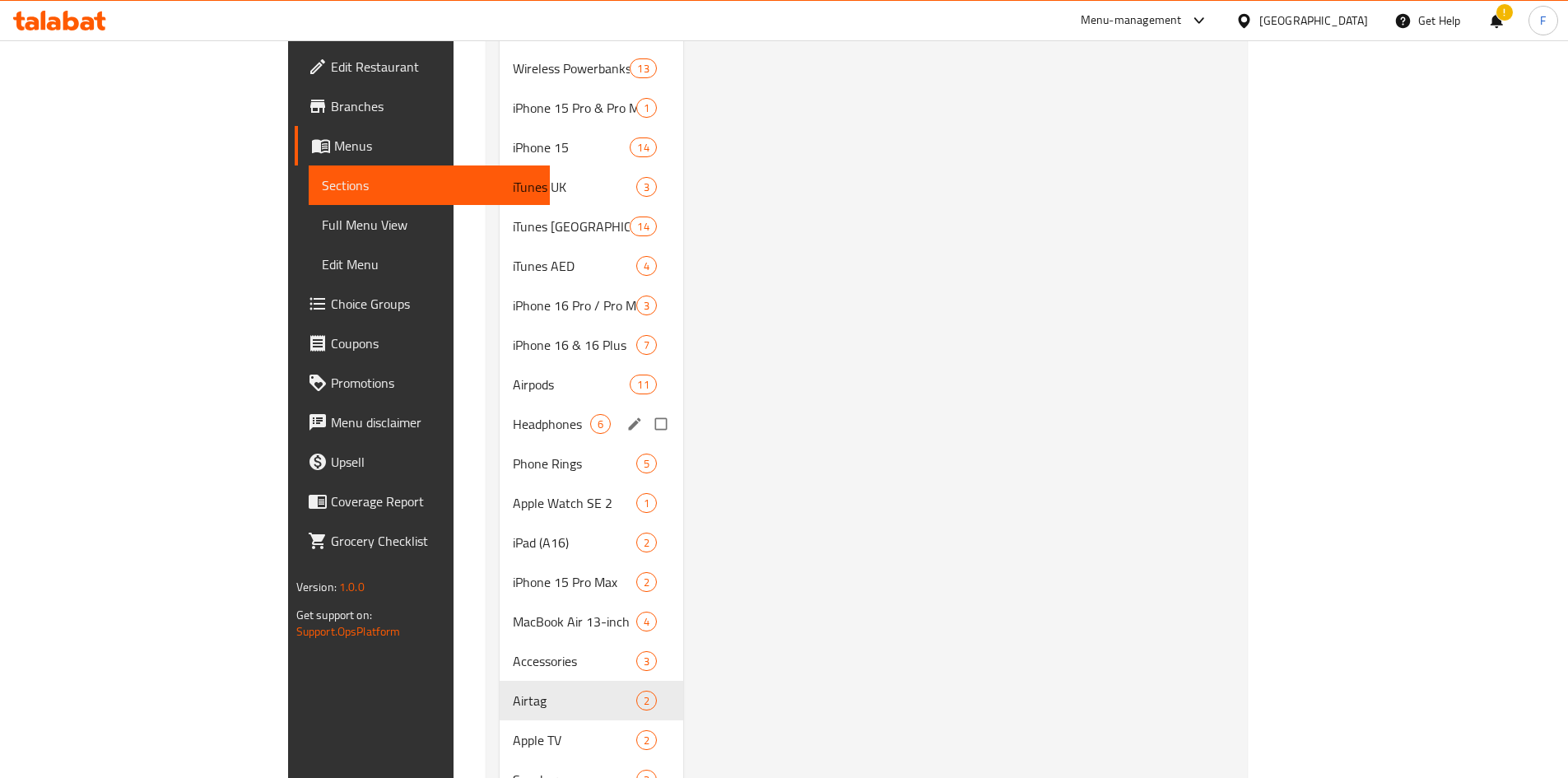
scroll to position [1481, 0]
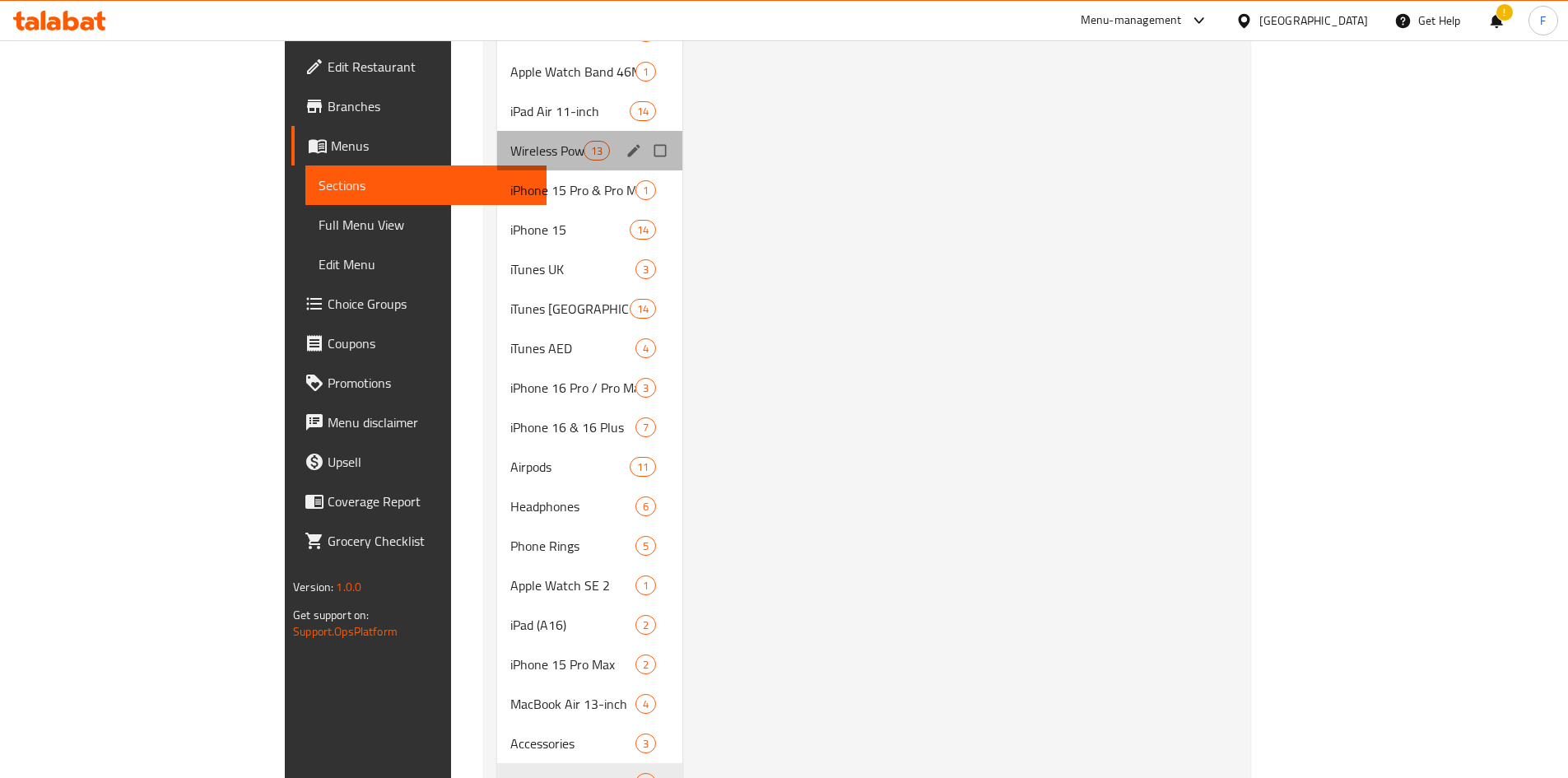
click at [498, 137] on div "Wireless Powerbanks 13" at bounding box center [590, 151] width 185 height 40
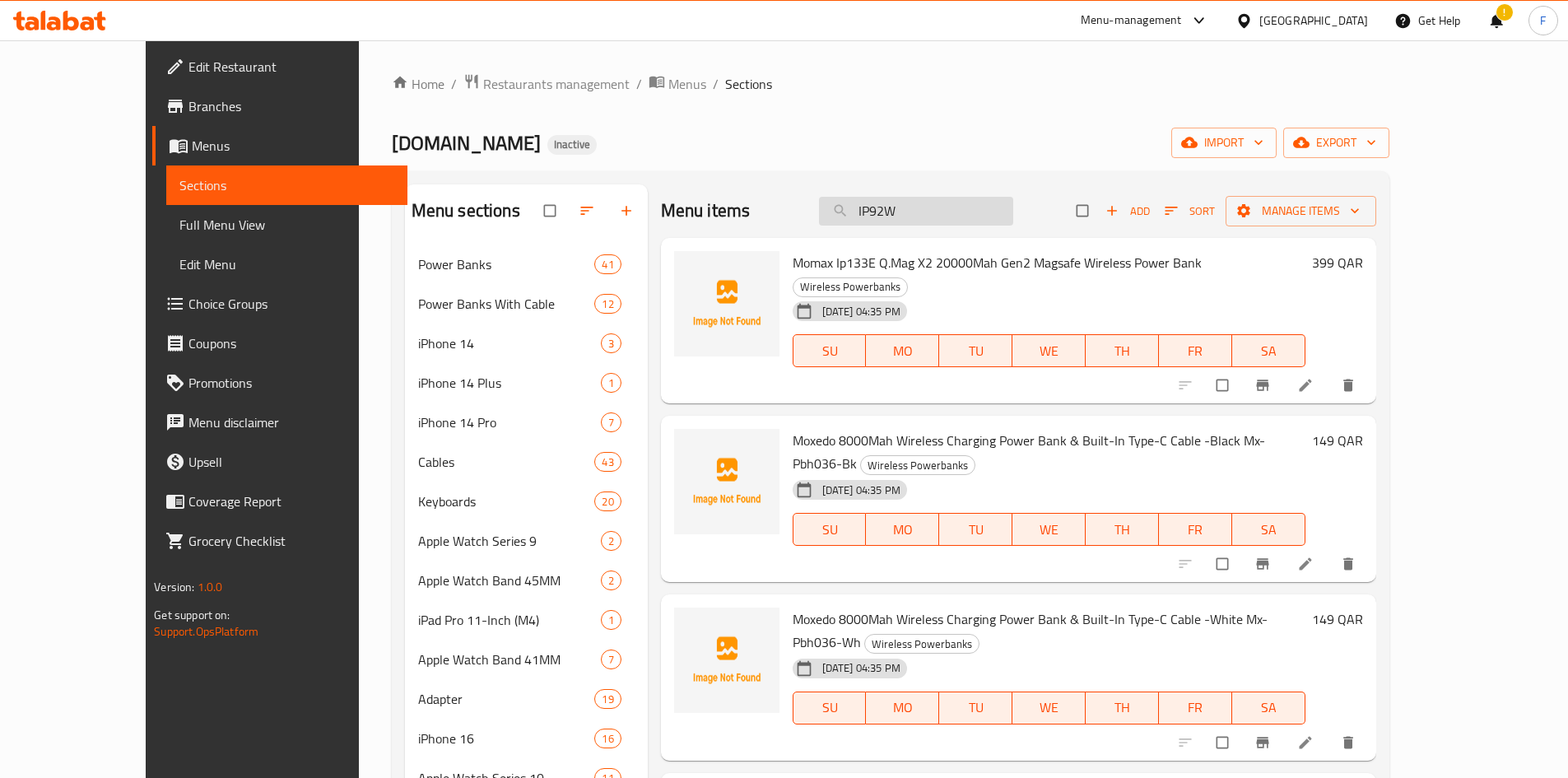
click at [930, 208] on input "IP92W" at bounding box center [916, 211] width 194 height 29
click at [931, 208] on input "IP92W" at bounding box center [916, 211] width 194 height 29
click at [960, 215] on input "search" at bounding box center [916, 211] width 194 height 29
click at [1264, 139] on span "import" at bounding box center [1224, 143] width 79 height 21
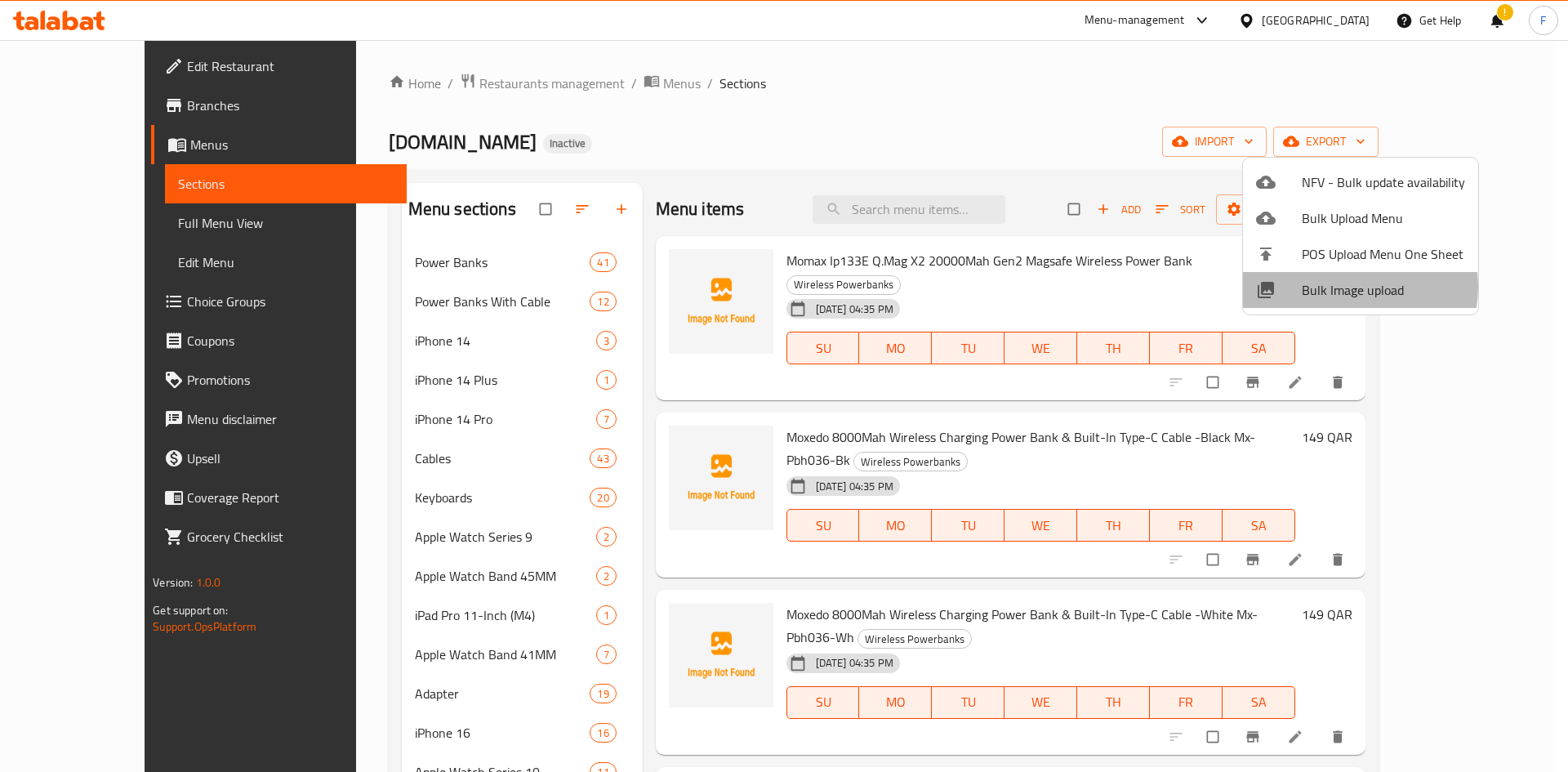
click at [1347, 286] on span "Bulk Image upload" at bounding box center [1383, 290] width 163 height 20
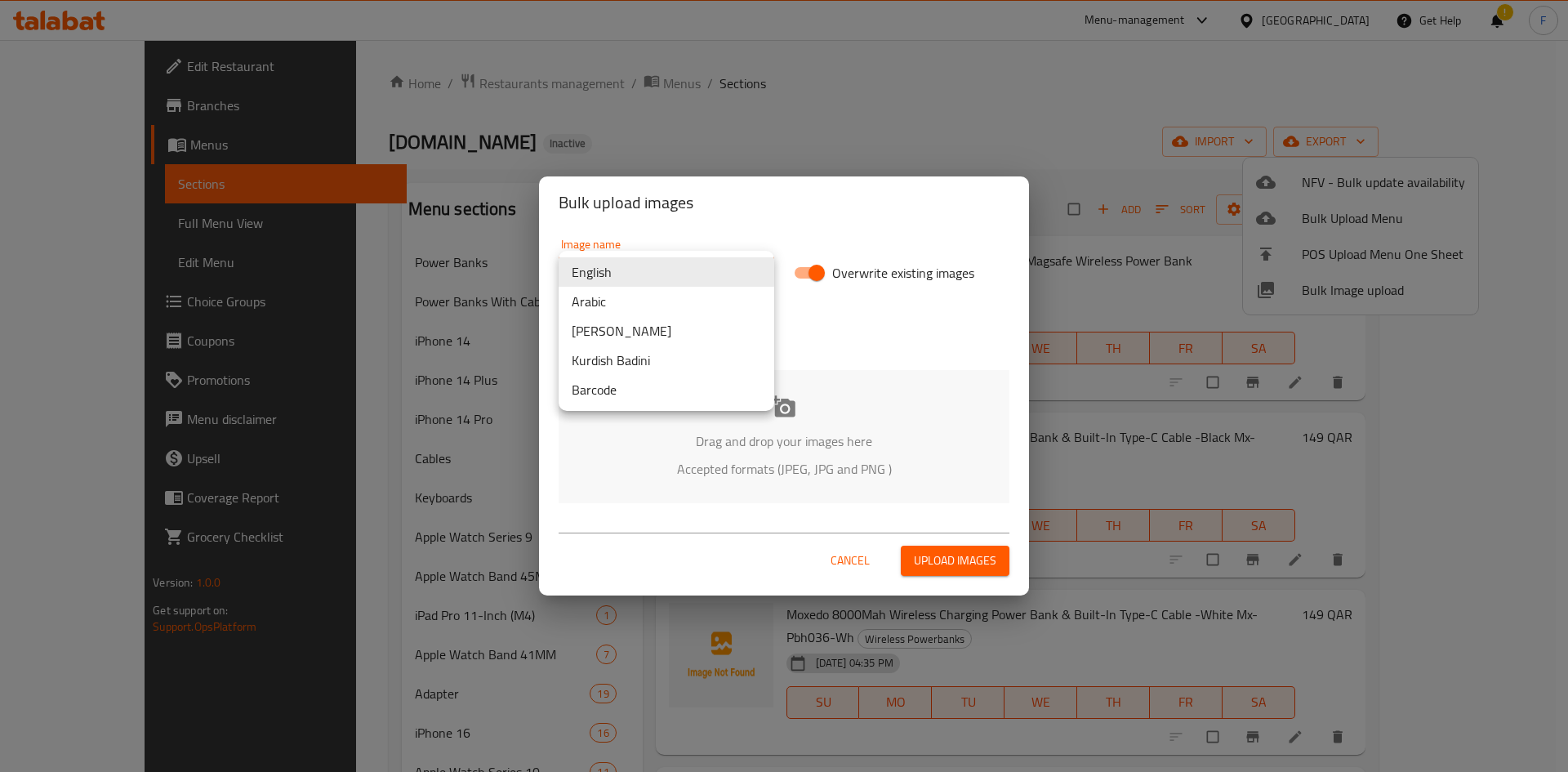
click at [636, 281] on body "​ Menu-management [GEOGRAPHIC_DATA] Get Help ! F Edit Restaurant Branches Menus…" at bounding box center [784, 406] width 1568 height 732
click at [627, 397] on li "Barcode" at bounding box center [666, 389] width 216 height 29
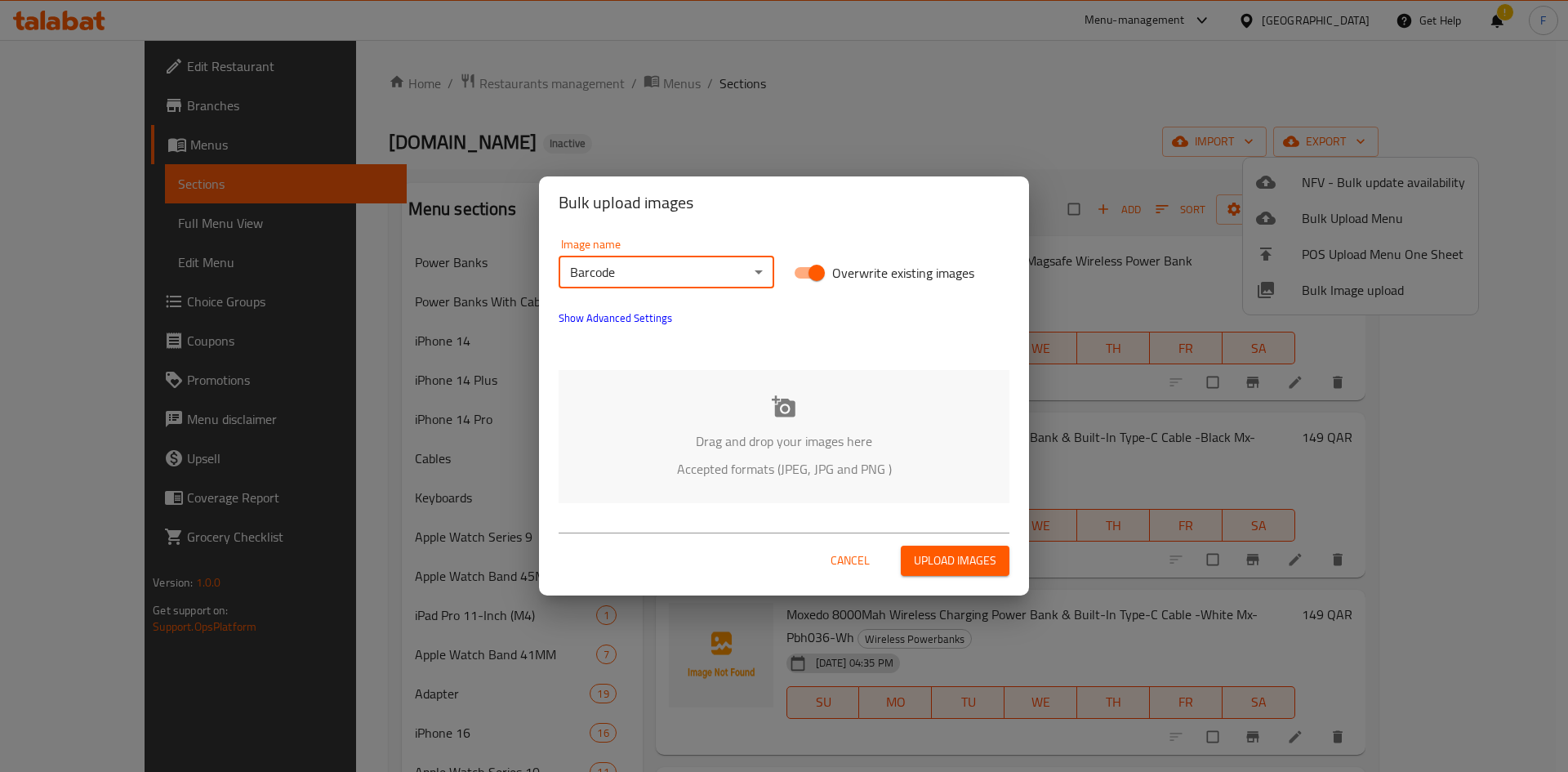
click at [807, 417] on div "Drag and drop your images here Accepted formats (JPEG, JPG and PNG )" at bounding box center [784, 436] width 450 height 133
click at [809, 274] on input "Overwrite existing images" at bounding box center [817, 273] width 93 height 31
checkbox input "false"
click at [791, 413] on icon at bounding box center [784, 406] width 24 height 21
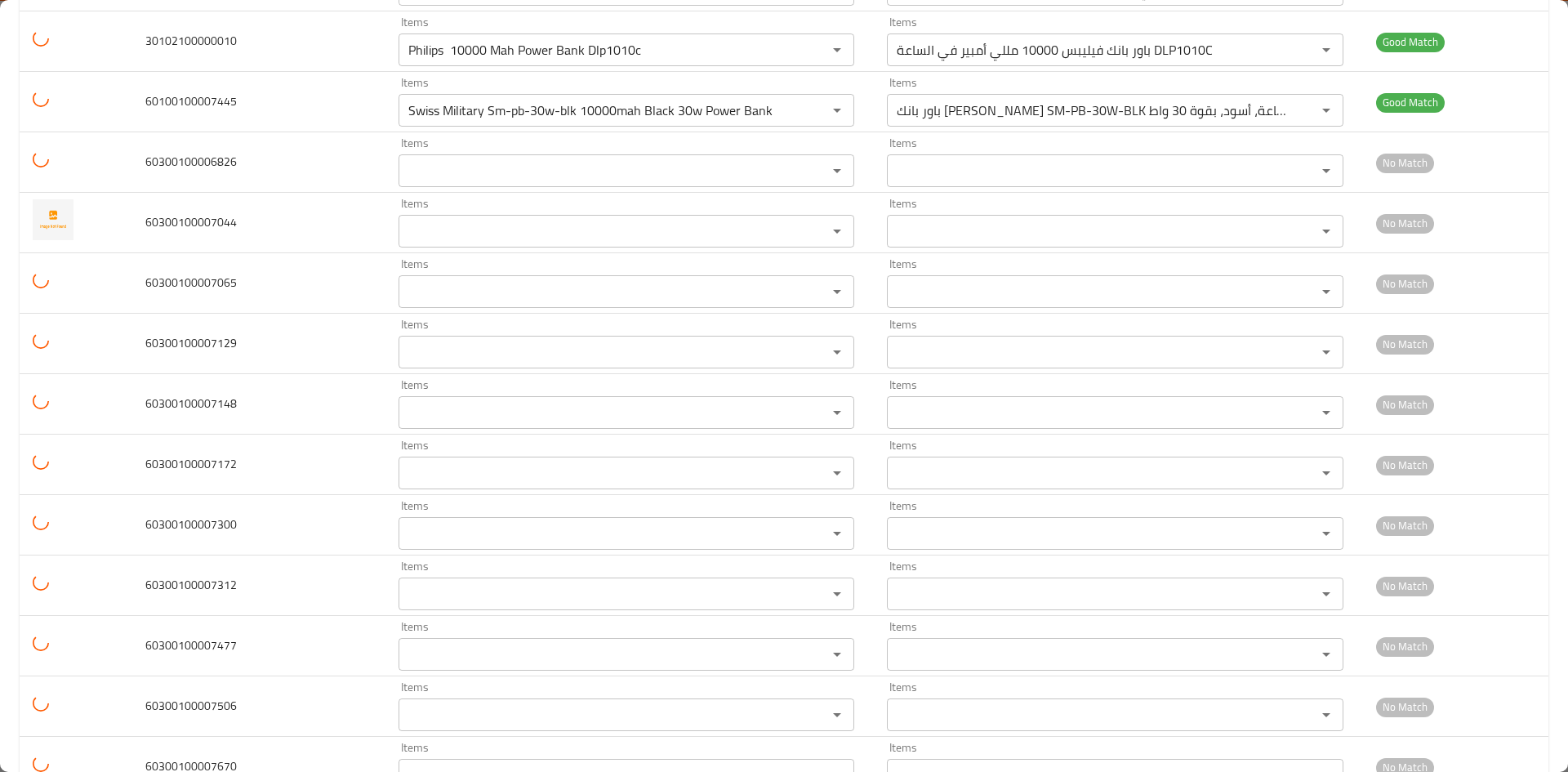
scroll to position [3511, 0]
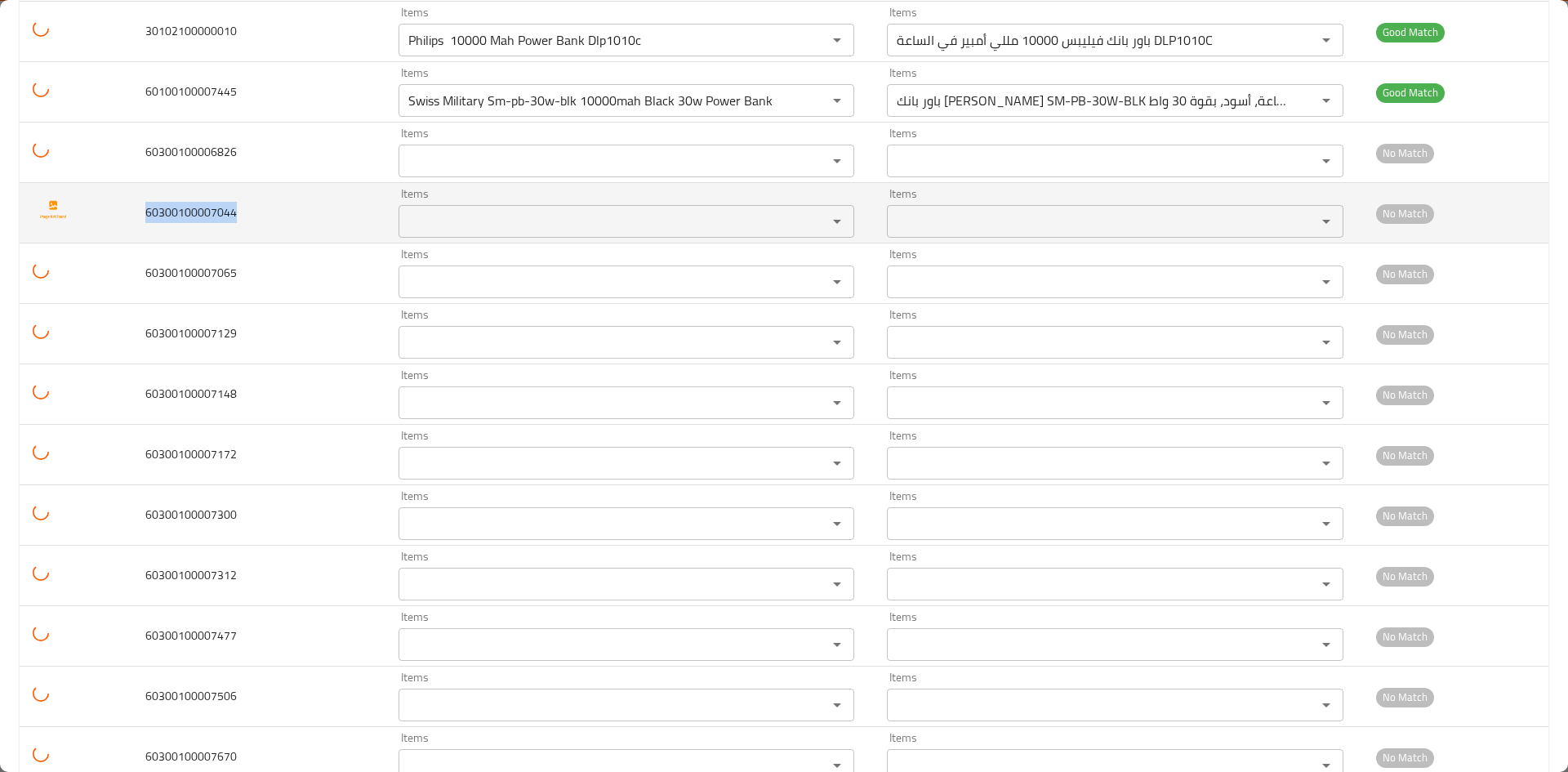
drag, startPoint x: 242, startPoint y: 213, endPoint x: 147, endPoint y: 206, distance: 95.3
click at [147, 206] on td "60300100007044" at bounding box center [259, 213] width 253 height 60
drag, startPoint x: 165, startPoint y: 207, endPoint x: 198, endPoint y: 219, distance: 35.1
copy span "60300100007044"
click at [63, 219] on img "enhanced table" at bounding box center [52, 209] width 40 height 40
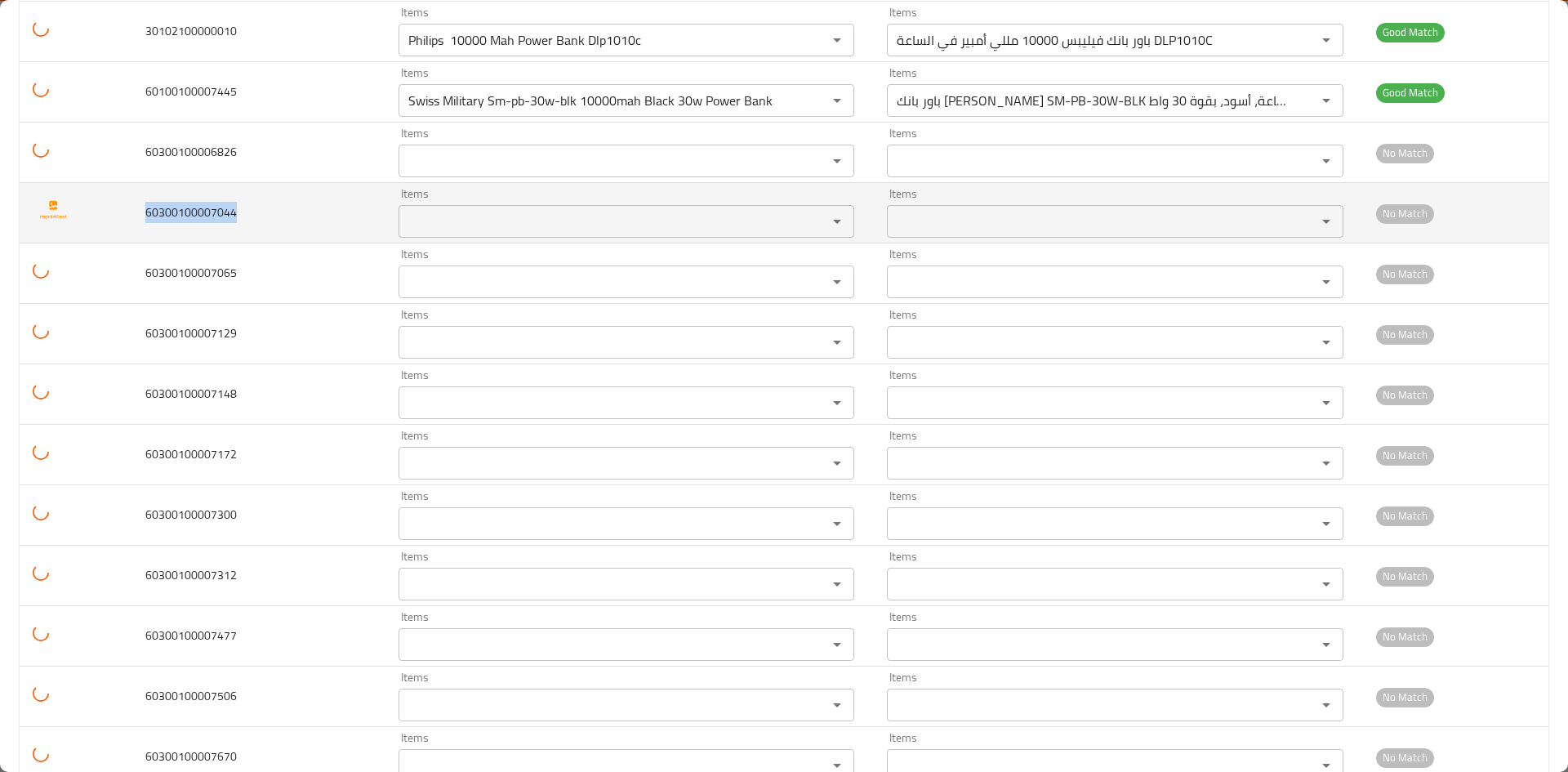
click at [46, 197] on img "enhanced table" at bounding box center [52, 209] width 40 height 40
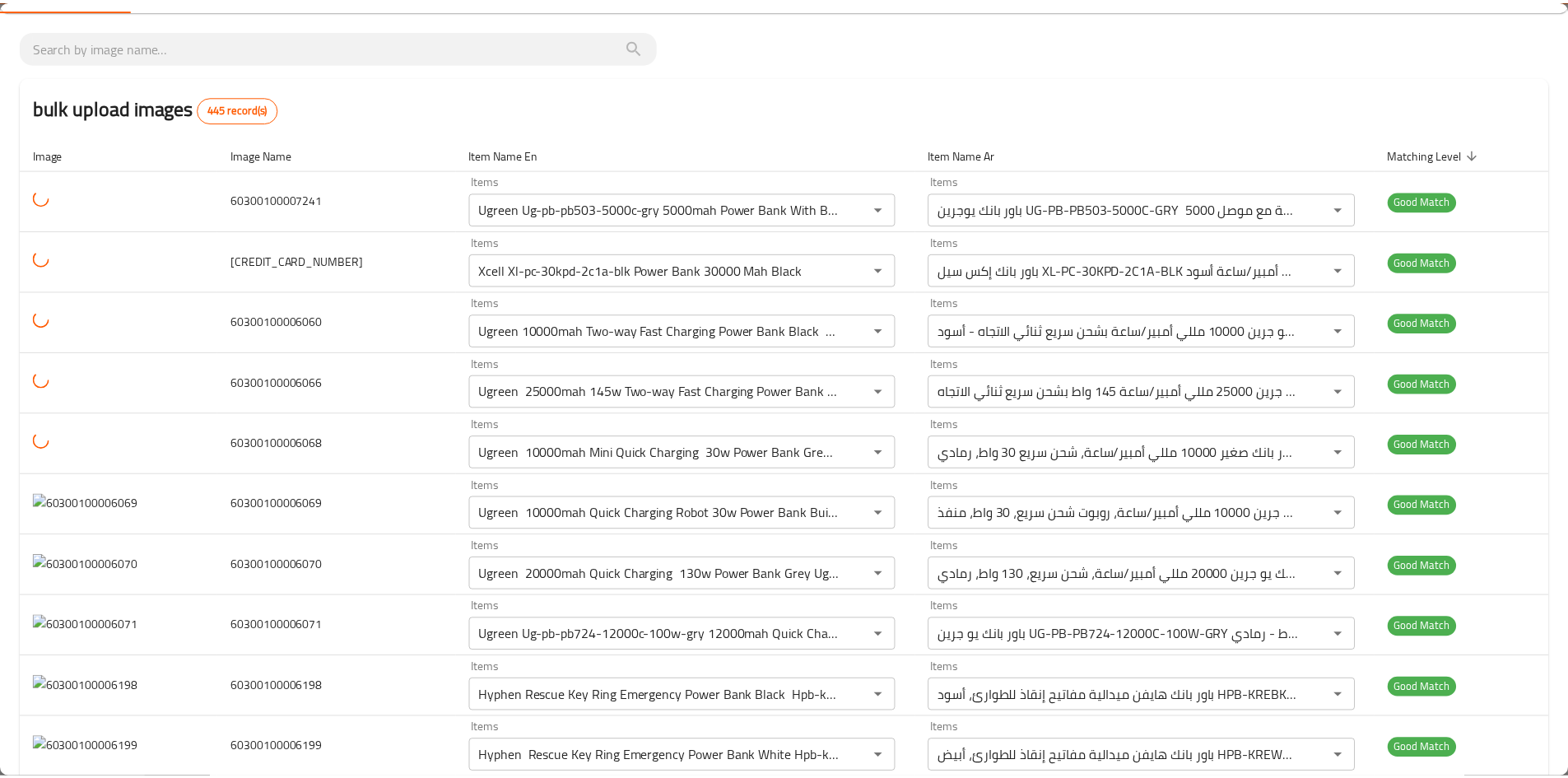
scroll to position [0, 0]
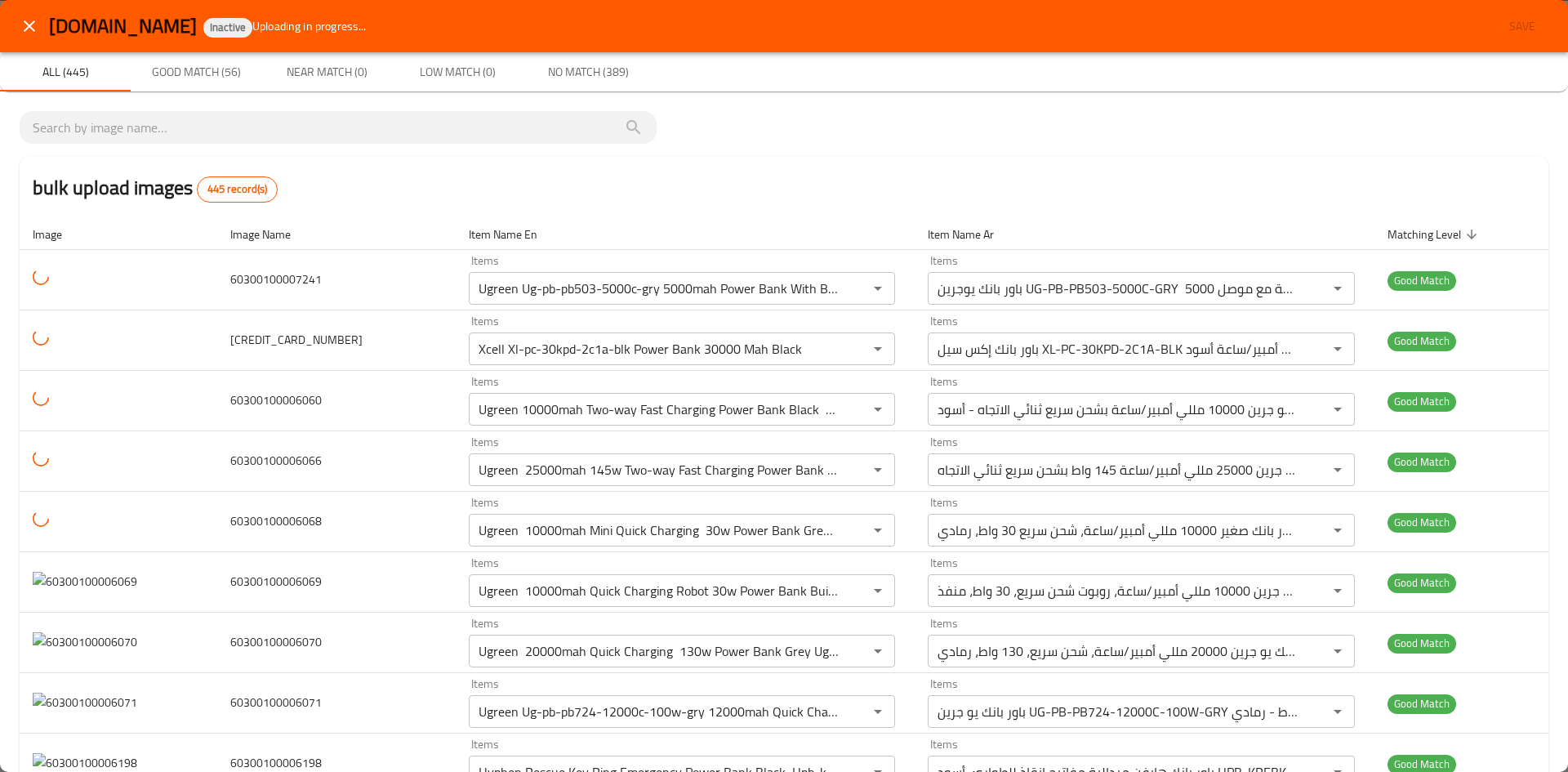
click at [27, 20] on icon "close" at bounding box center [29, 26] width 20 height 20
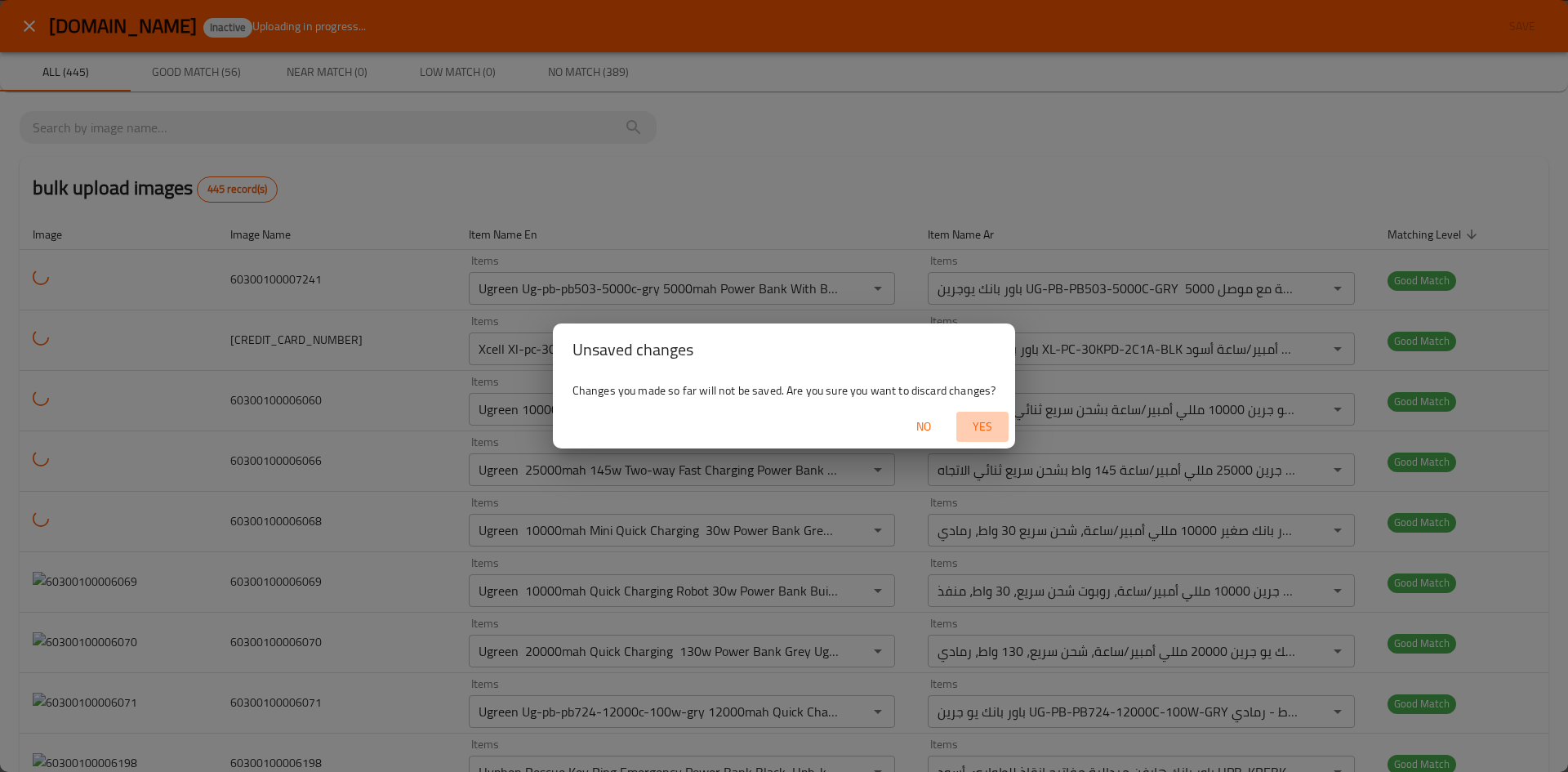
click at [984, 429] on span "Yes" at bounding box center [983, 426] width 40 height 21
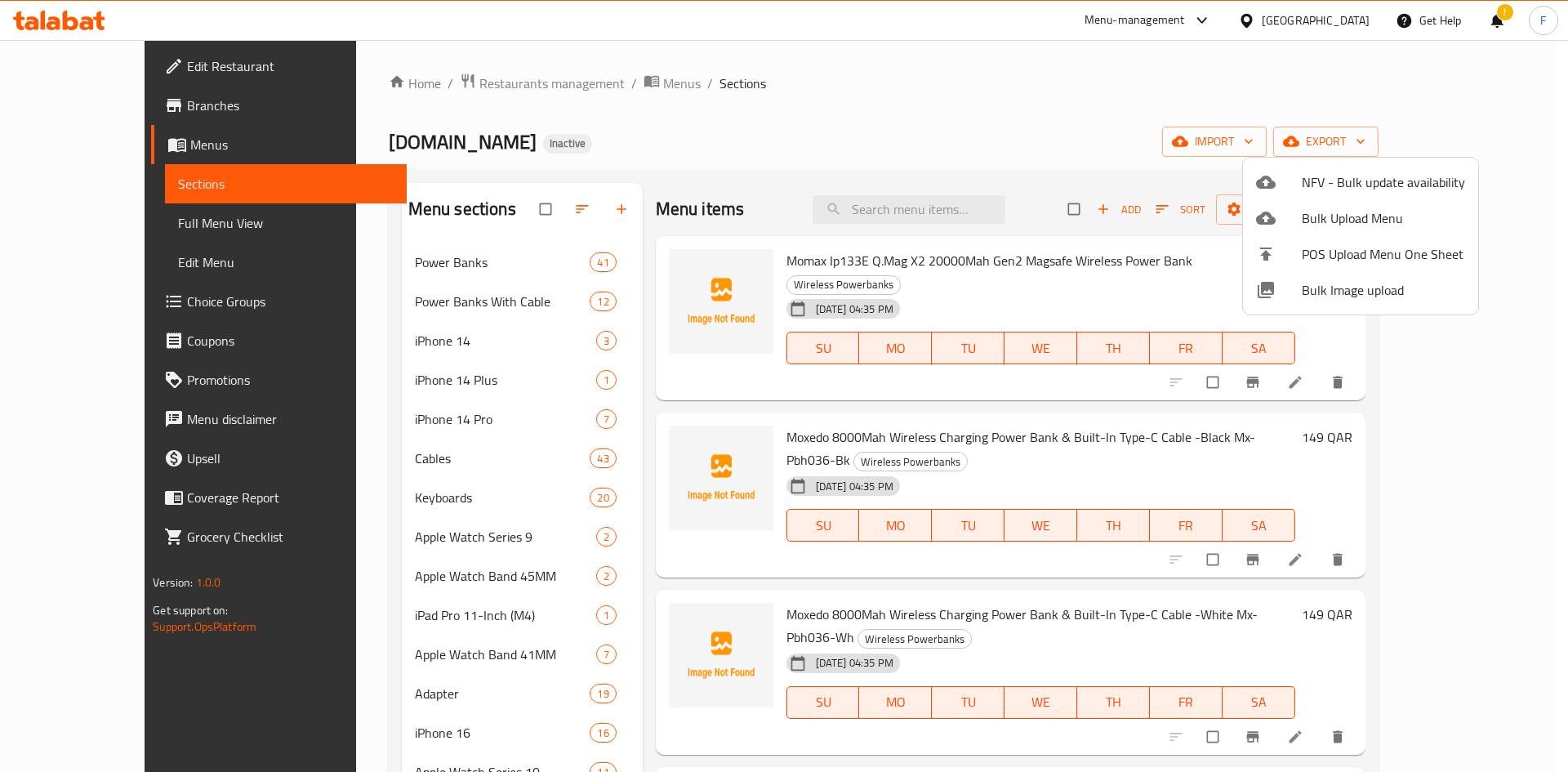
click at [826, 180] on div at bounding box center [784, 386] width 1568 height 772
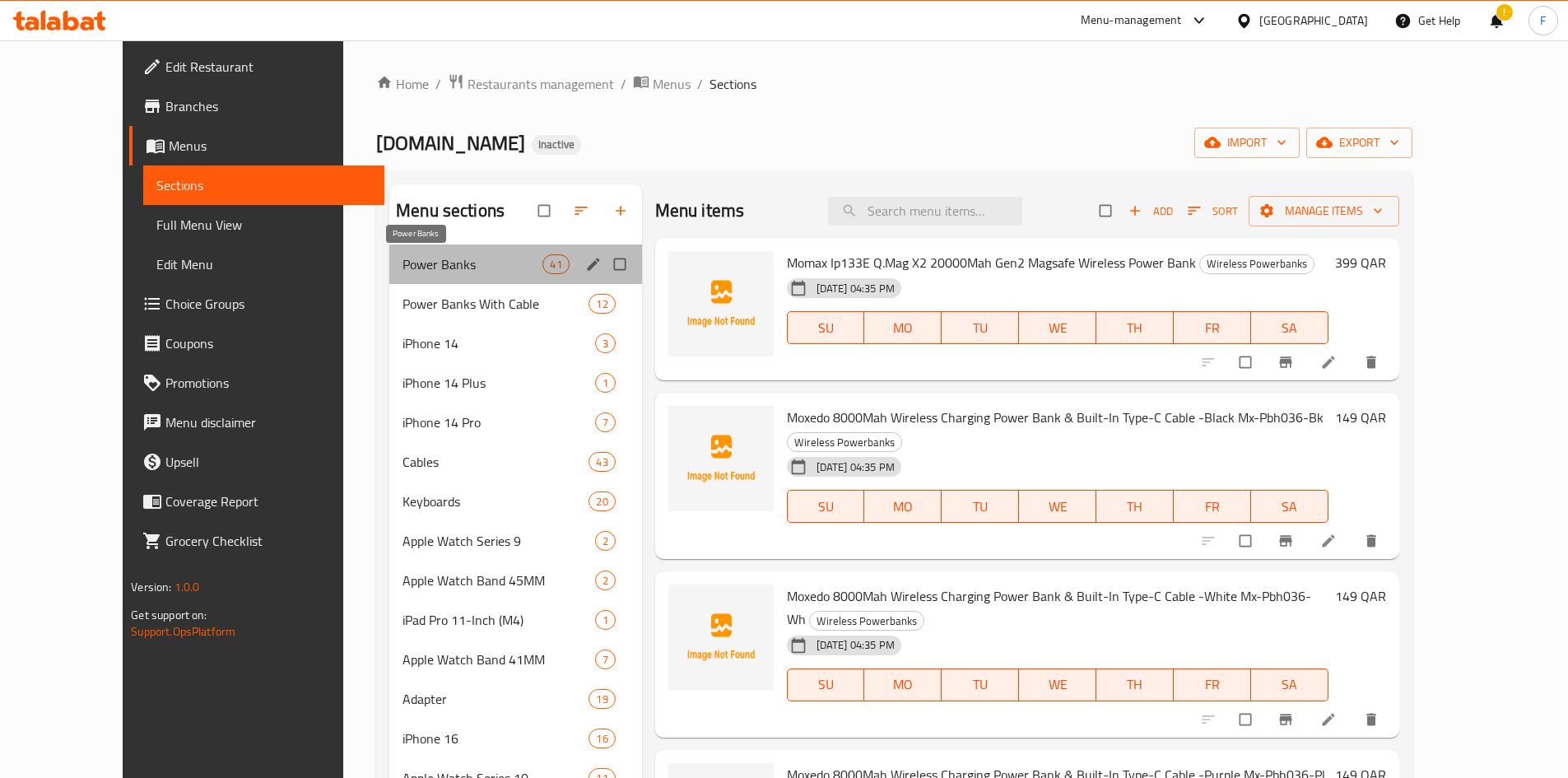
click at [452, 263] on span "Power Banks" at bounding box center [472, 263] width 140 height 20
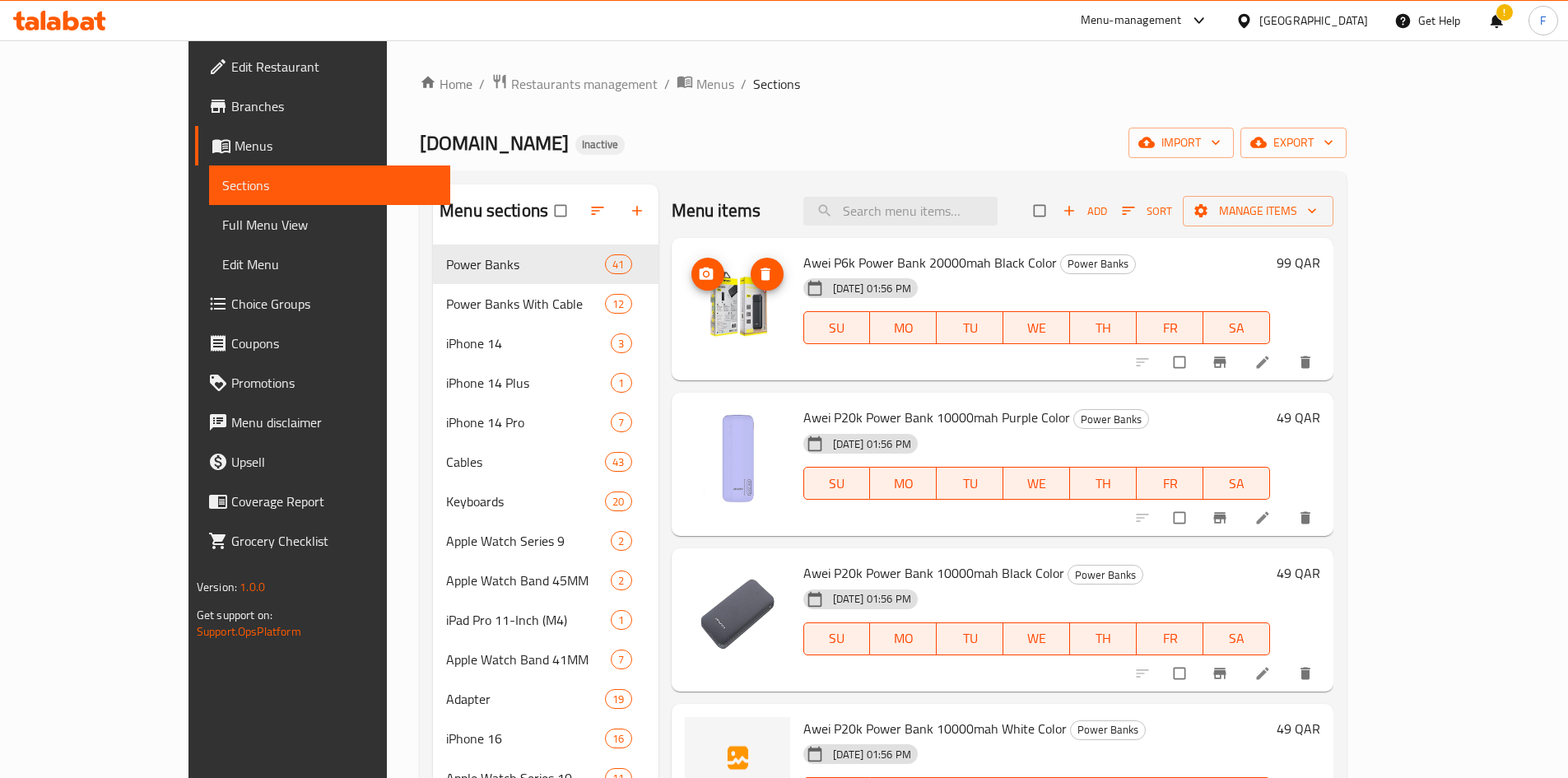
scroll to position [165, 0]
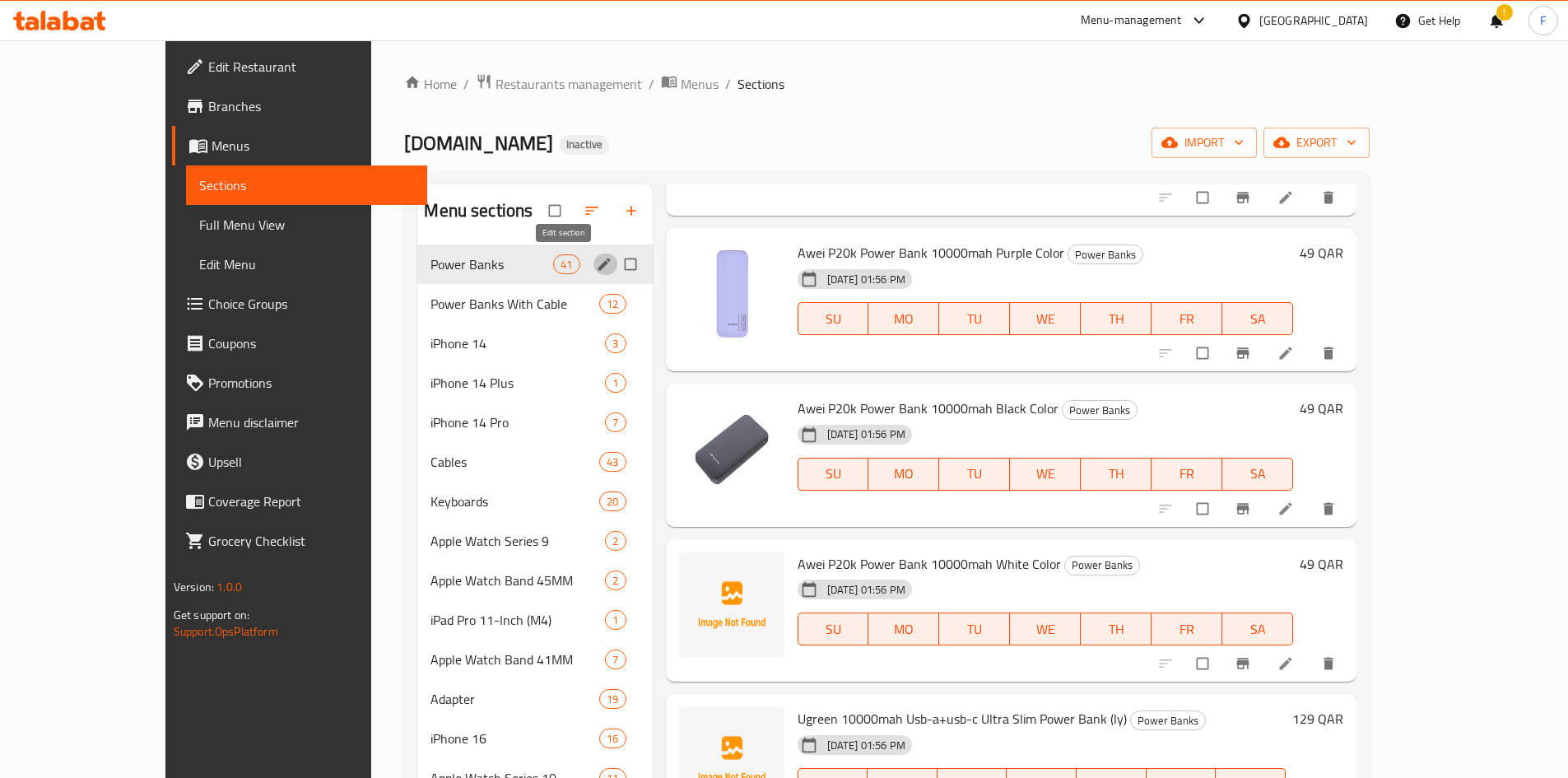
click at [598, 269] on icon "edit" at bounding box center [604, 263] width 12 height 12
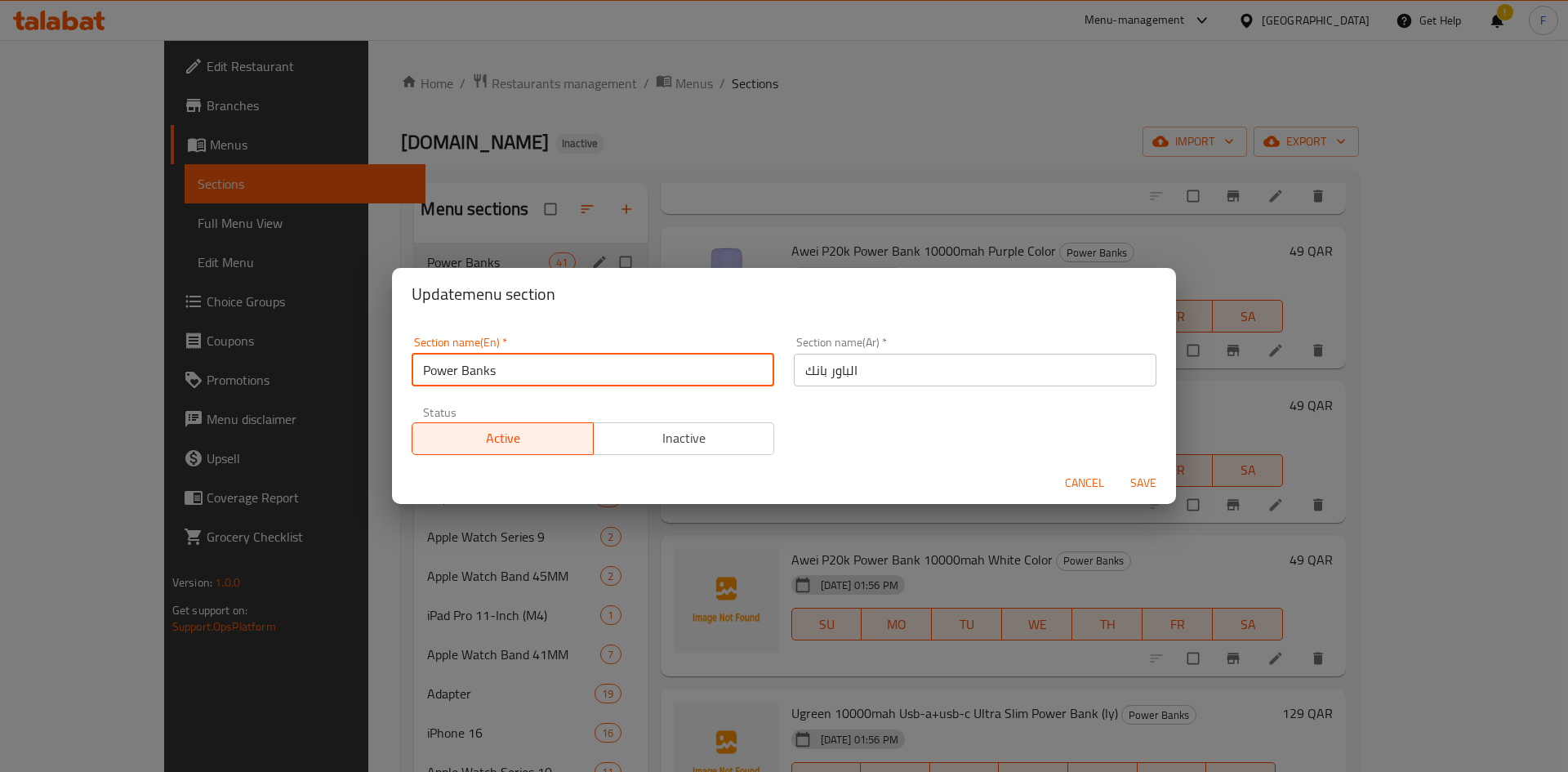
drag, startPoint x: 520, startPoint y: 376, endPoint x: 420, endPoint y: 370, distance: 100.2
click at [420, 370] on input "Power Banks" at bounding box center [593, 370] width 363 height 33
click at [1097, 473] on span "Cancel" at bounding box center [1085, 483] width 40 height 21
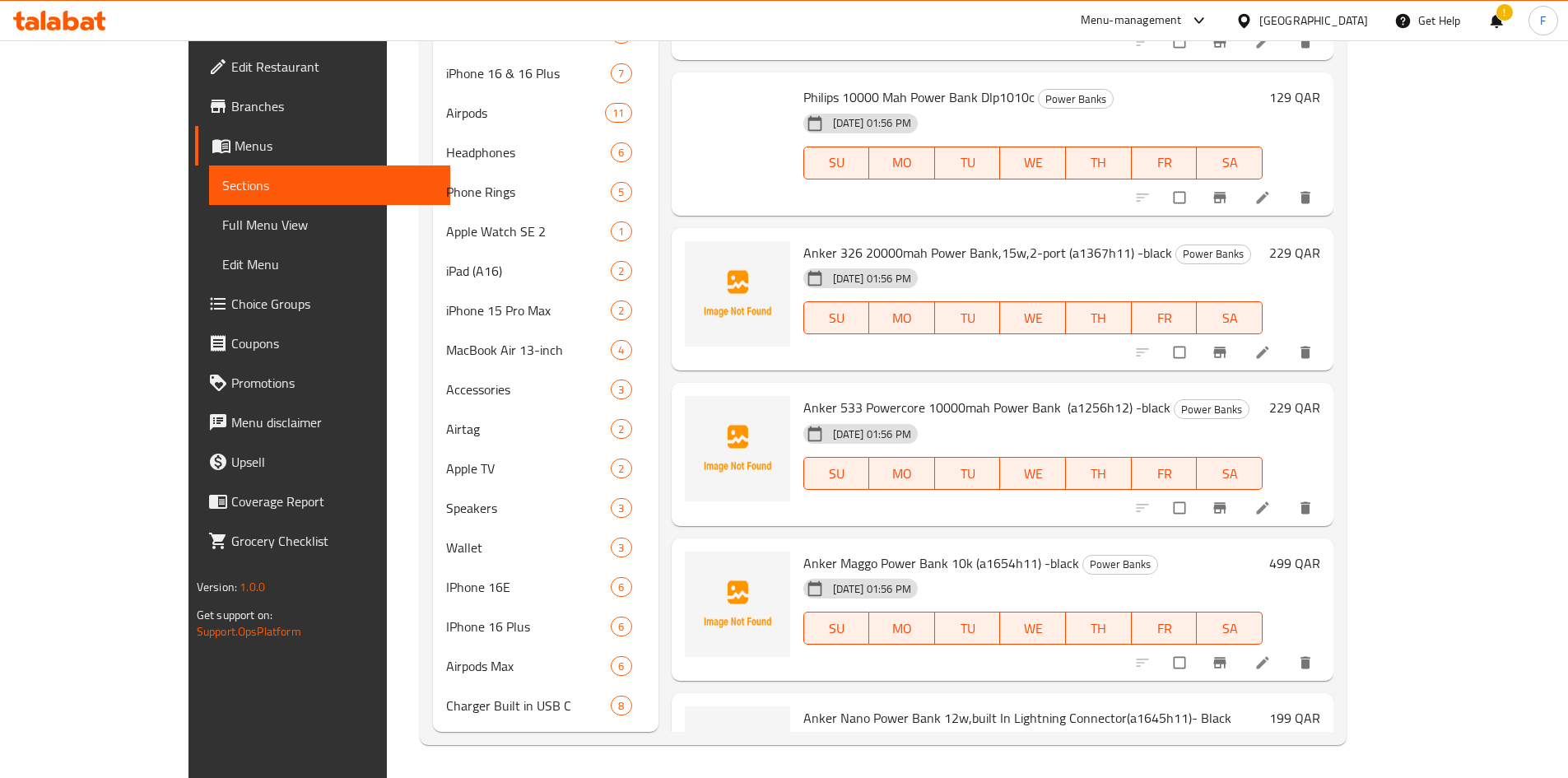
scroll to position [1795, 0]
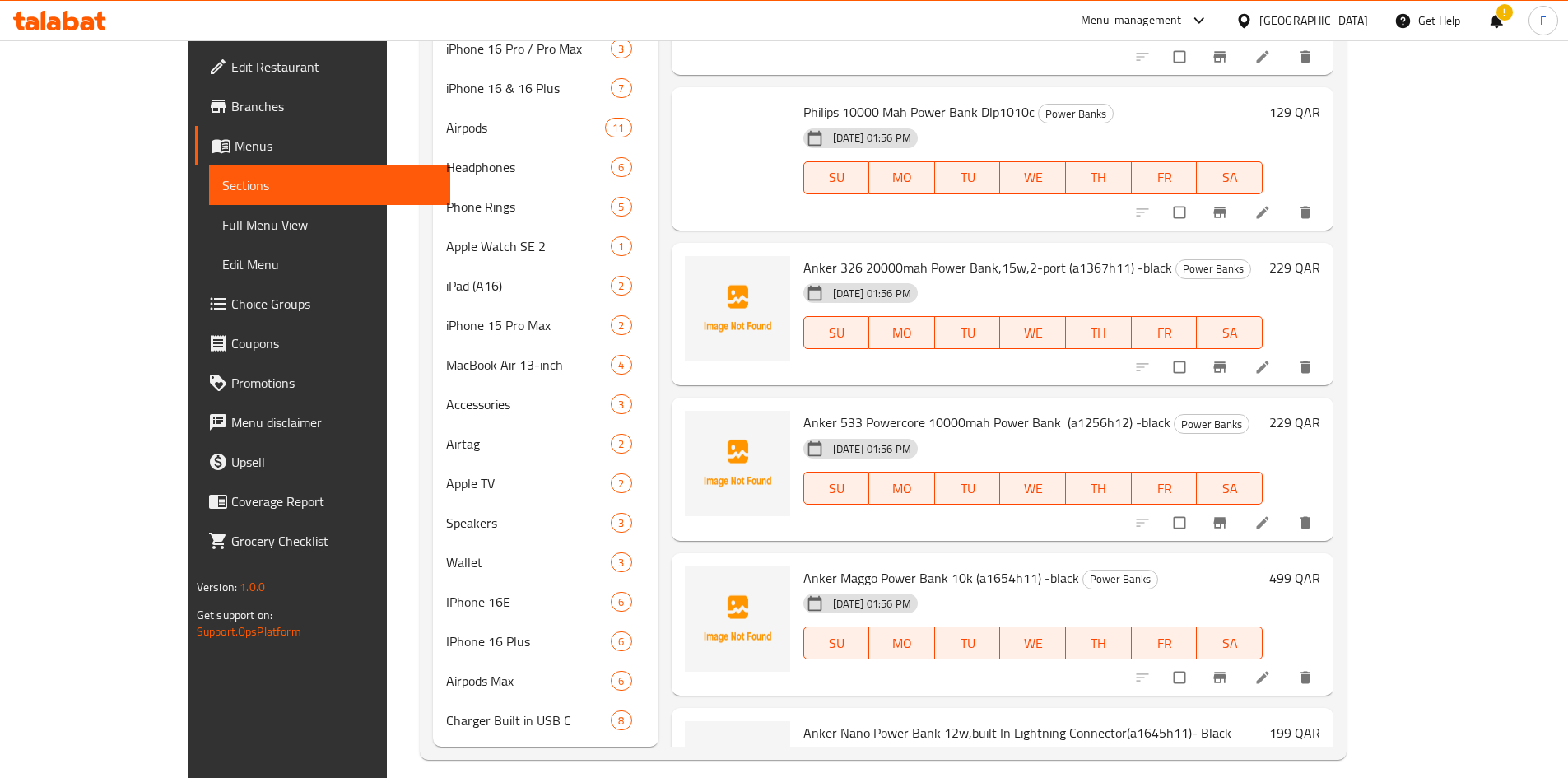
click at [1253, 16] on icon at bounding box center [1245, 21] width 17 height 17
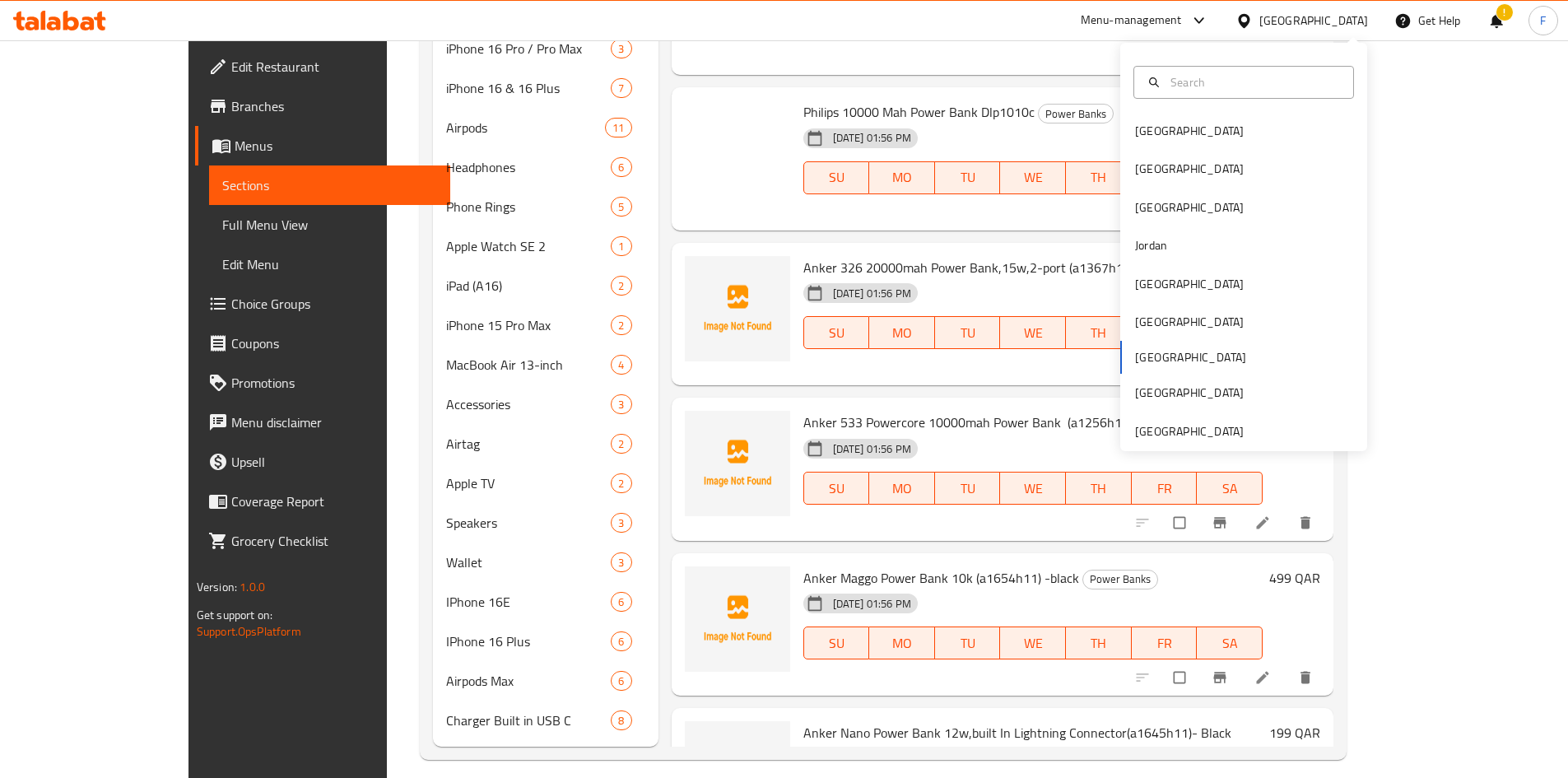
click at [1253, 16] on icon at bounding box center [1245, 21] width 17 height 17
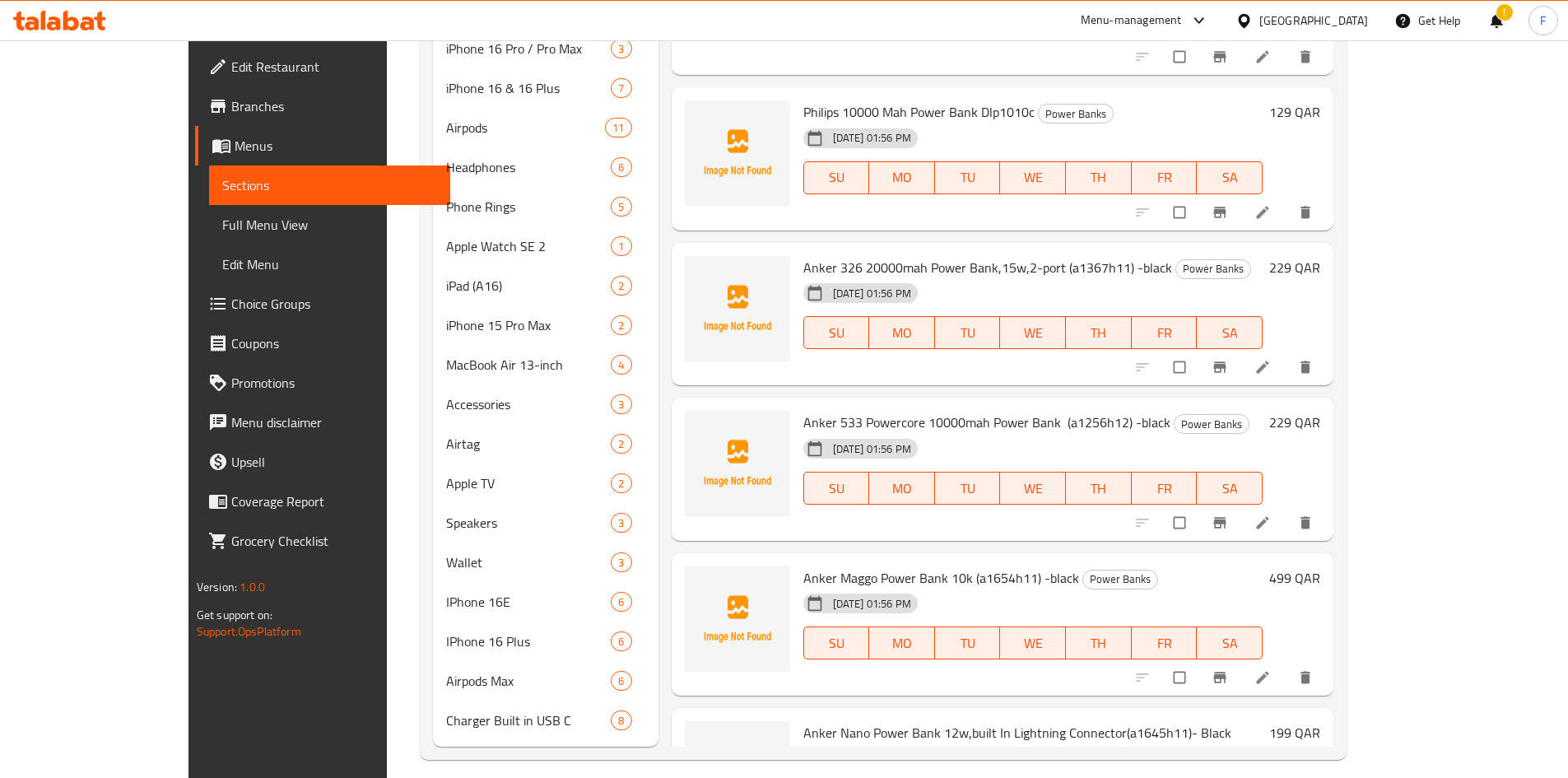
click at [1250, 18] on icon at bounding box center [1244, 20] width 11 height 14
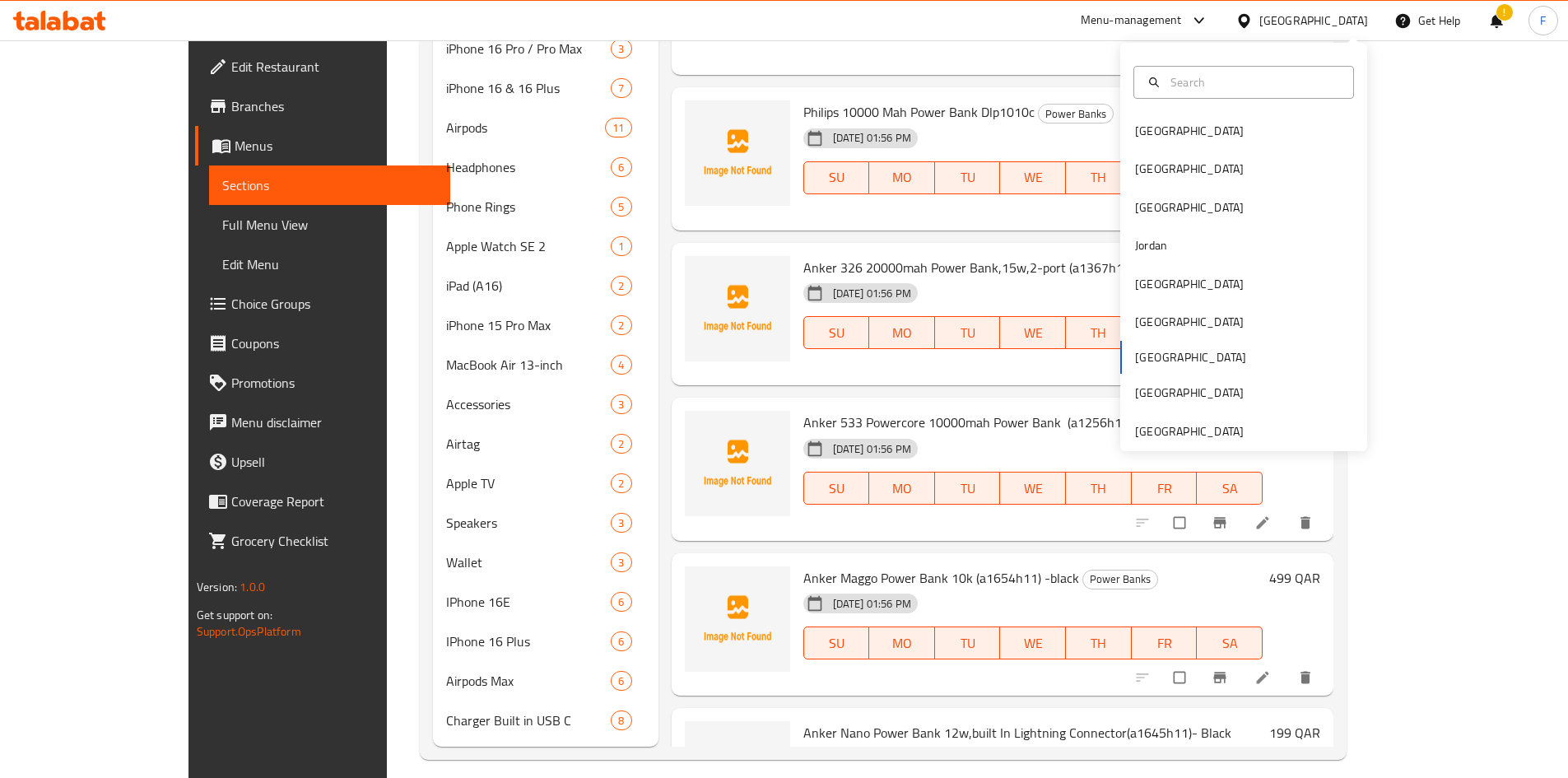
click at [698, 398] on div "Anker 533 Powercore 10000mah Power Bank (a1256h12) -black Power Banks [DATE] 01…" at bounding box center [1003, 469] width 663 height 143
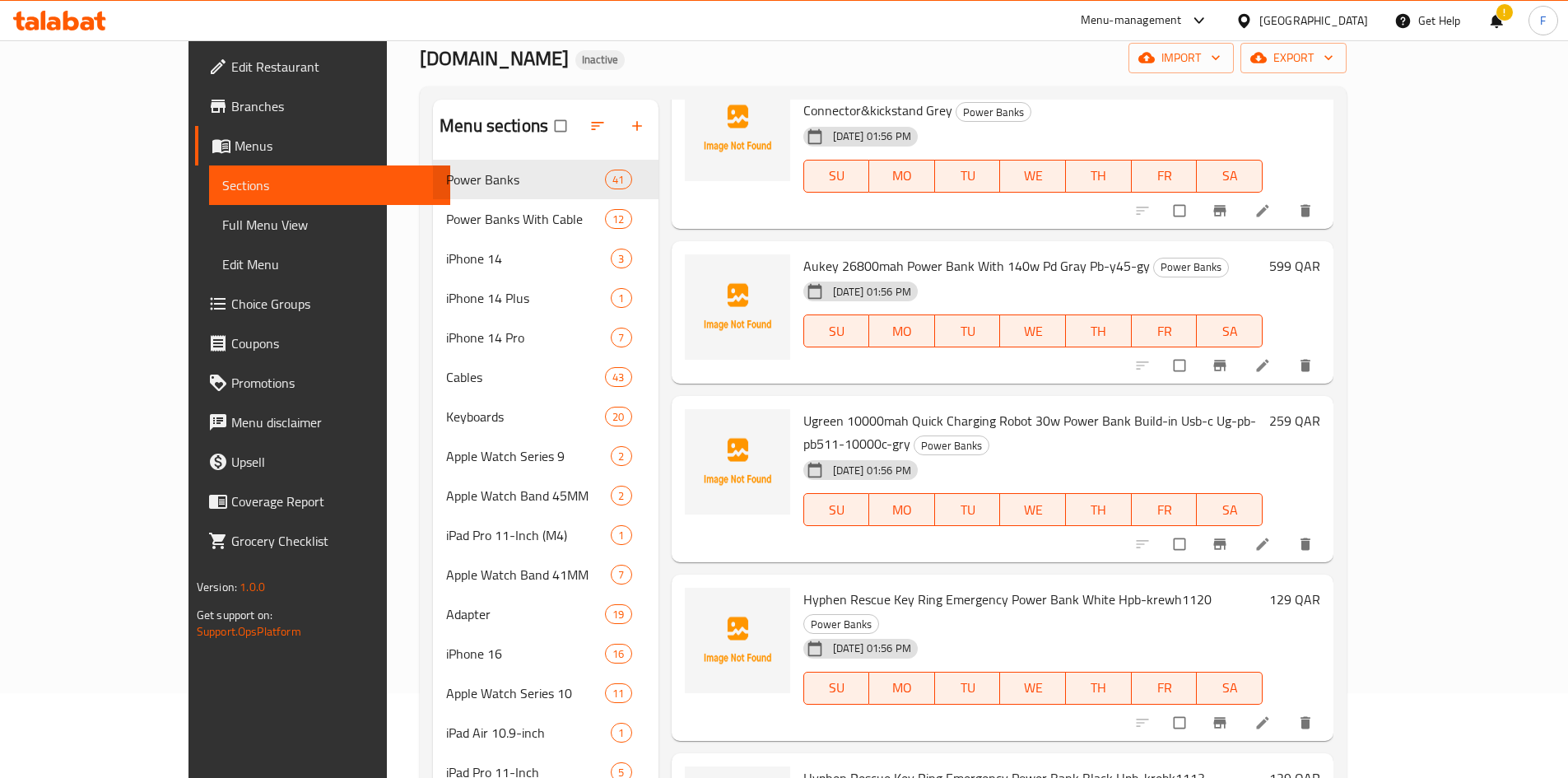
scroll to position [0, 0]
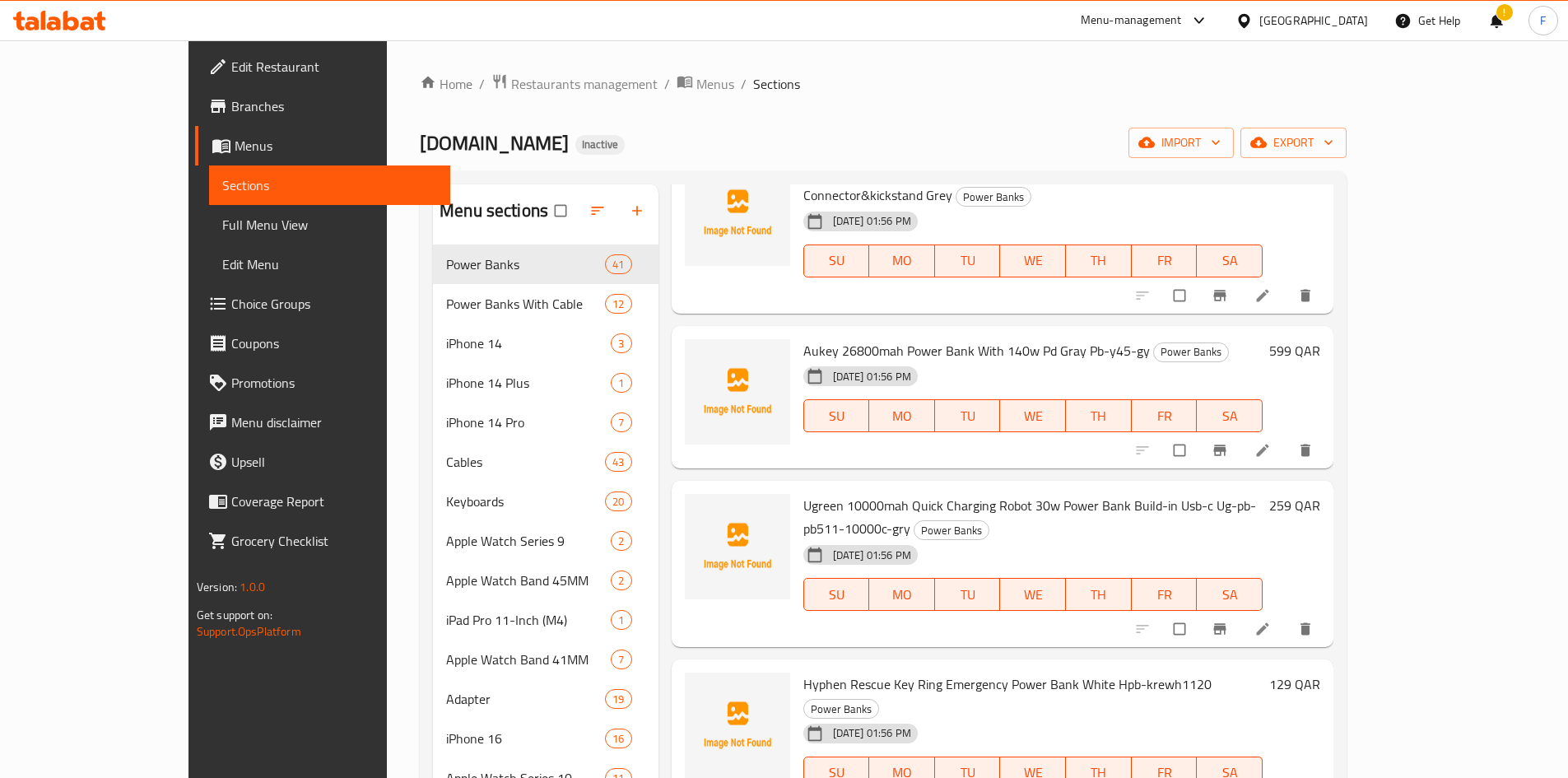
click at [1062, 90] on ol "Home / Restaurants management / Menus / Sections" at bounding box center [882, 84] width 927 height 22
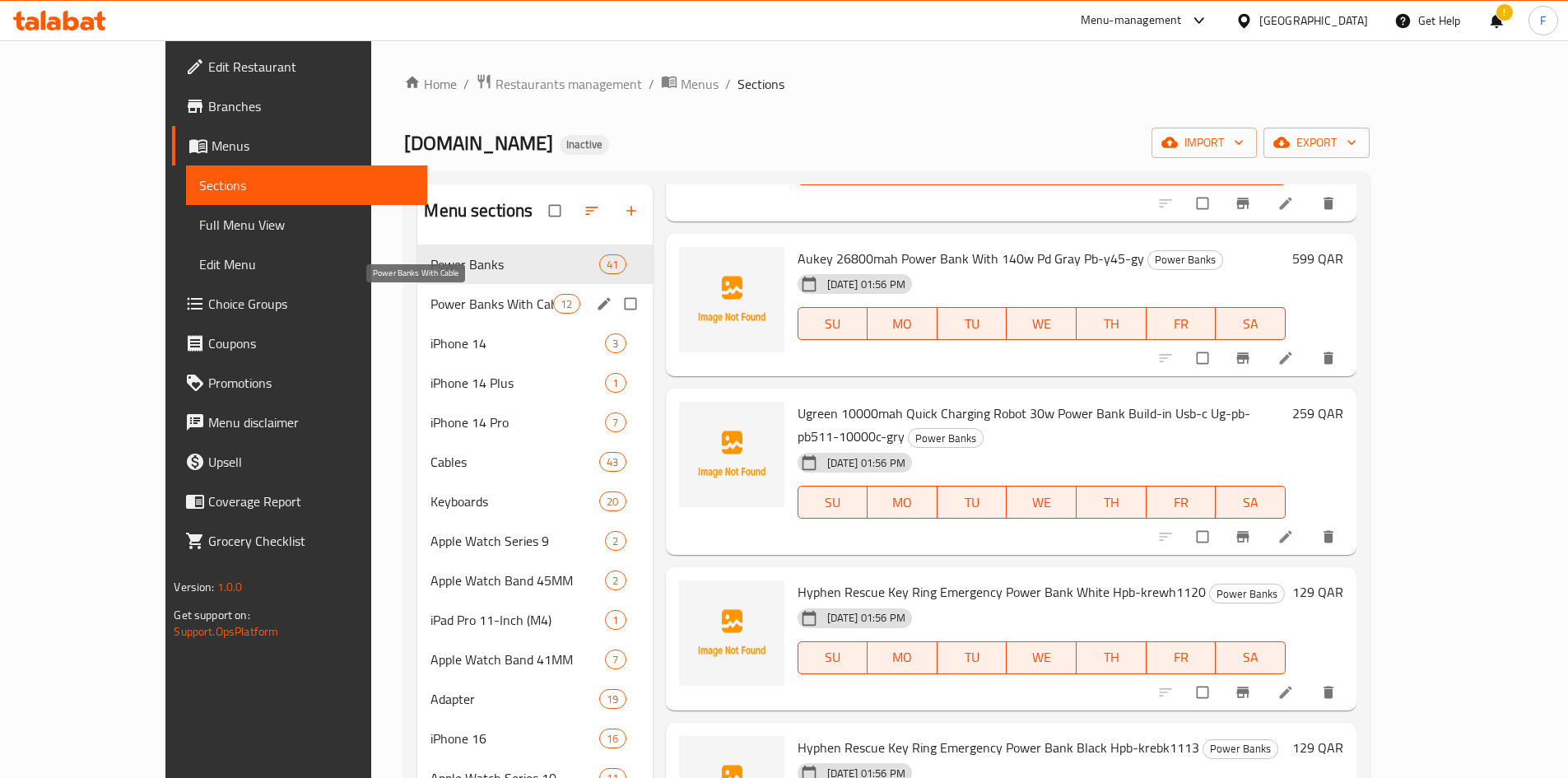
click at [431, 306] on span "Power Banks With Cable" at bounding box center [492, 303] width 123 height 20
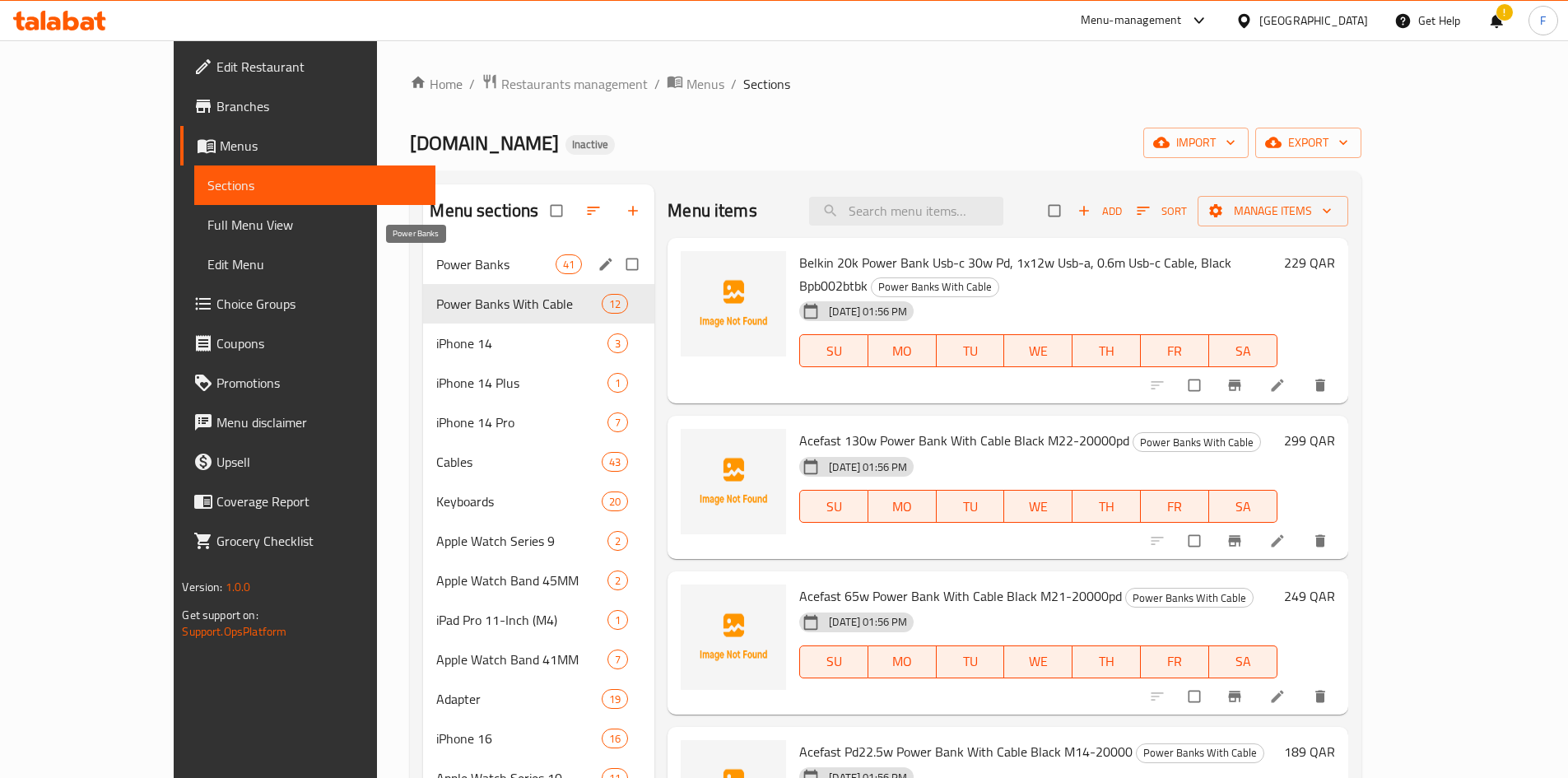
click at [450, 263] on span "Power Banks" at bounding box center [496, 263] width 120 height 20
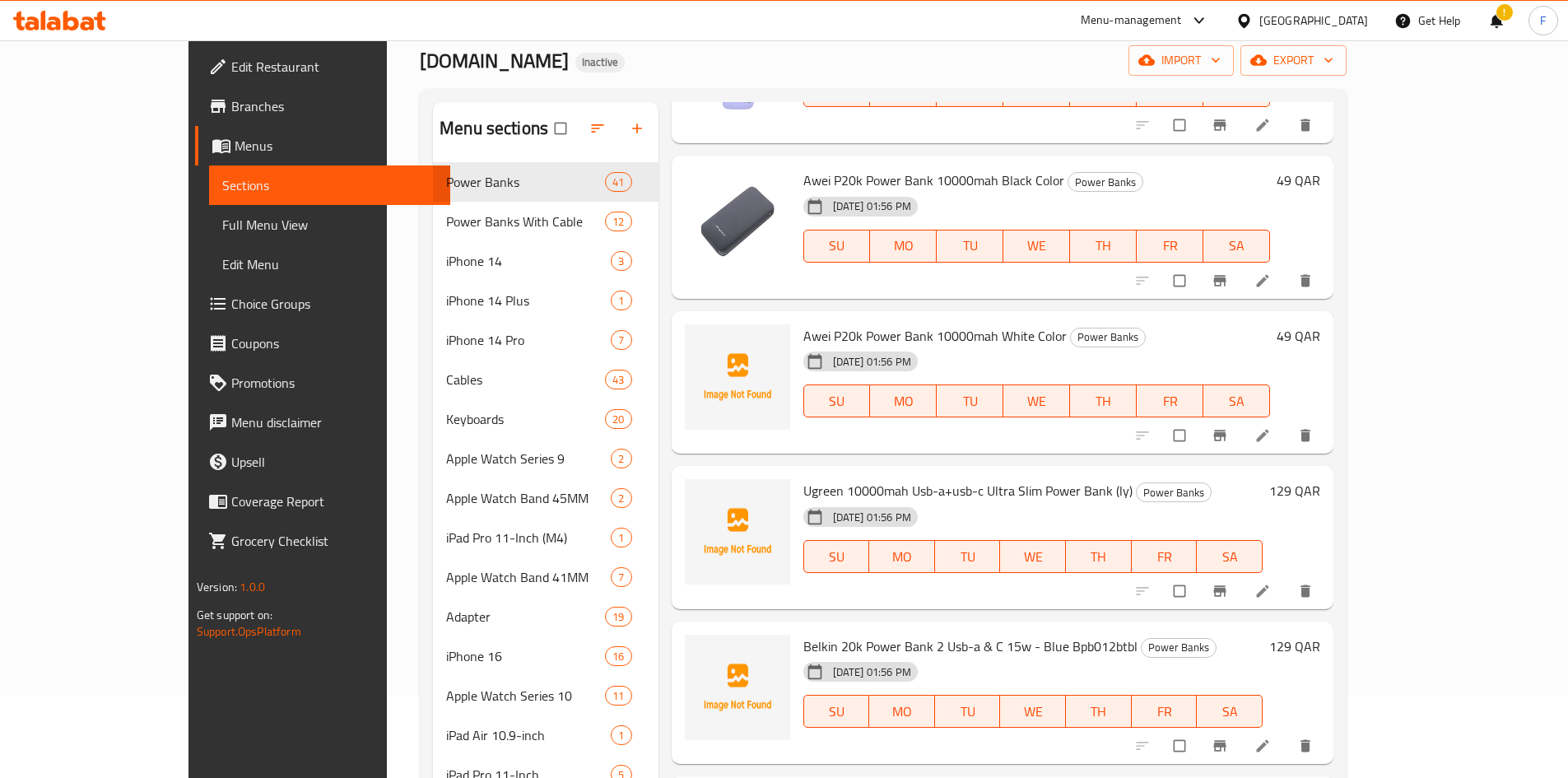
scroll to position [329, 0]
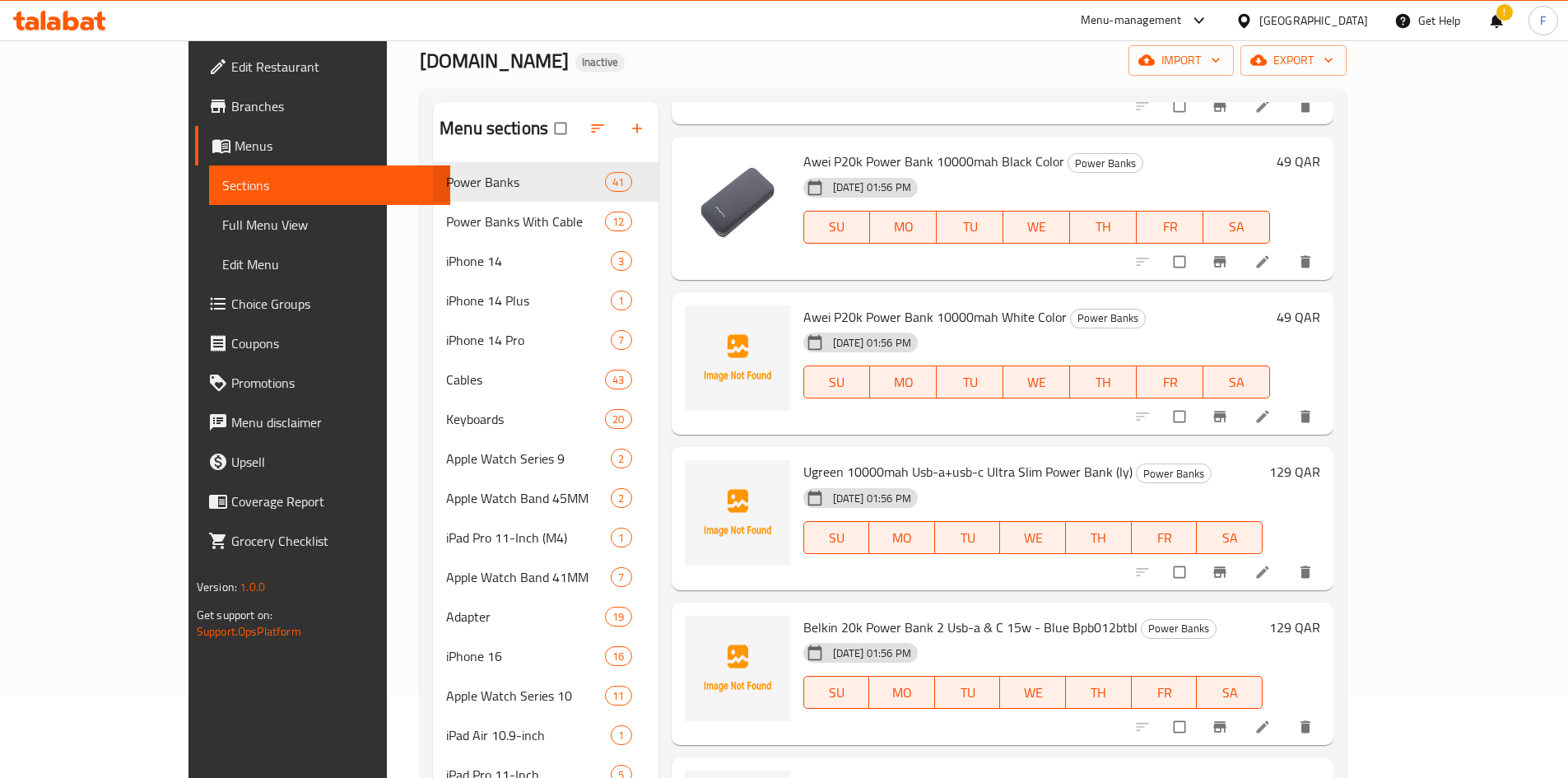
click at [807, 316] on span "Awei P20k Power Bank 10000mah White Color" at bounding box center [935, 316] width 264 height 24
copy h6 "Awei P20k Power Bank 10000mah White Color"
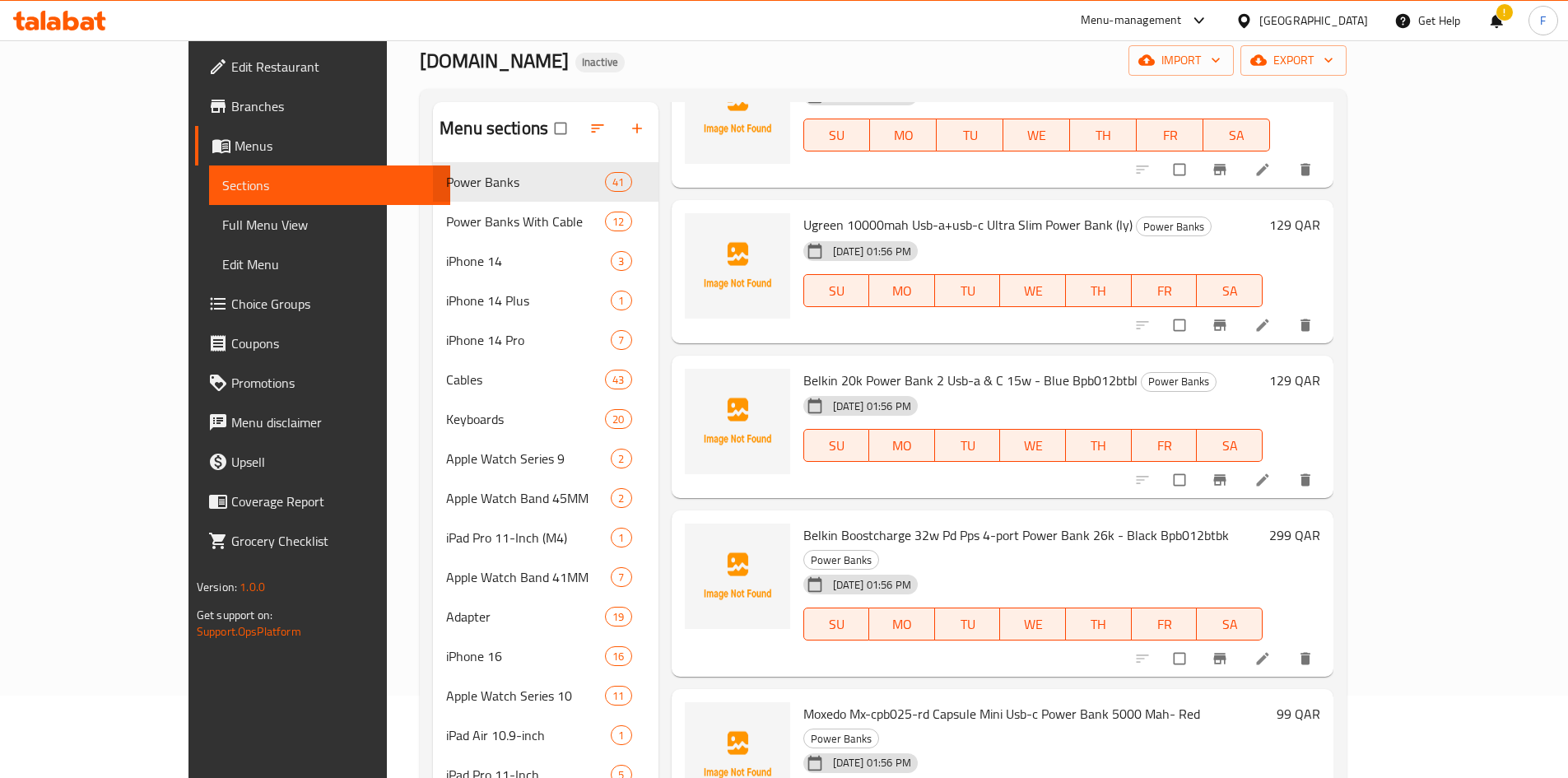
click at [804, 228] on span "Ugreen 10000mah Usb-a+usb-c Ultra Slim Power Bank (ly)" at bounding box center [968, 224] width 329 height 24
click at [877, 222] on span "Ugreen 10000mah Usb-a+usb-c Ultra Slim Power Bank (ly)" at bounding box center [968, 224] width 329 height 24
drag, startPoint x: 928, startPoint y: 221, endPoint x: 1093, endPoint y: 228, distance: 165.1
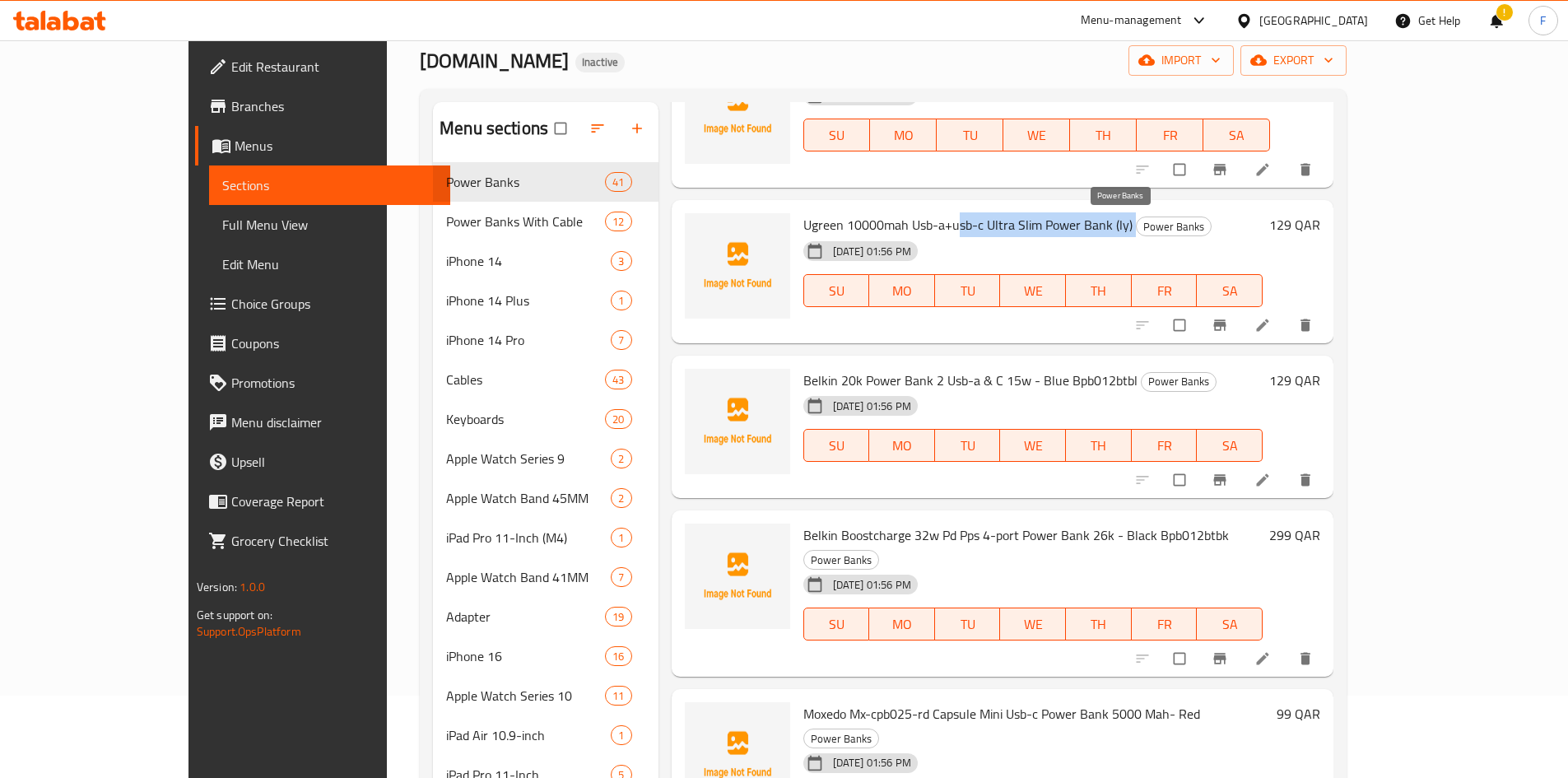
click at [1093, 228] on h6 "Ugreen 10000mah Usb-a+usb-c Ultra Slim Power Bank (ly) Power Banks" at bounding box center [1033, 224] width 460 height 23
click at [1056, 224] on span "Ugreen 10000mah Usb-a+usb-c Ultra Slim Power Bank (ly)" at bounding box center [968, 224] width 329 height 24
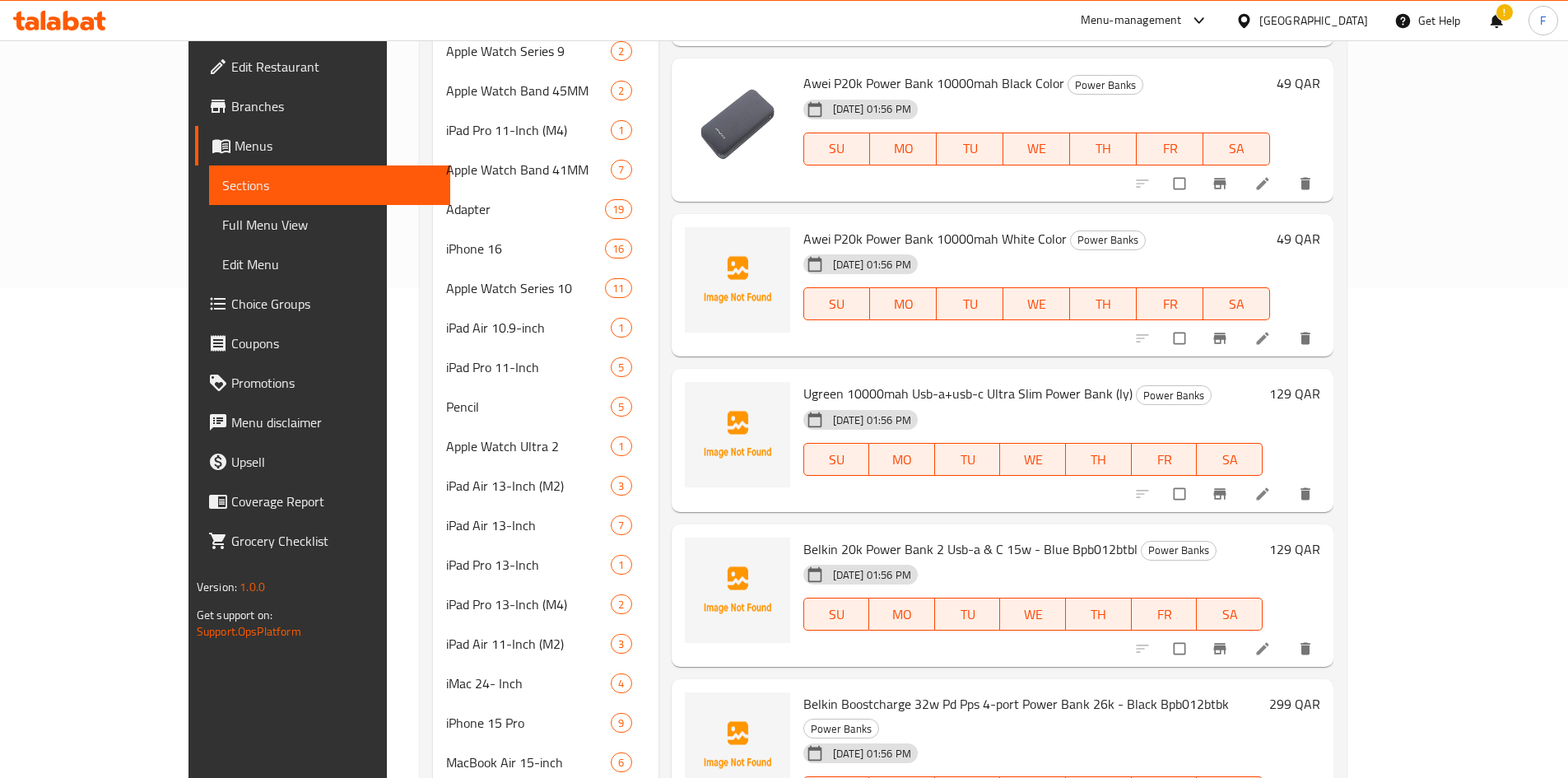
scroll to position [496, 0]
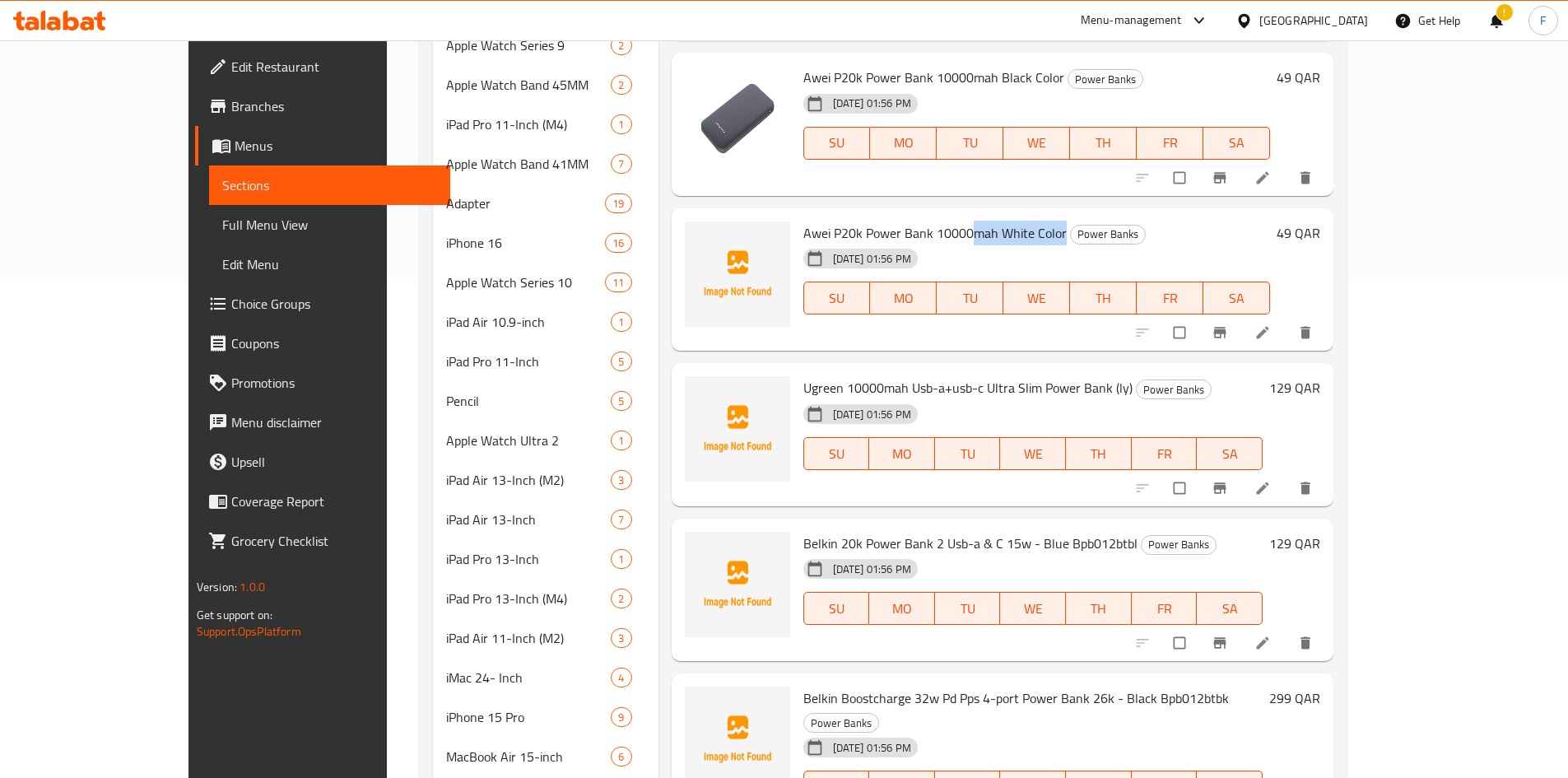
drag, startPoint x: 927, startPoint y: 237, endPoint x: 1015, endPoint y: 237, distance: 88.0
click at [1015, 237] on span "Awei P20k Power Bank 10000mah White Color" at bounding box center [935, 233] width 264 height 24
click at [990, 231] on span "Awei P20k Power Bank 10000mah White Color" at bounding box center [935, 233] width 264 height 24
click at [920, 232] on span "Awei P20k Power Bank 10000mah White Color" at bounding box center [935, 233] width 264 height 24
drag, startPoint x: 756, startPoint y: 230, endPoint x: 816, endPoint y: 235, distance: 60.2
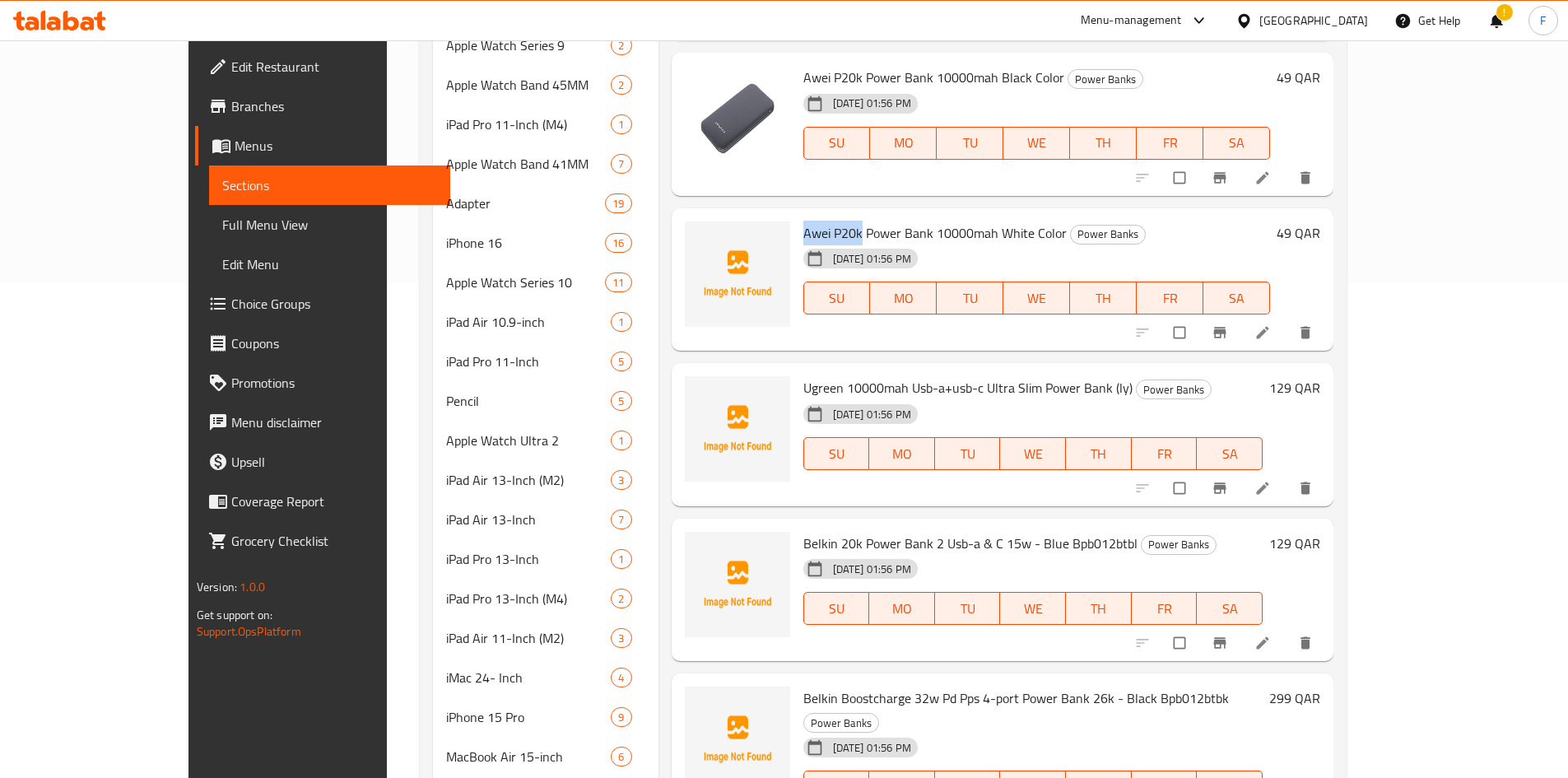
click at [816, 235] on span "Awei P20k Power Bank 10000mah White Color" at bounding box center [935, 233] width 264 height 24
copy span "Awei P20k"
click at [1271, 333] on icon at bounding box center [1263, 332] width 16 height 16
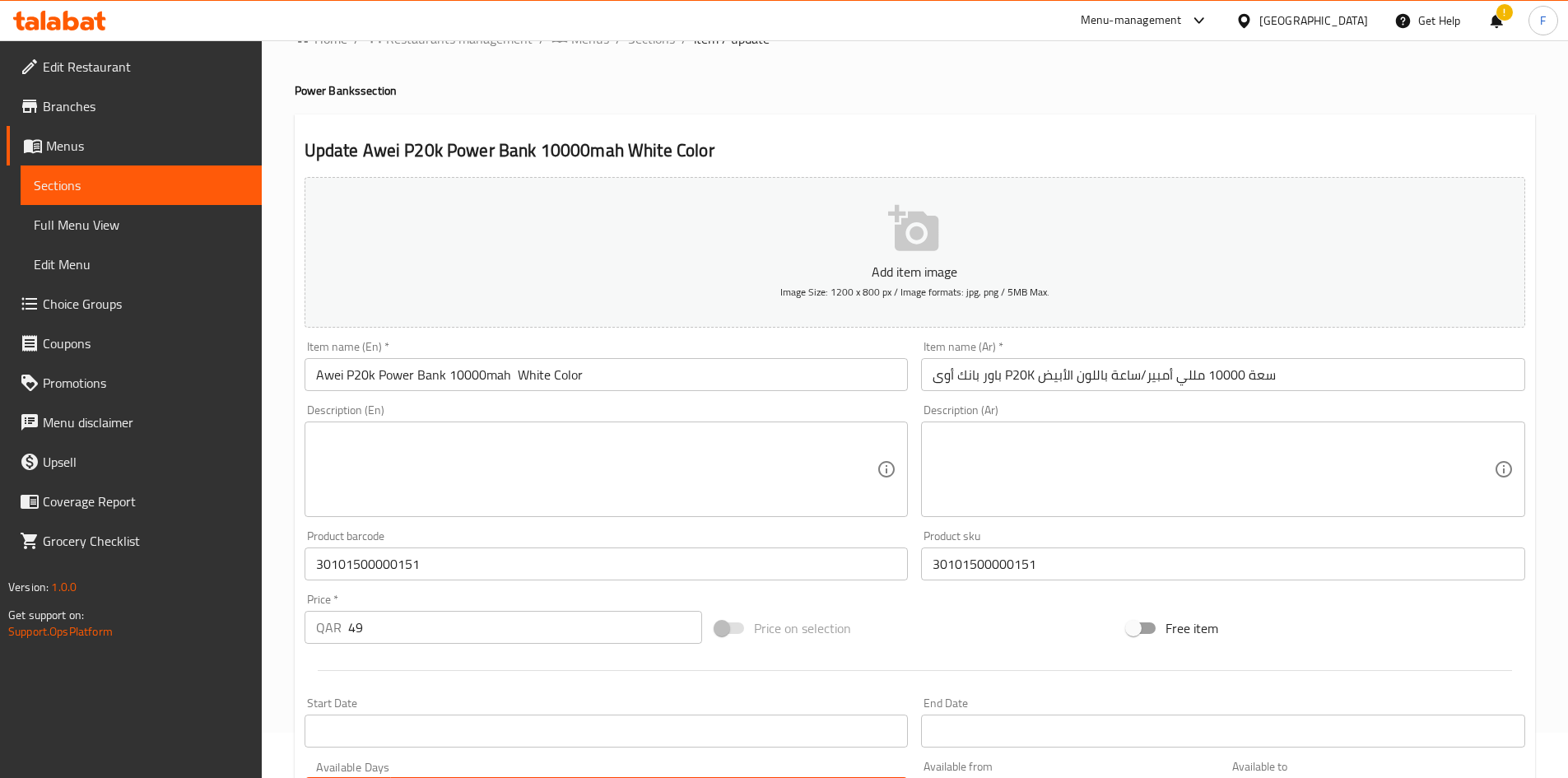
scroll to position [82, 0]
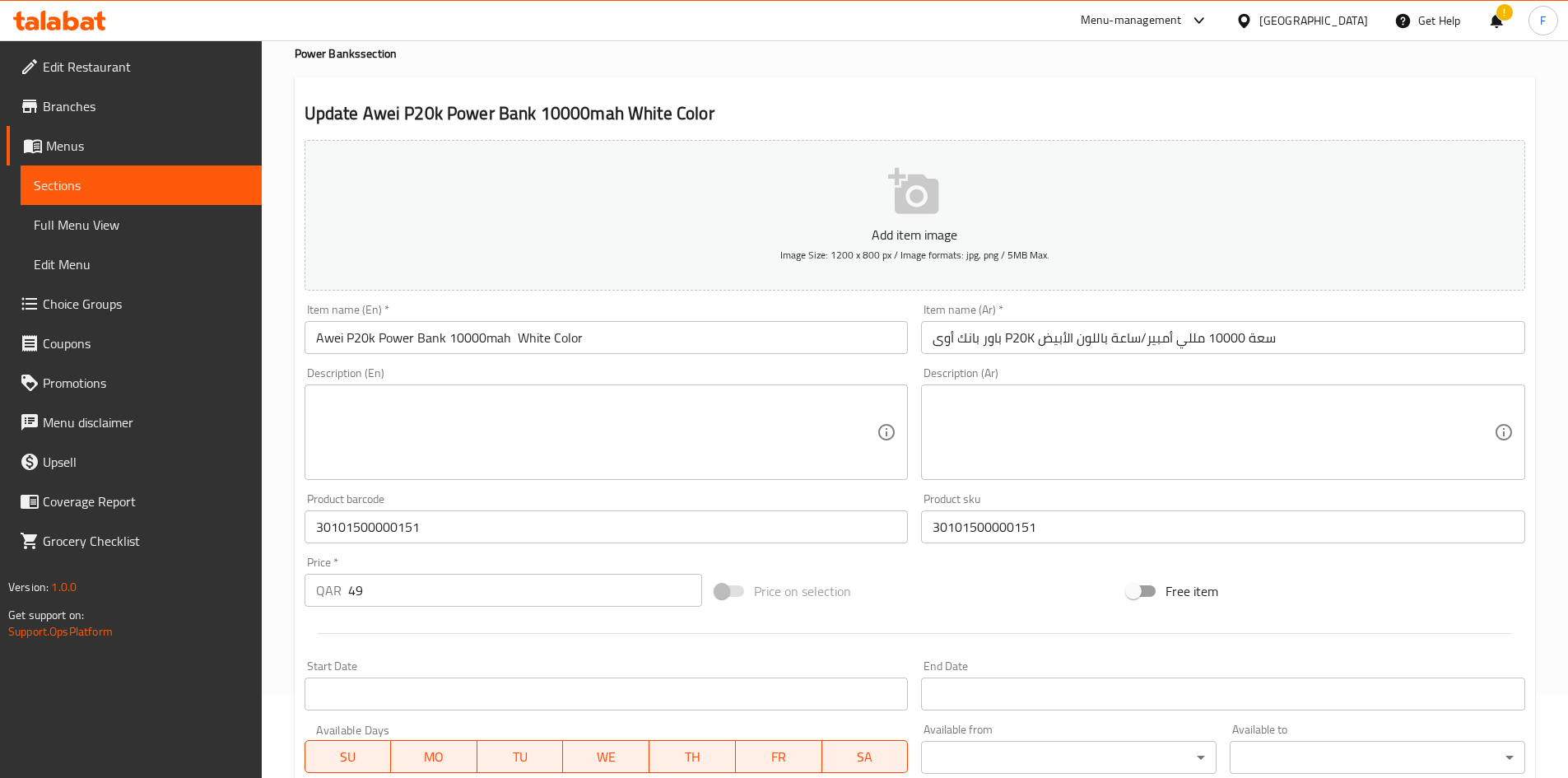
click at [373, 539] on input "30101500000151" at bounding box center [606, 527] width 604 height 33
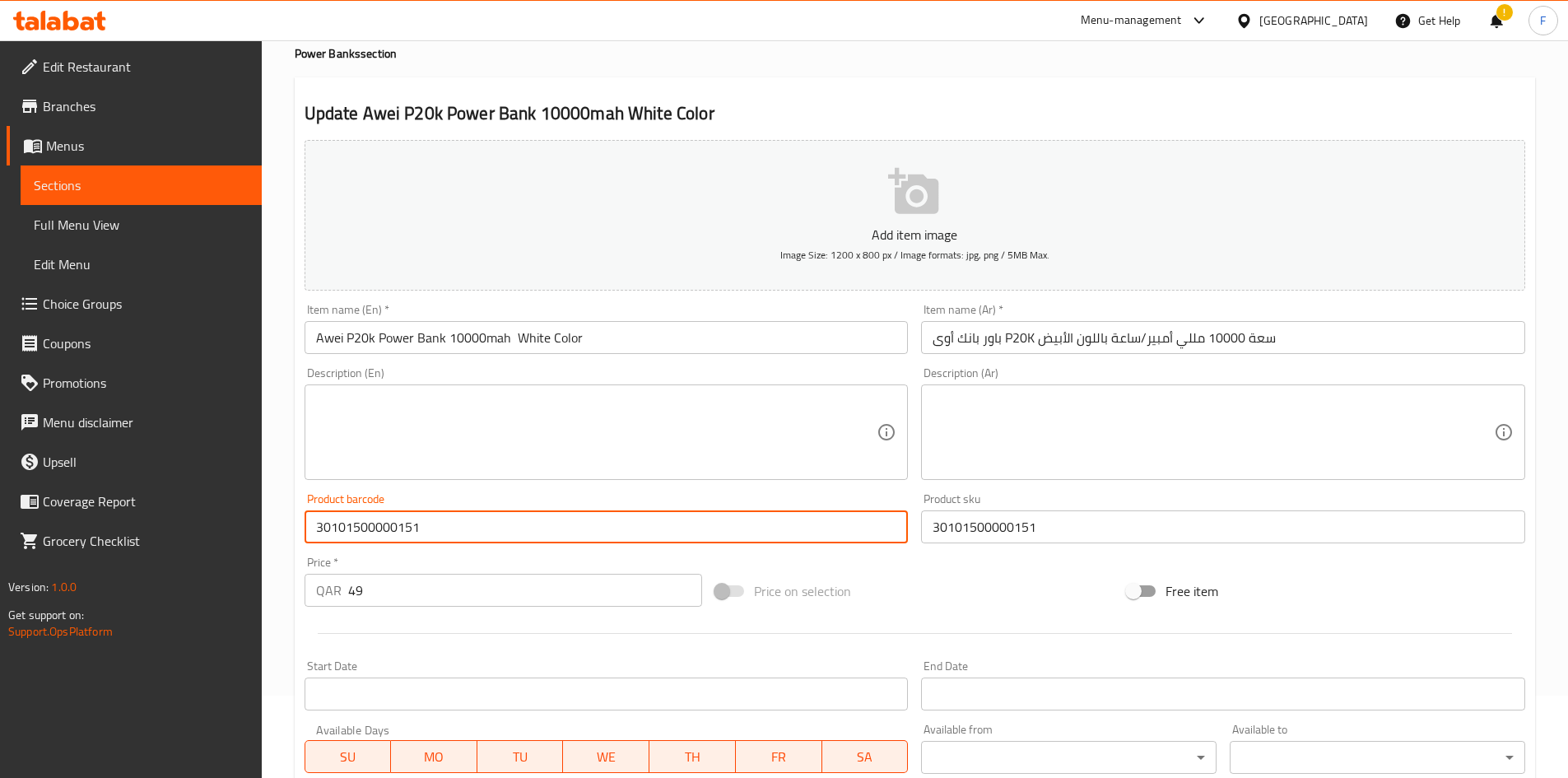
click at [373, 539] on input "30101500000151" at bounding box center [606, 527] width 604 height 33
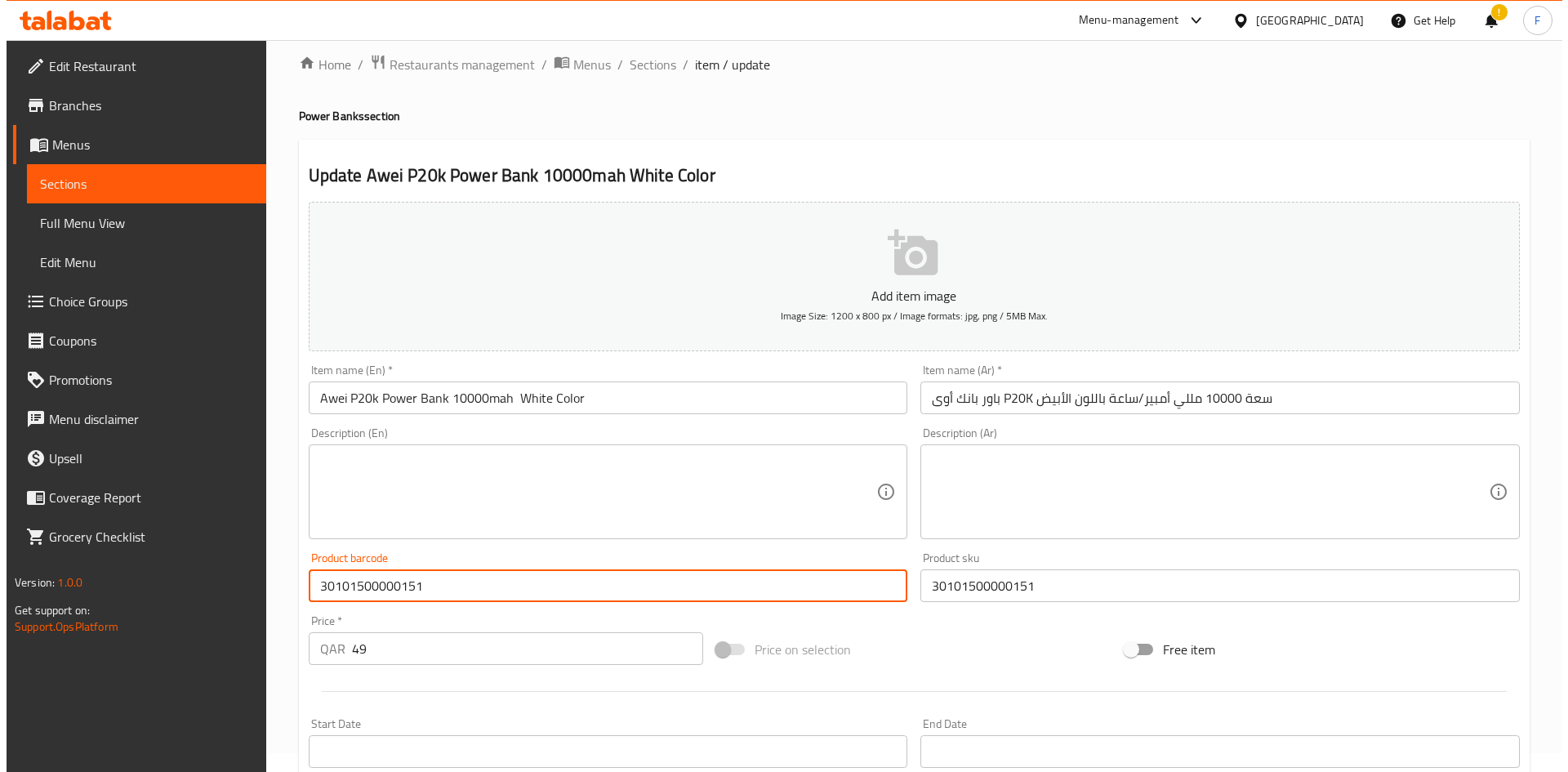
scroll to position [0, 0]
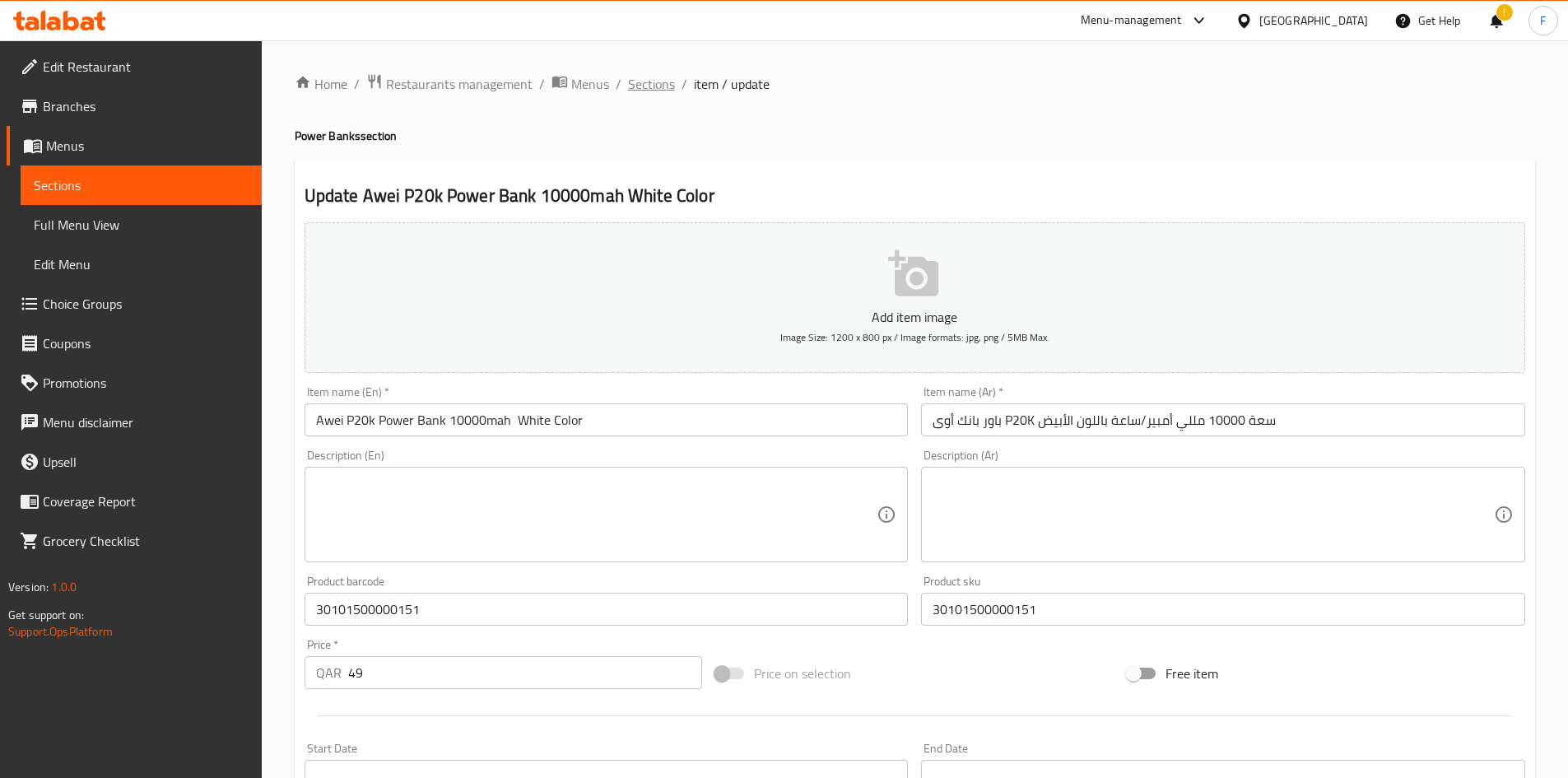
click at [655, 87] on span "Sections" at bounding box center [652, 83] width 47 height 20
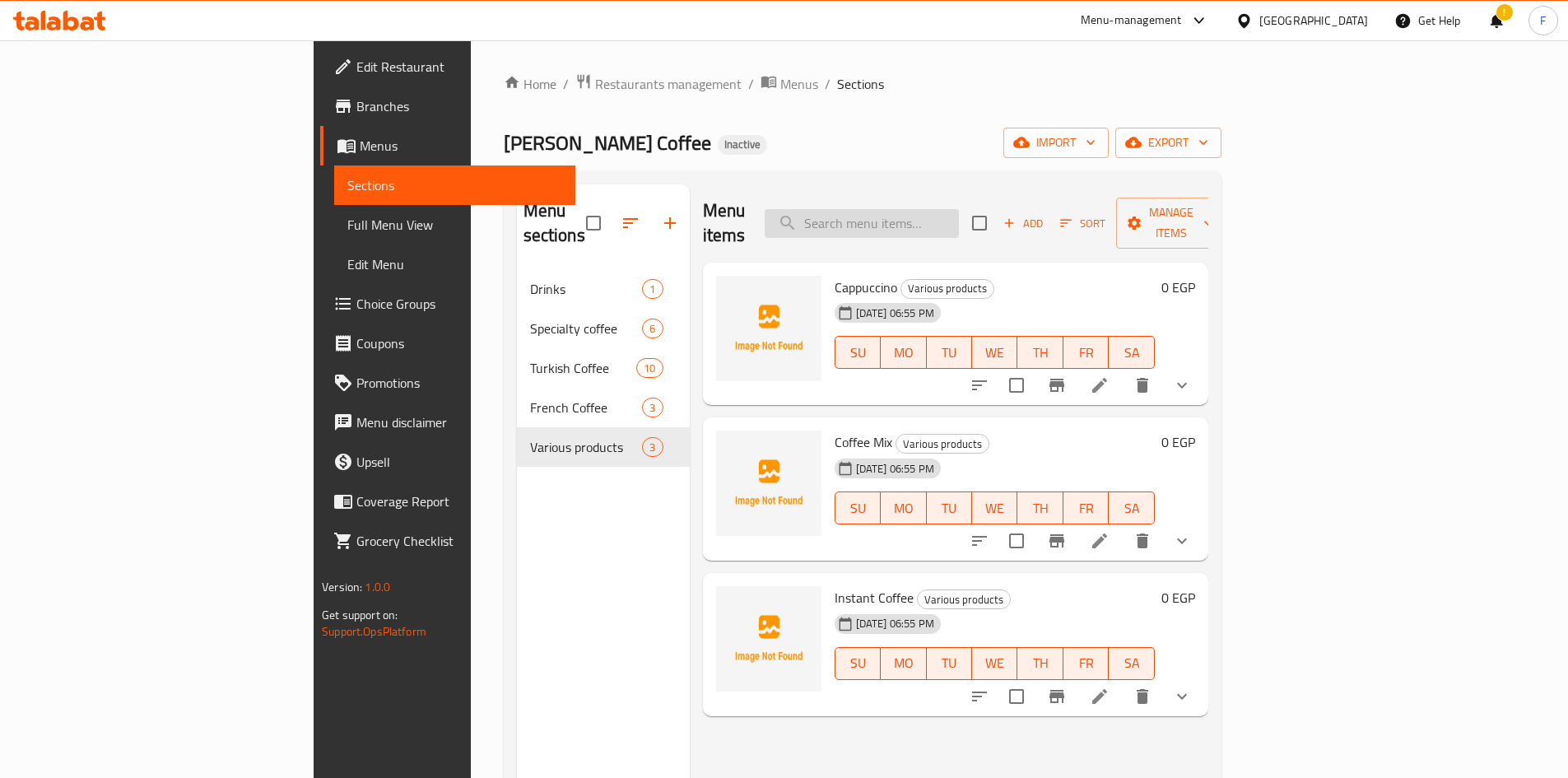
click at [924, 209] on input "search" at bounding box center [862, 223] width 194 height 29
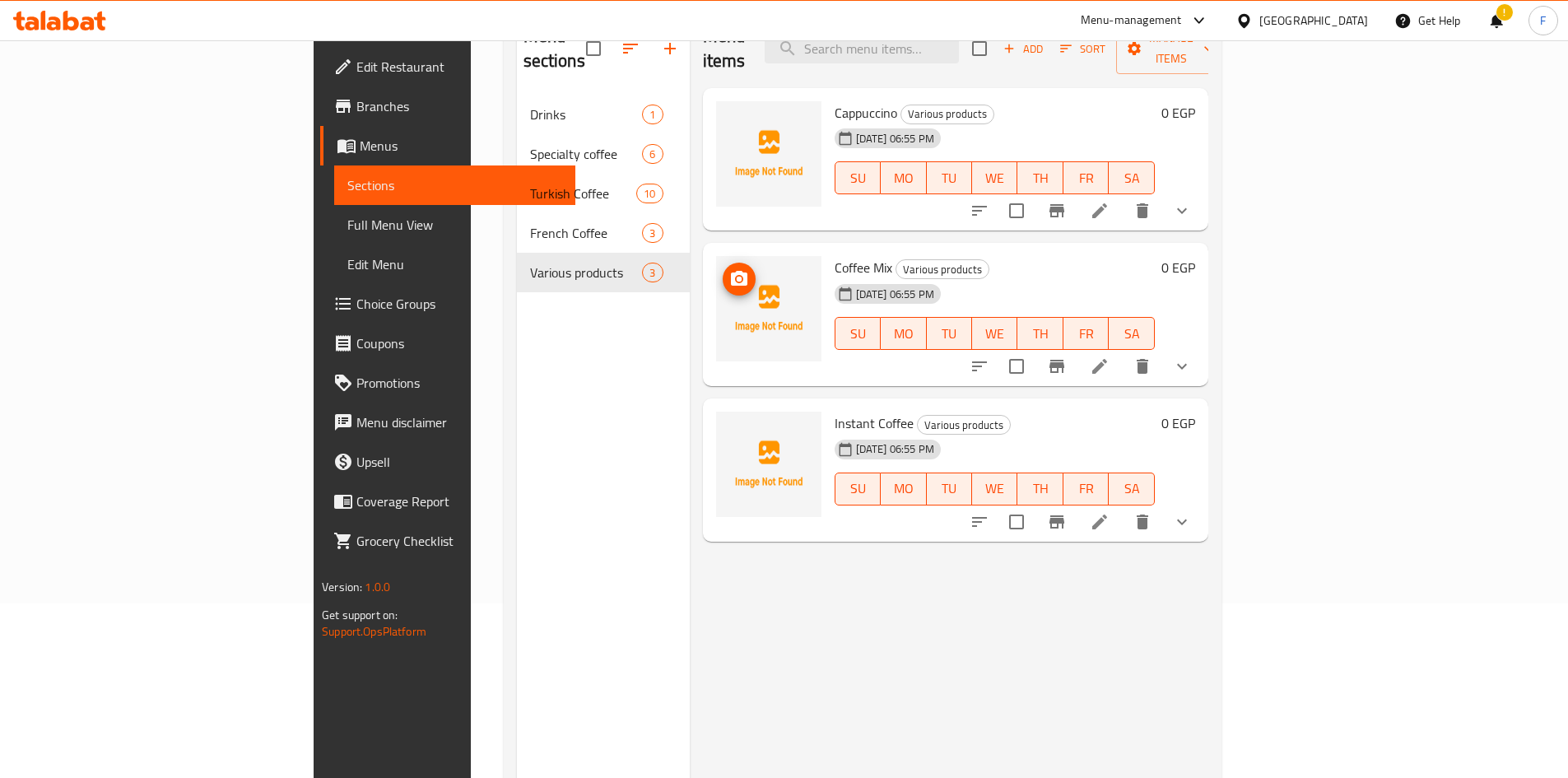
scroll to position [66, 0]
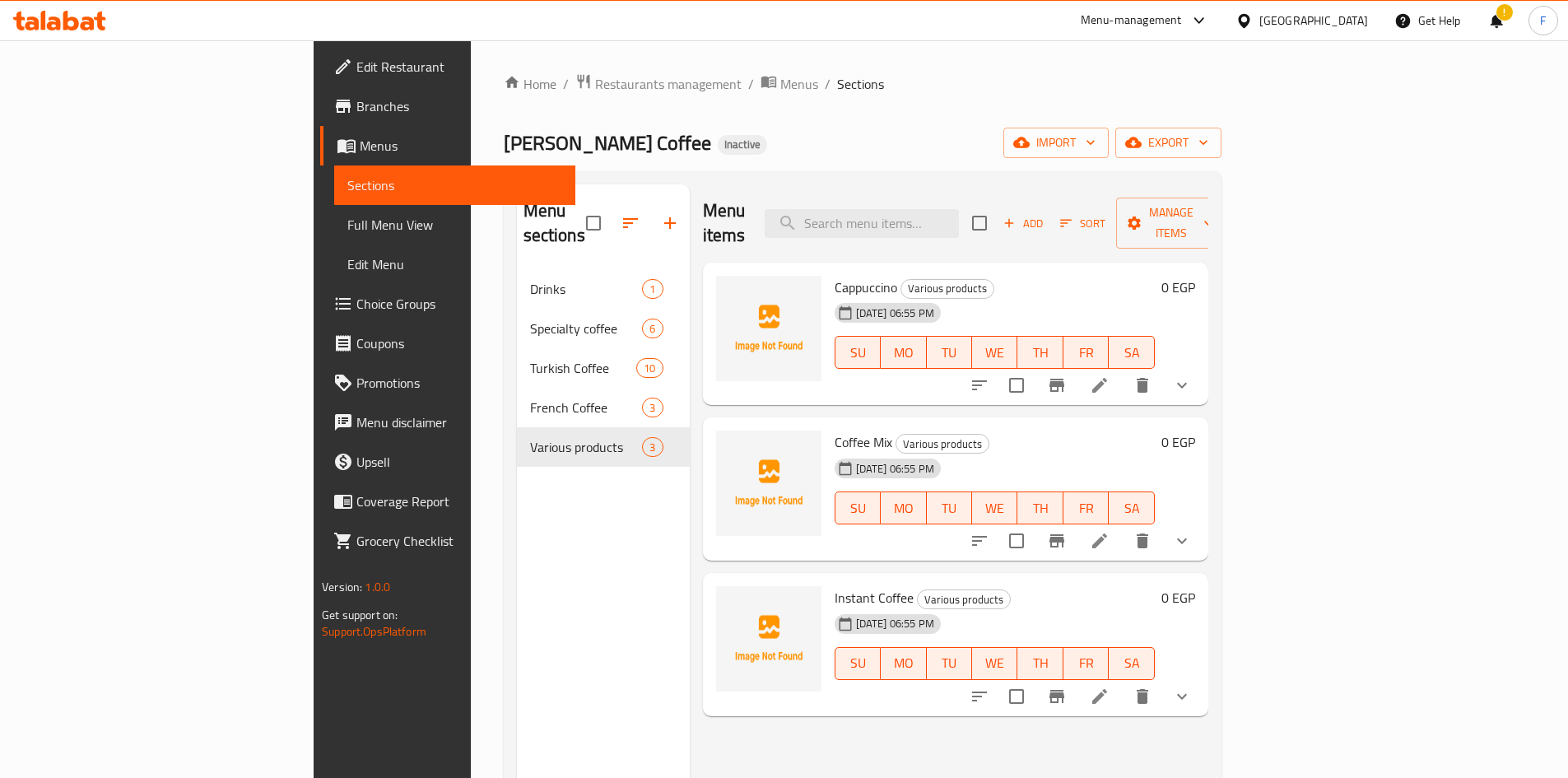
scroll to position [66, 0]
